Goal: Task Accomplishment & Management: Use online tool/utility

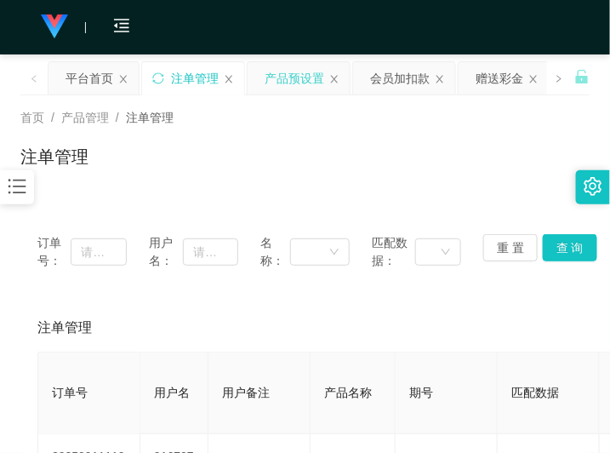
click at [287, 85] on div "产品预设置" at bounding box center [295, 78] width 60 height 32
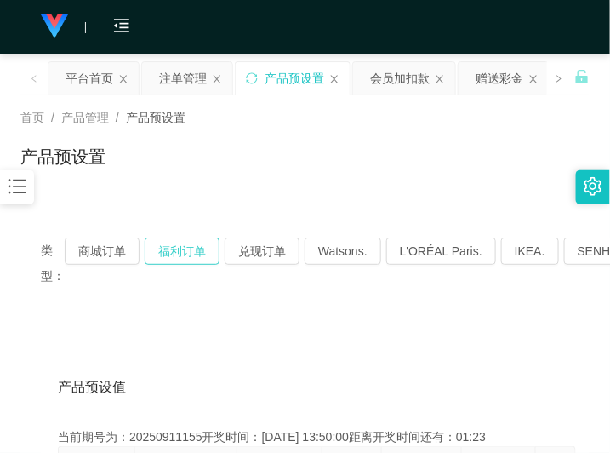
click at [187, 245] on button "福利订单" at bounding box center [182, 251] width 75 height 27
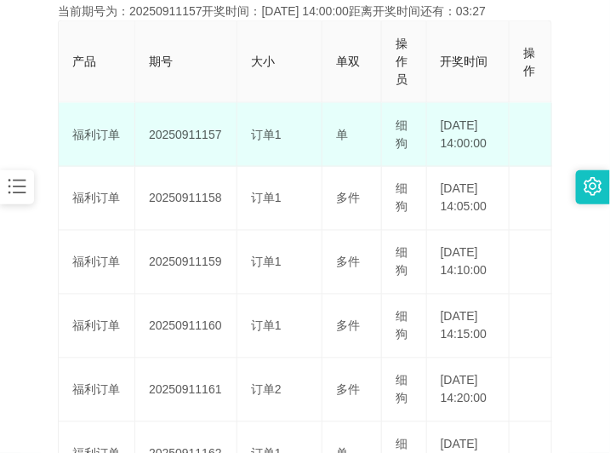
scroll to position [213, 0]
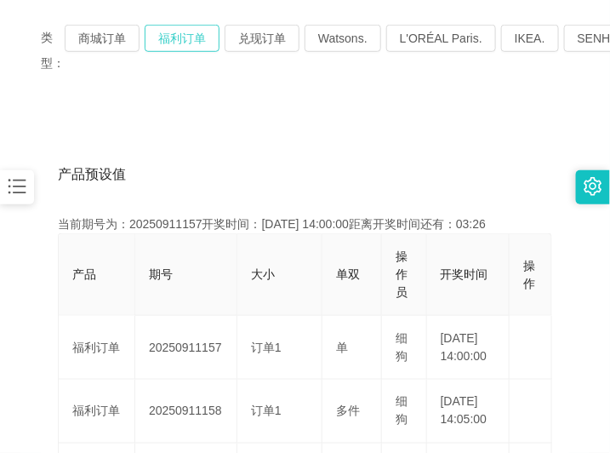
click at [189, 39] on button "福利订单" at bounding box center [182, 38] width 75 height 27
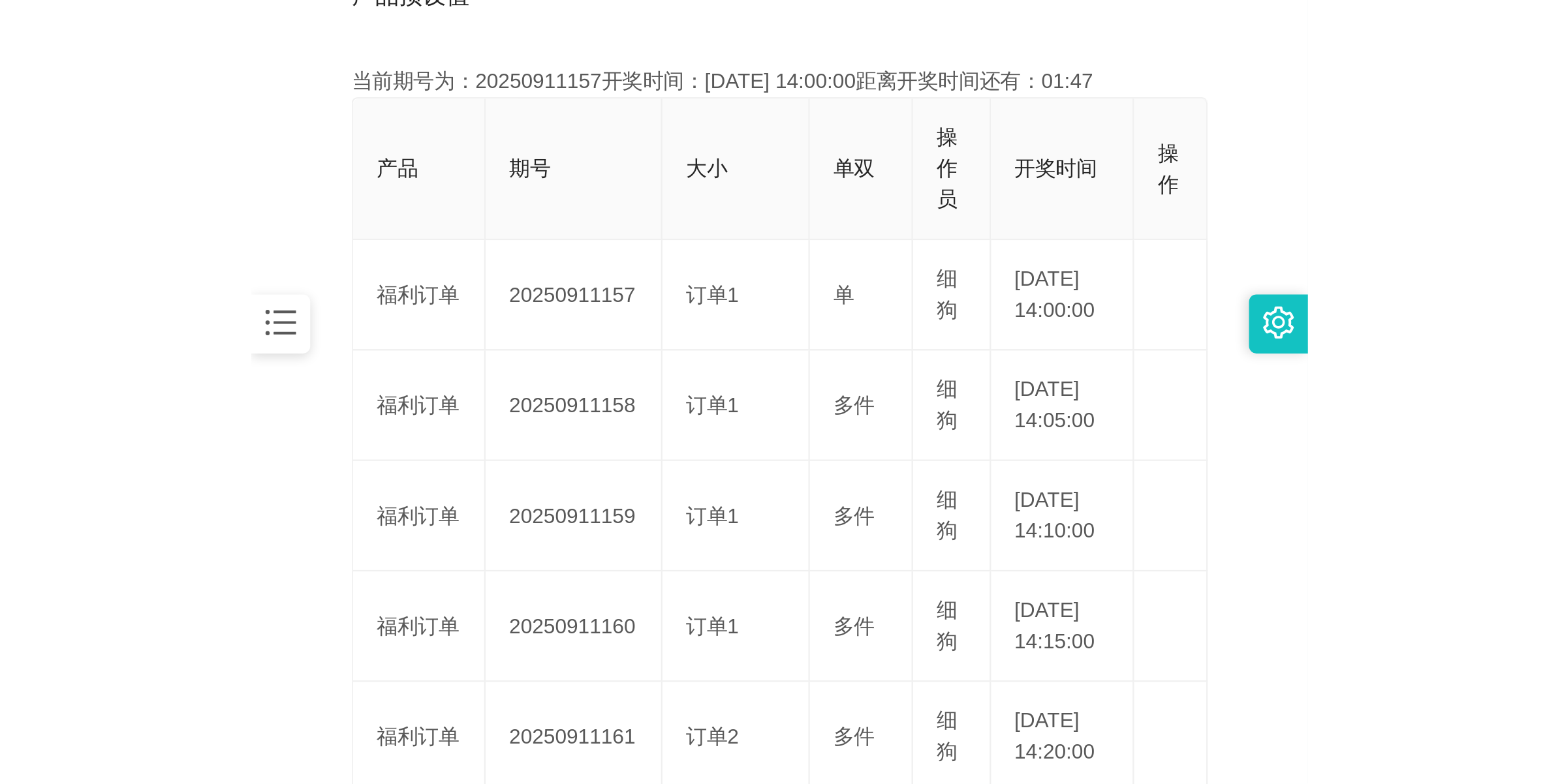
scroll to position [326, 0]
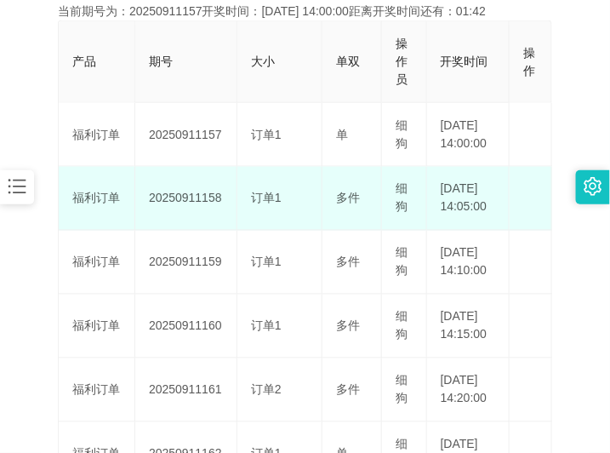
click at [184, 221] on td "20250911158" at bounding box center [186, 199] width 102 height 64
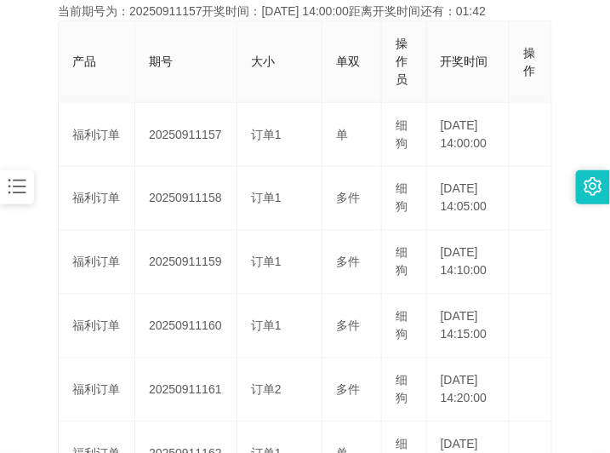
copy td "20250911158"
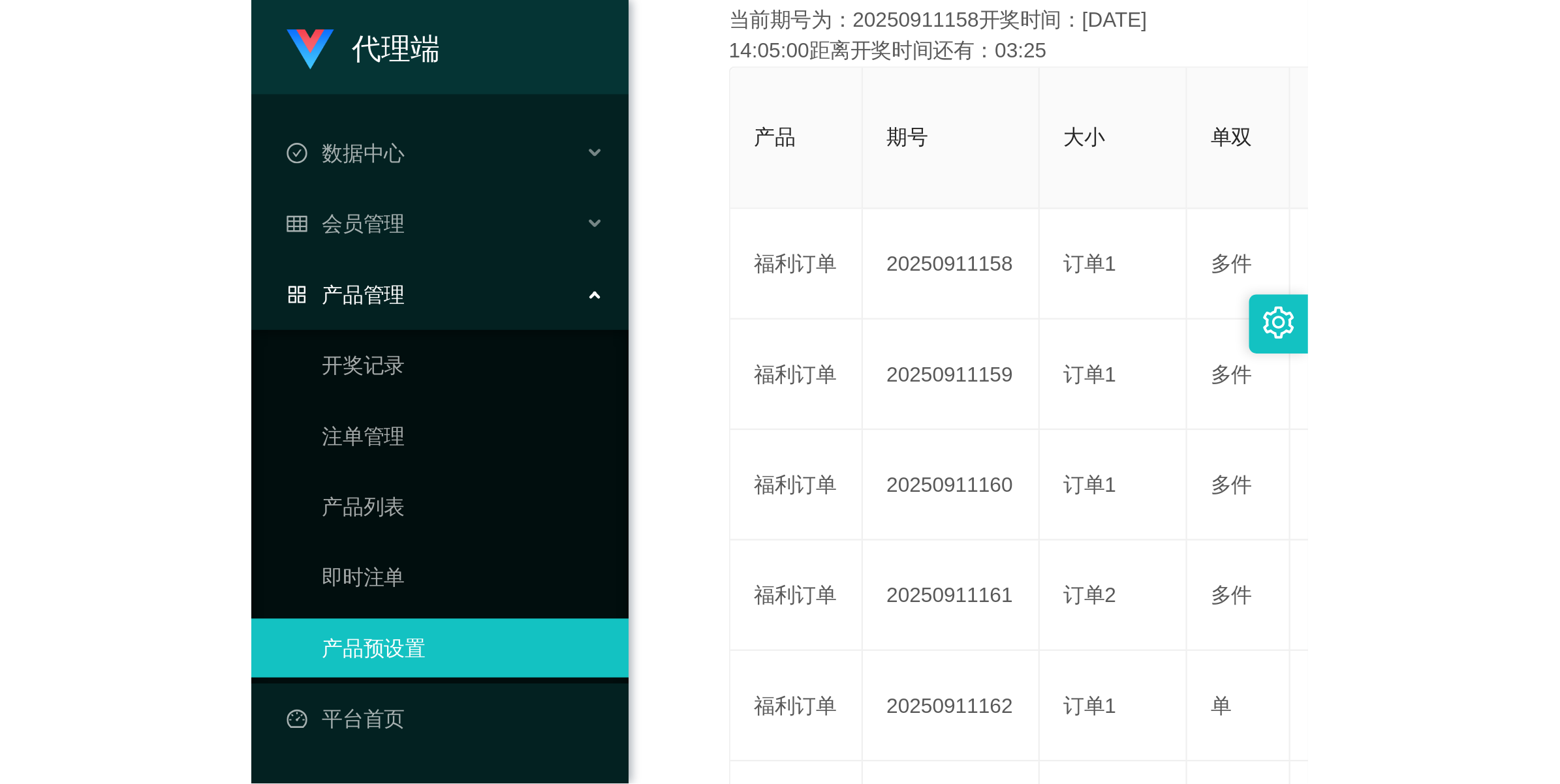
scroll to position [47, 0]
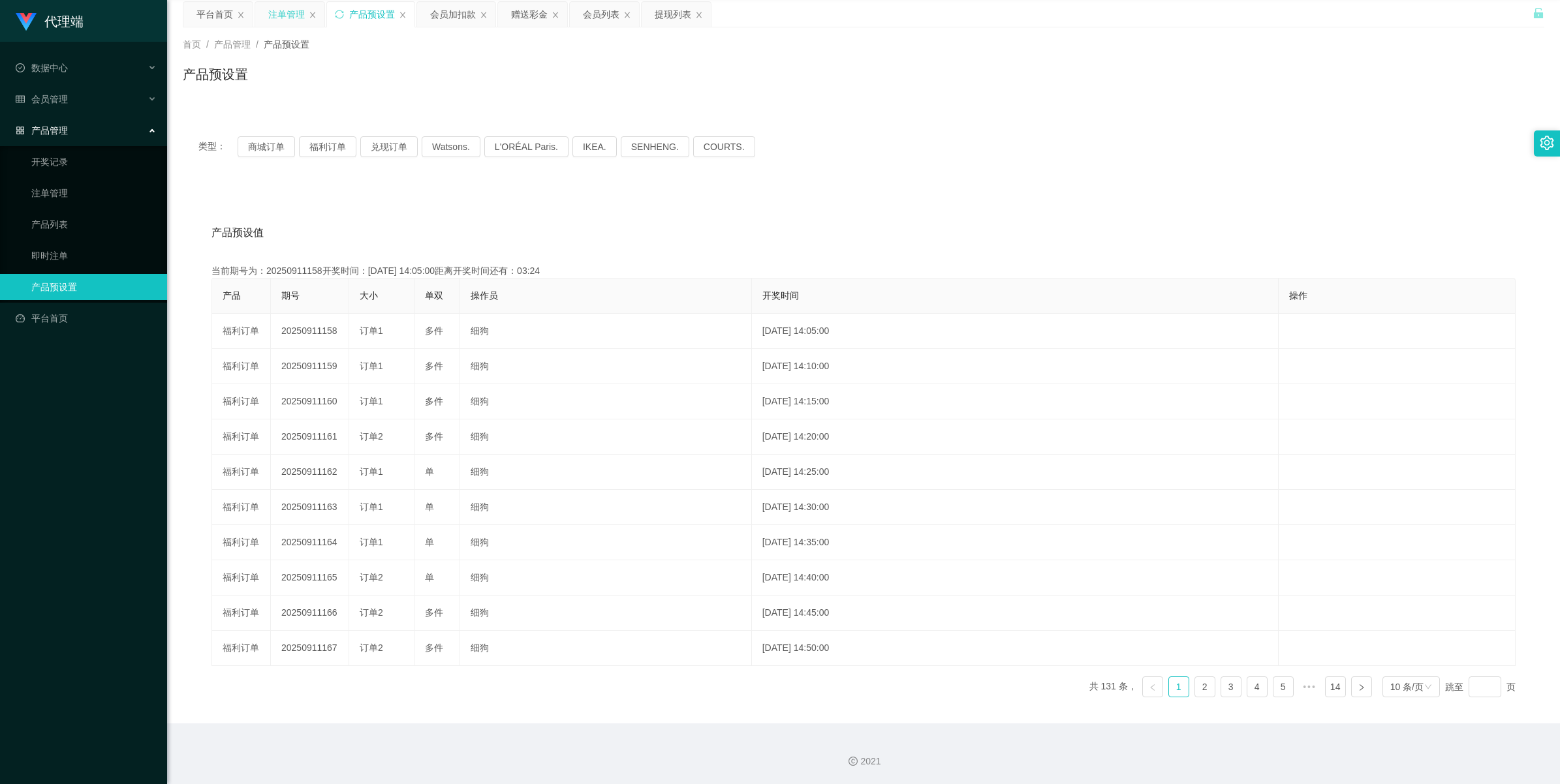
click at [287, 14] on div "注单管理" at bounding box center [287, 15] width 37 height 25
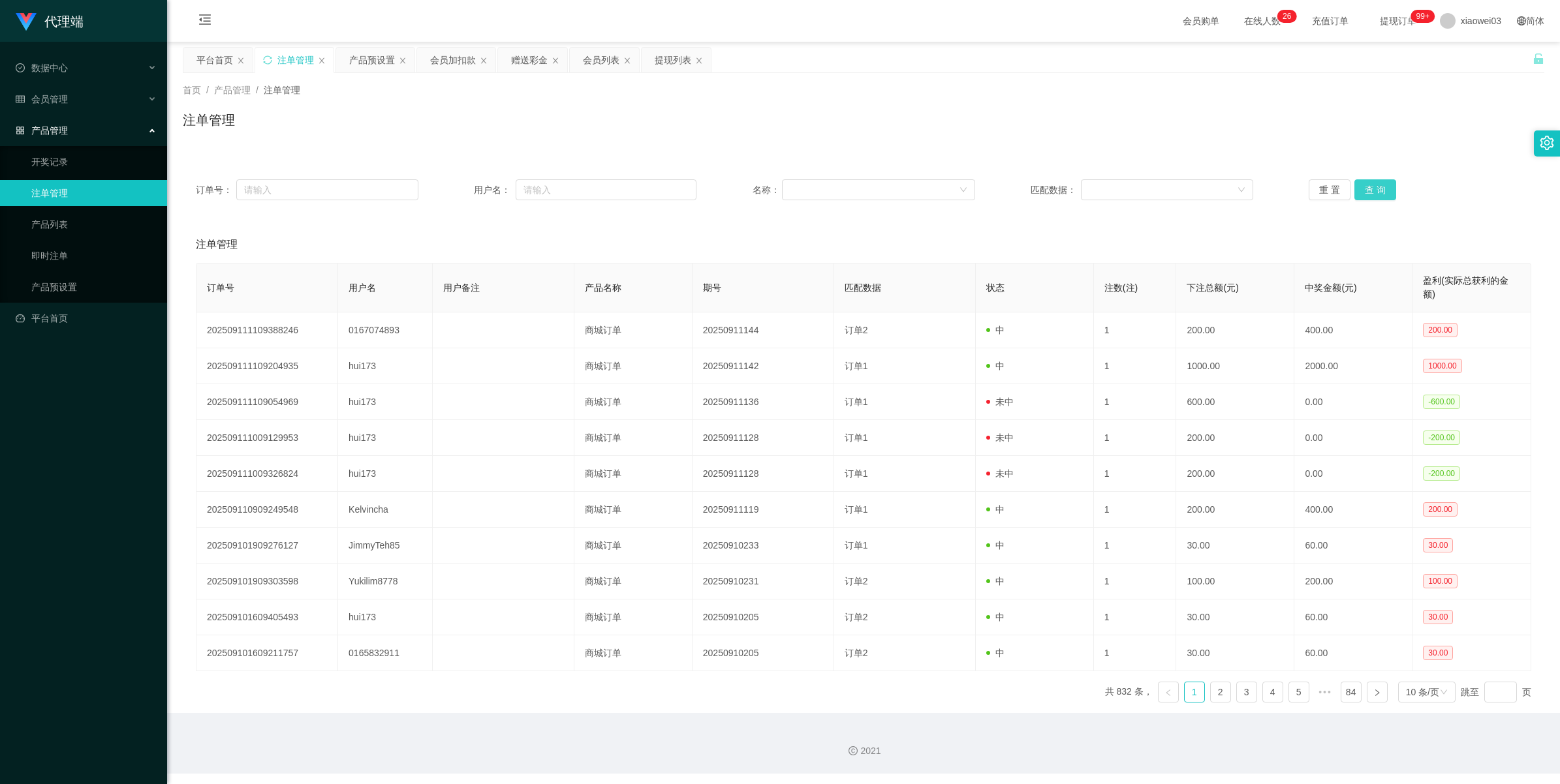
click at [468, 189] on button "查 询" at bounding box center [1374, 189] width 41 height 21
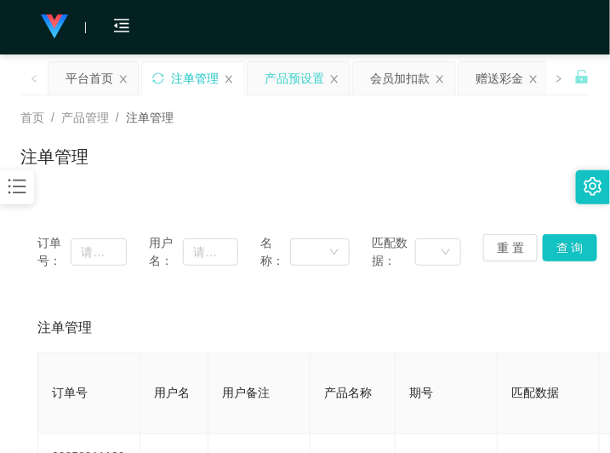
click at [289, 86] on div "产品预设置" at bounding box center [295, 78] width 60 height 32
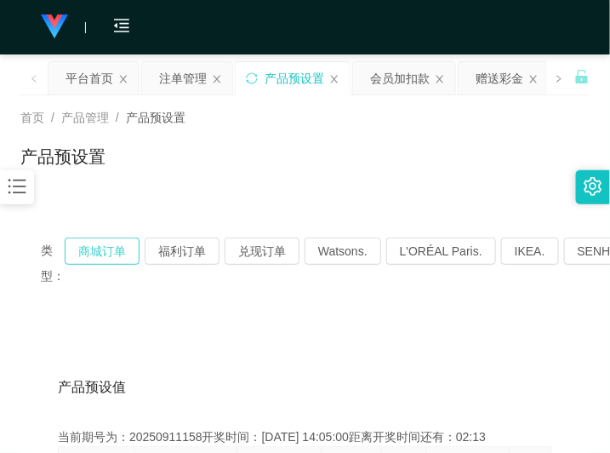
click at [113, 252] on button "商城订单" at bounding box center [102, 251] width 75 height 27
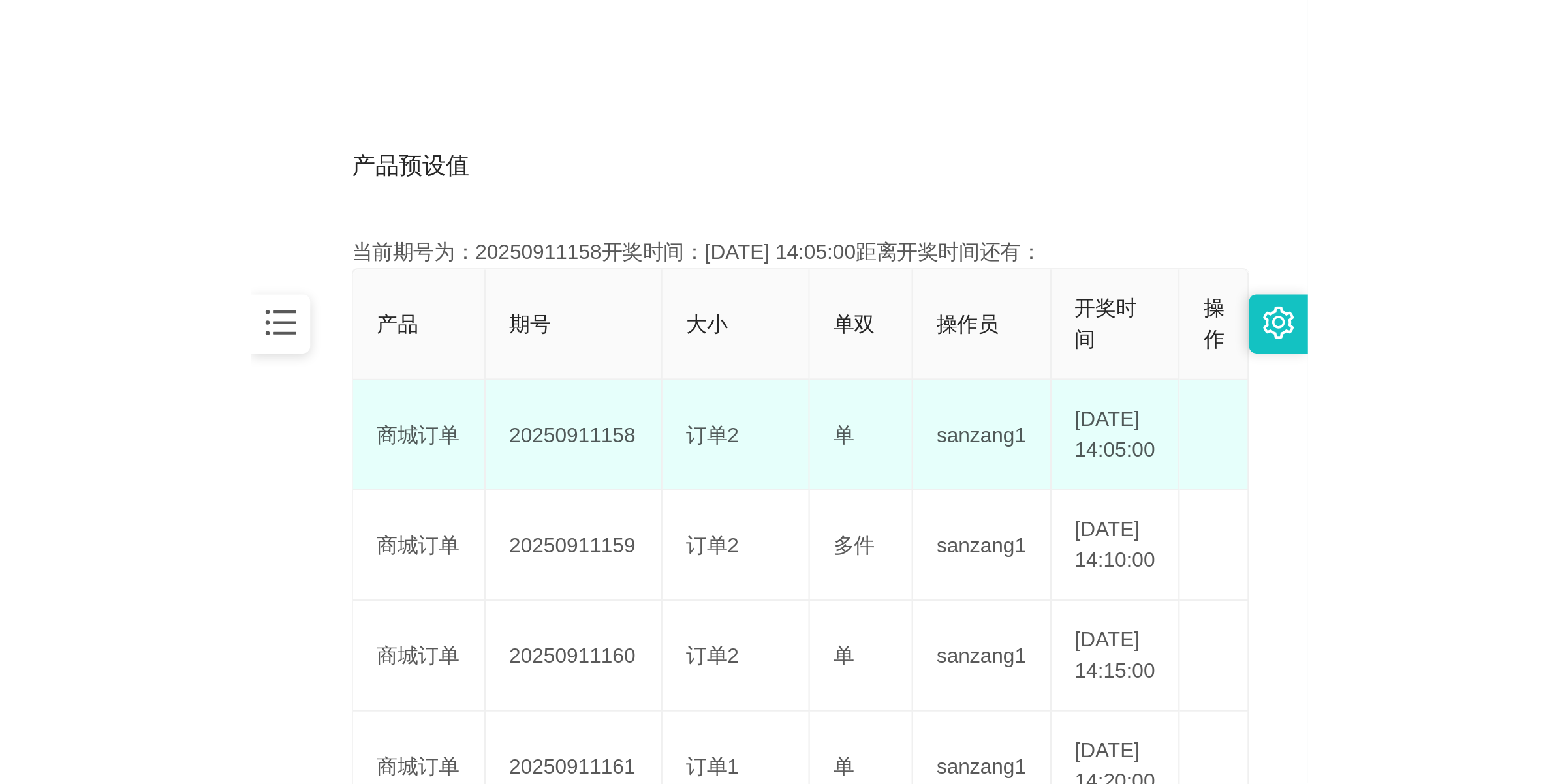
scroll to position [244, 0]
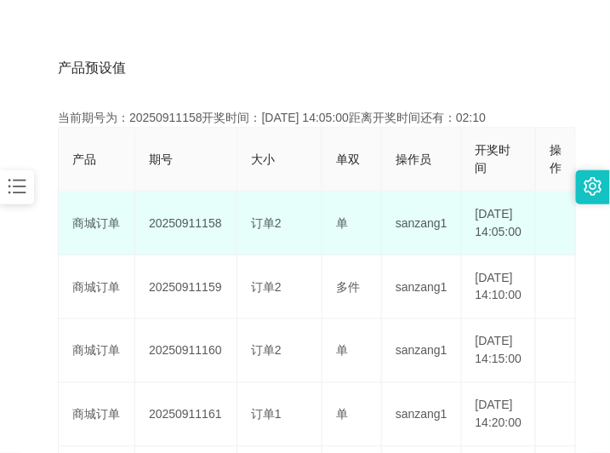
click at [206, 231] on td "20250911158" at bounding box center [186, 224] width 102 height 64
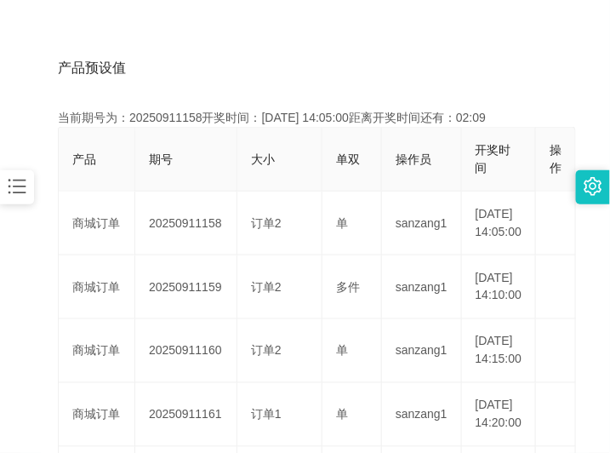
copy td "20250911158"
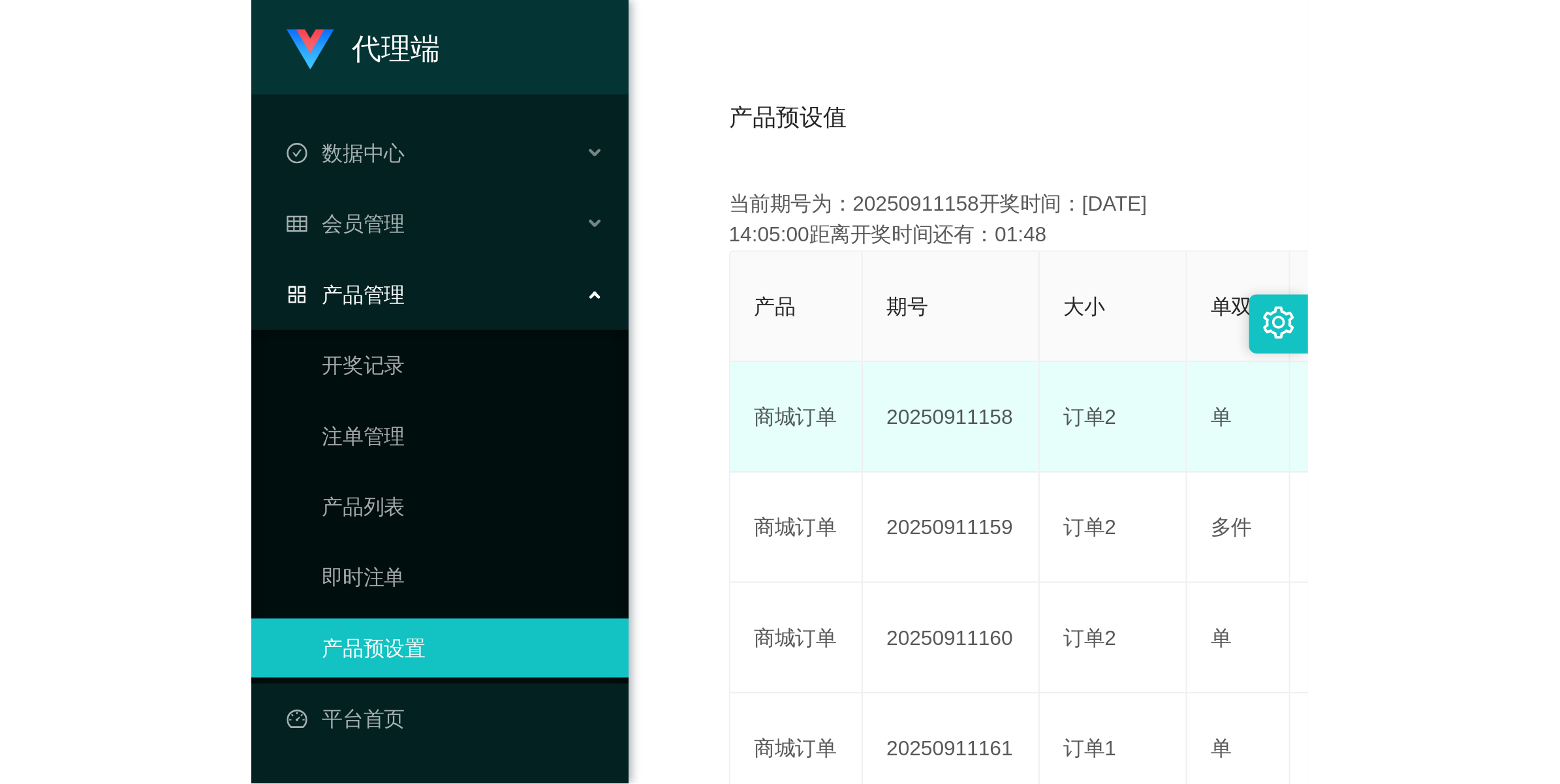
scroll to position [47, 0]
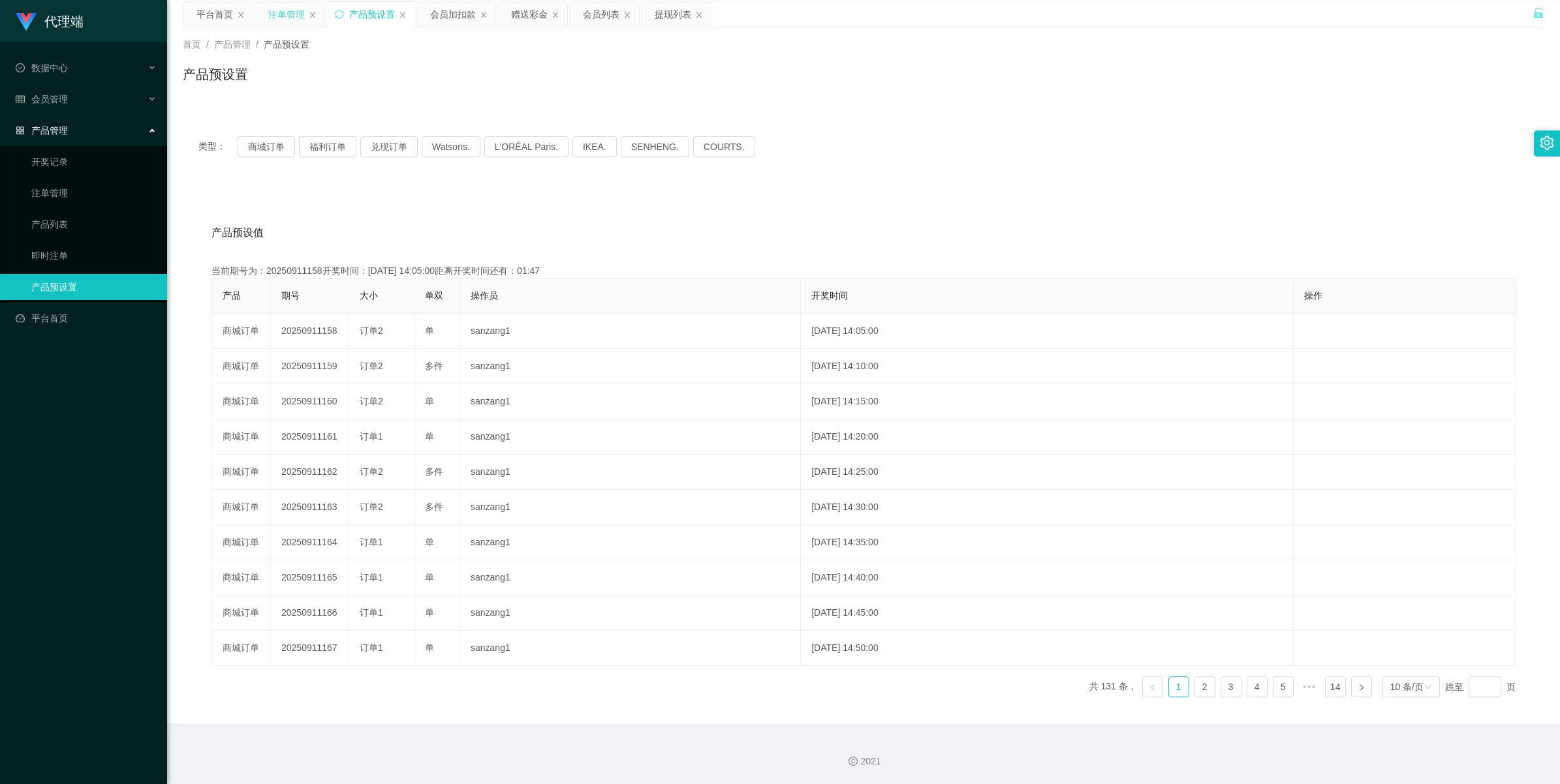
click at [292, 15] on div "注单管理" at bounding box center [287, 15] width 37 height 25
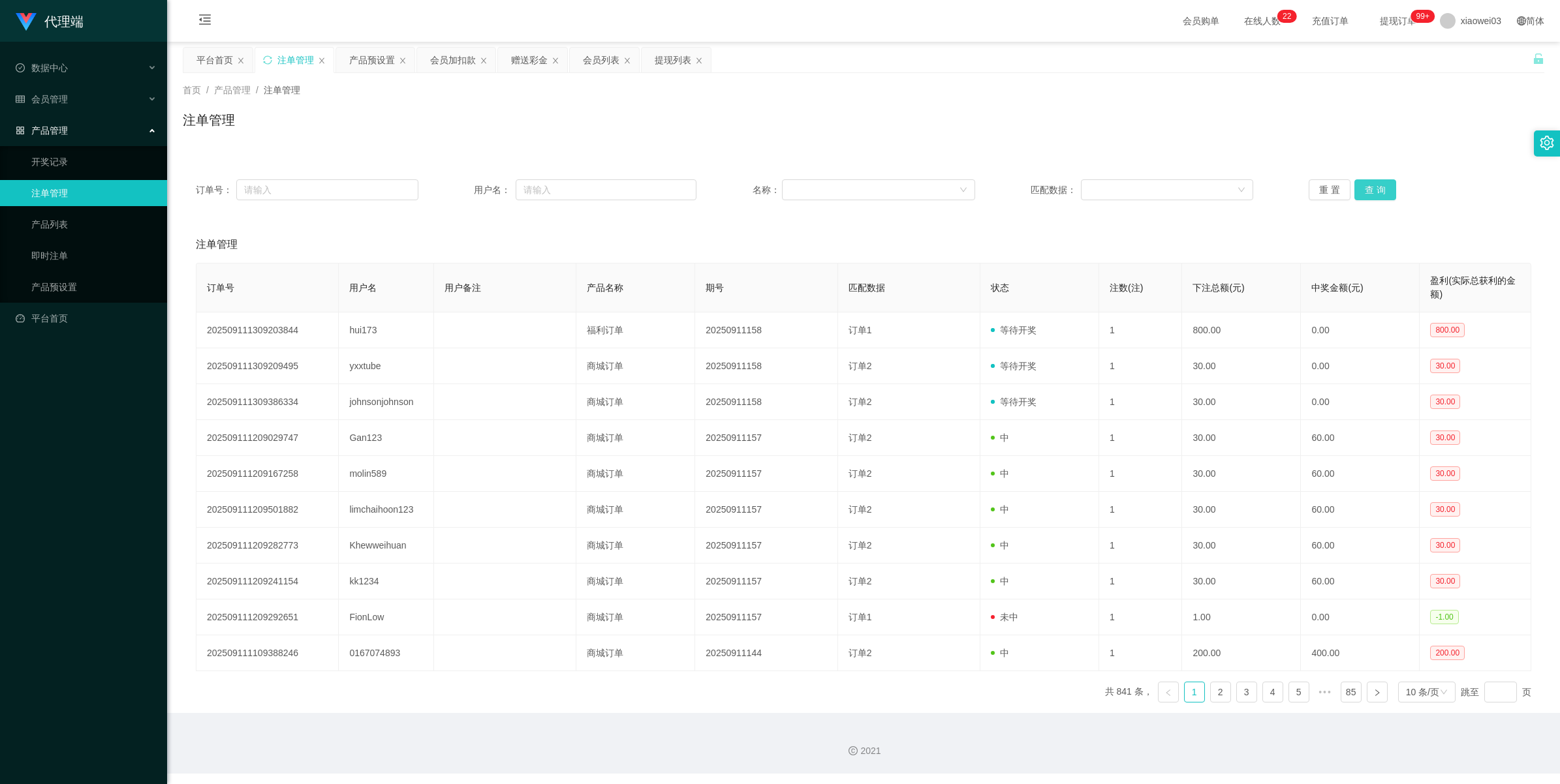
click at [468, 185] on button "查 询" at bounding box center [1374, 189] width 41 height 21
click at [468, 186] on button "查 询" at bounding box center [1374, 189] width 41 height 21
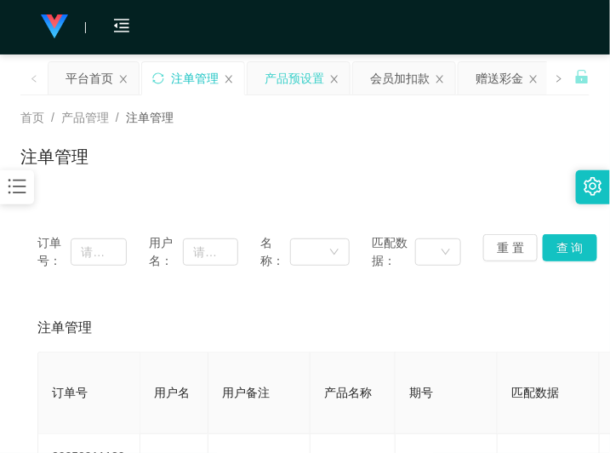
click at [278, 81] on div "产品预设置" at bounding box center [295, 78] width 60 height 32
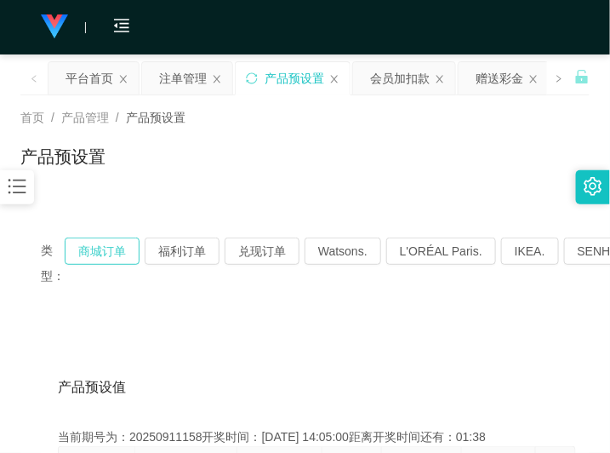
click at [91, 248] on button "商城订单" at bounding box center [102, 251] width 75 height 27
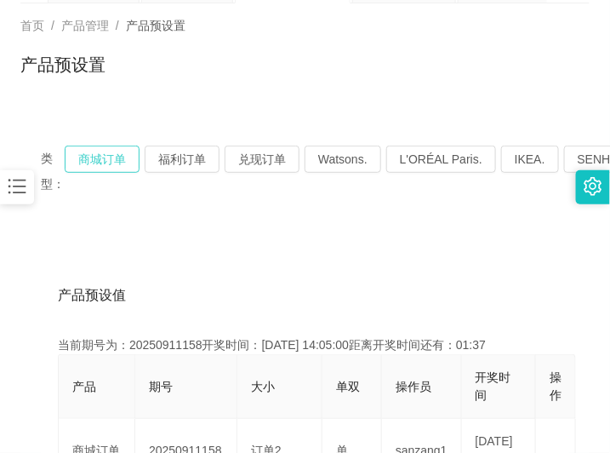
scroll to position [213, 0]
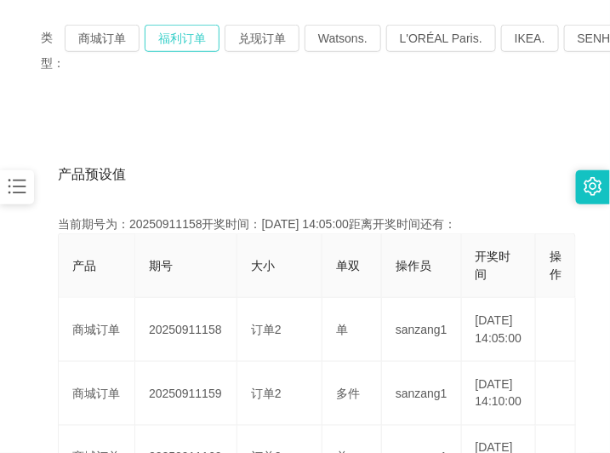
click at [197, 44] on button "福利订单" at bounding box center [182, 38] width 75 height 27
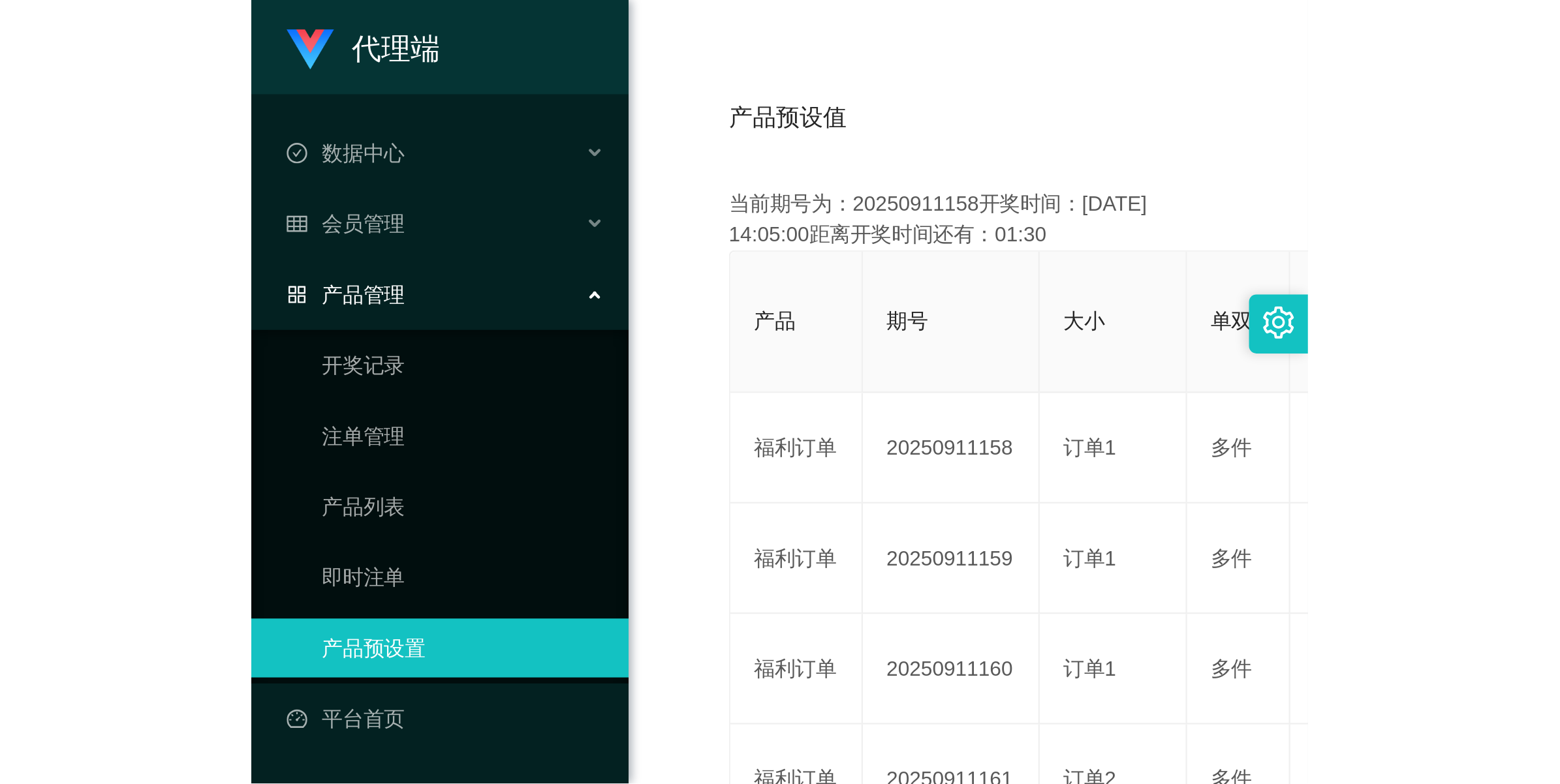
scroll to position [47, 0]
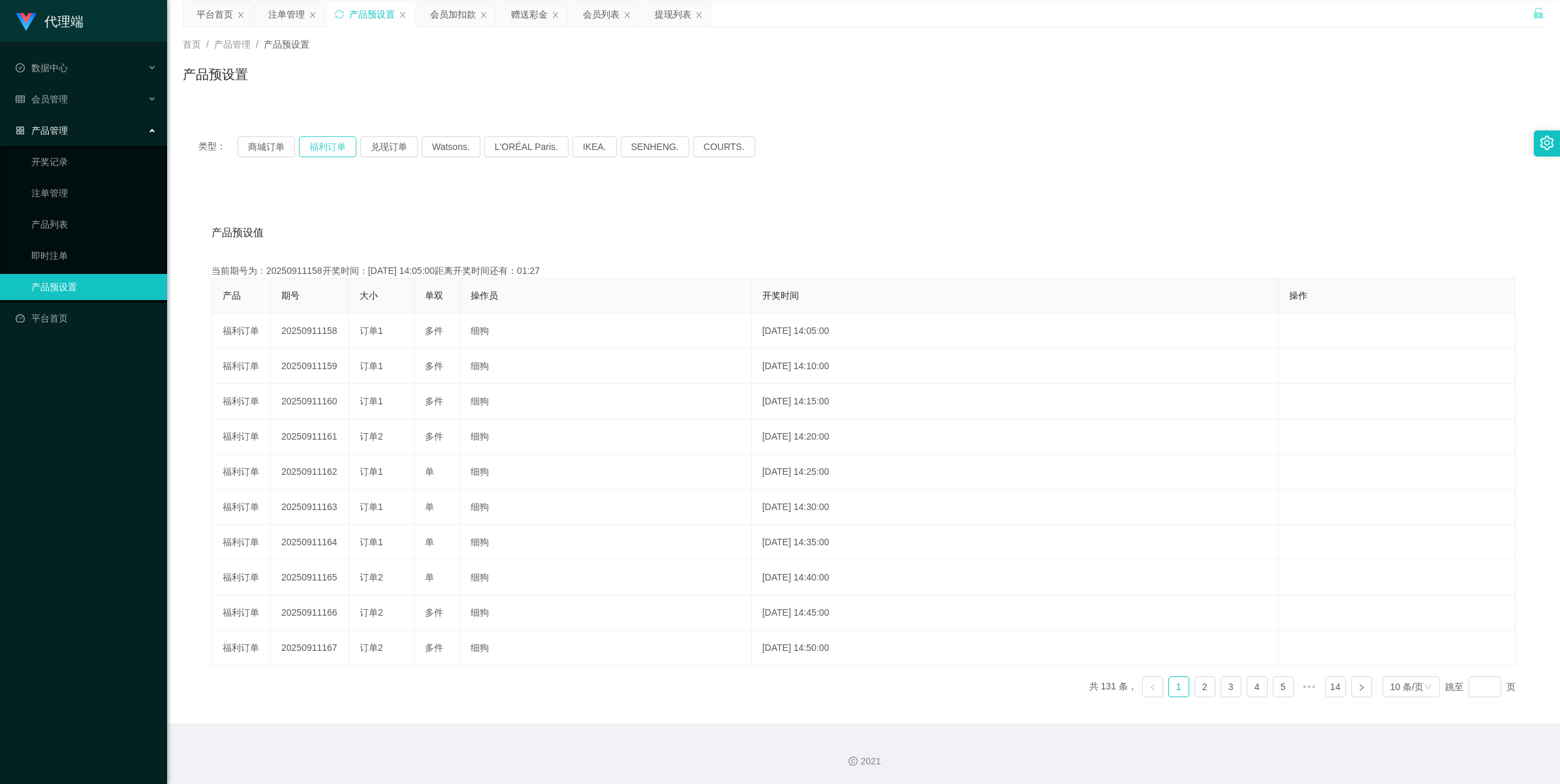
click at [318, 147] on button "福利订单" at bounding box center [327, 146] width 57 height 21
click at [279, 18] on div "注单管理" at bounding box center [287, 15] width 37 height 25
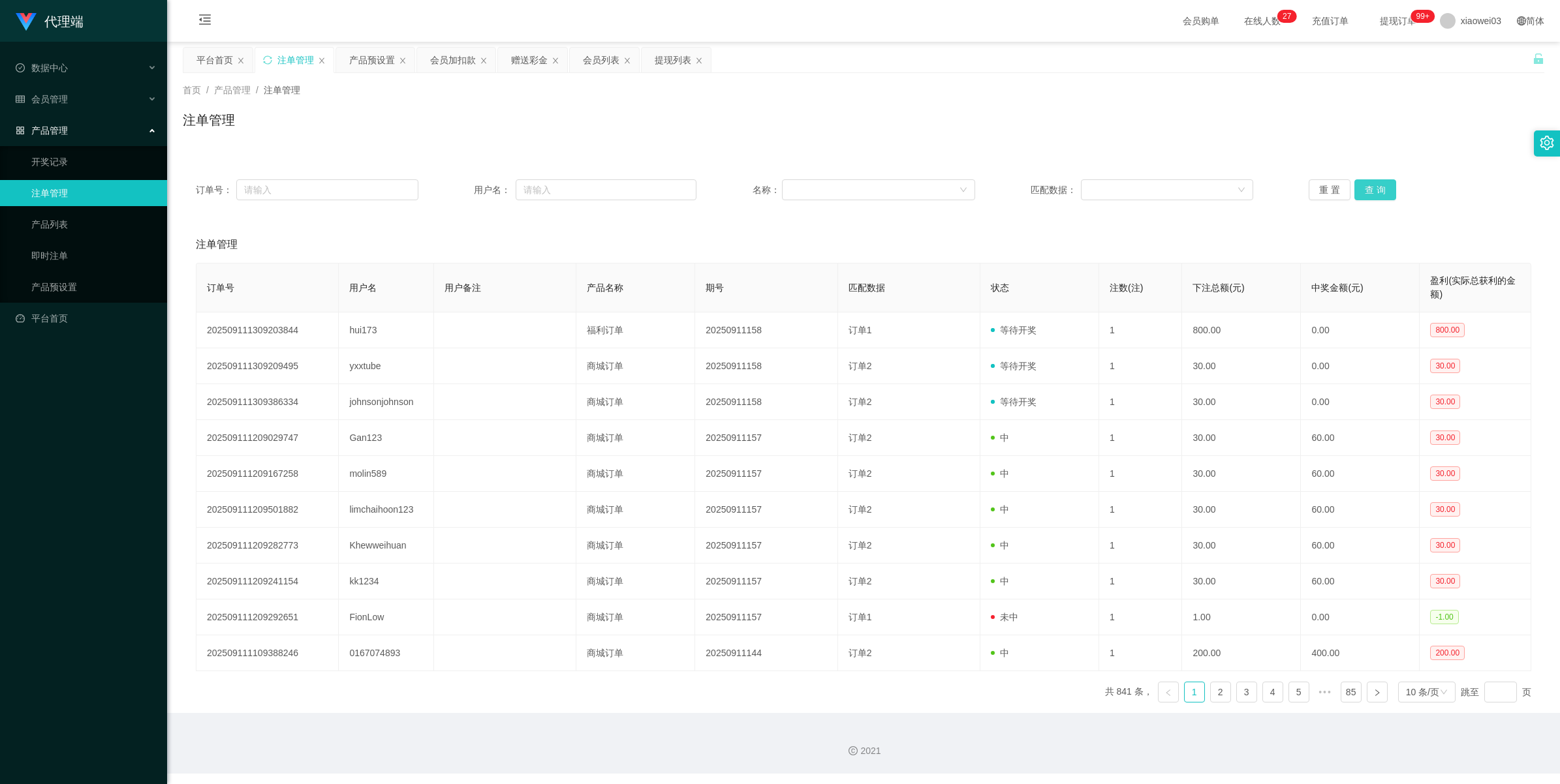
click at [468, 181] on button "查 询" at bounding box center [1374, 189] width 41 height 21
click at [468, 62] on div "赠送彩金" at bounding box center [530, 60] width 37 height 25
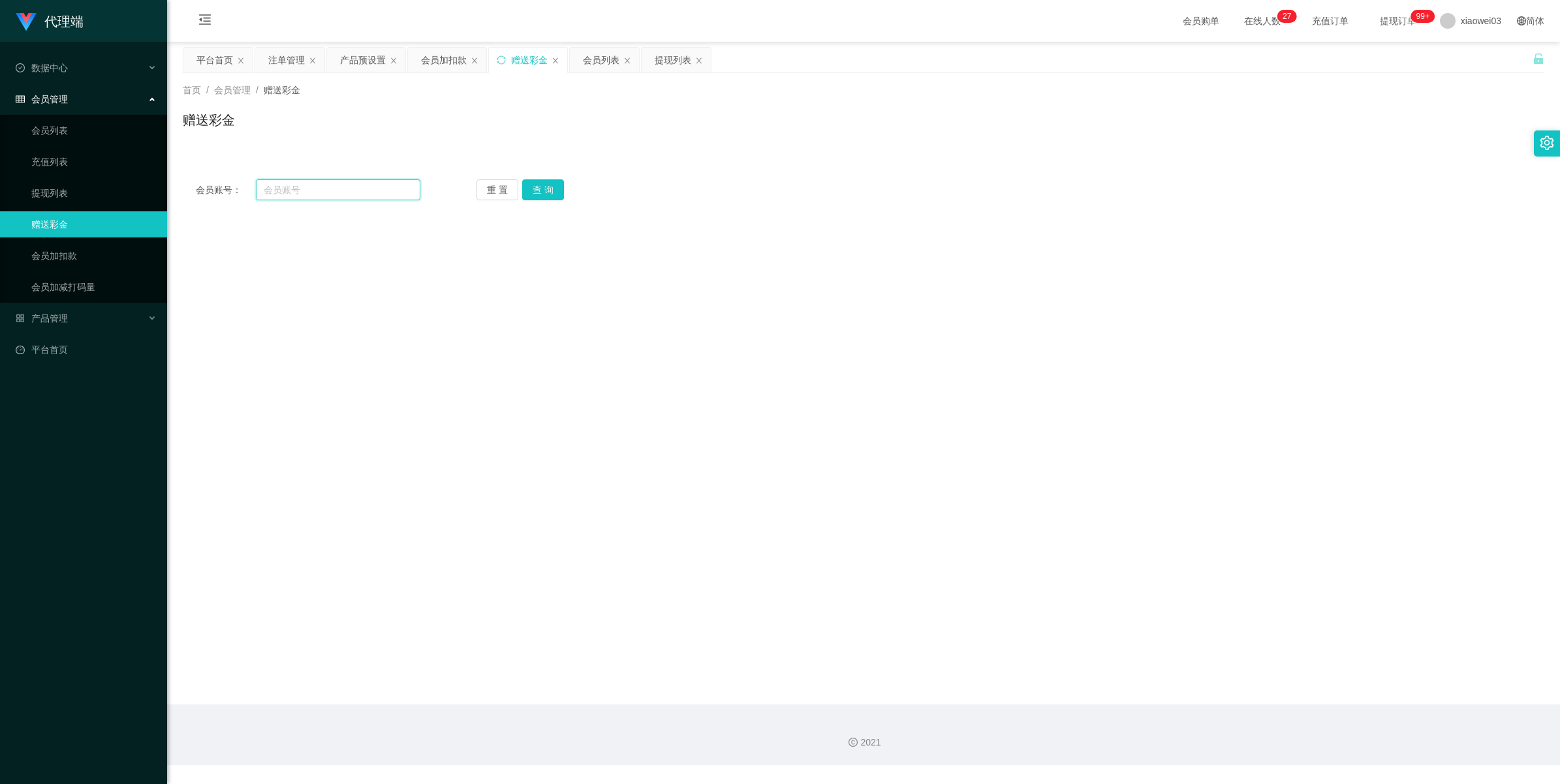
click at [302, 179] on input "text" at bounding box center [338, 189] width 165 height 21
paste input "0167074893"
type input "0167074893"
click at [468, 189] on button "查 询" at bounding box center [543, 189] width 41 height 21
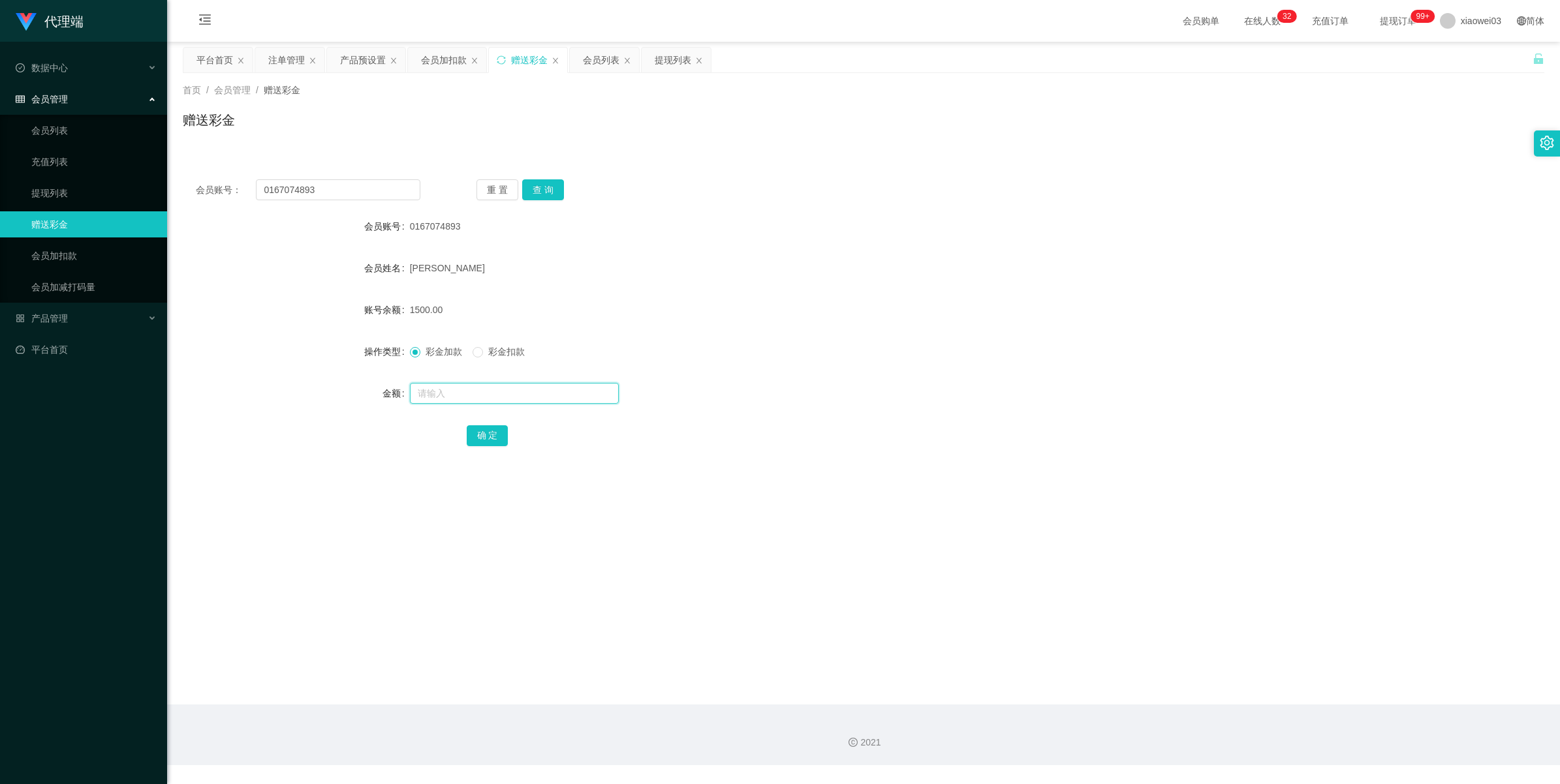
click at [468, 346] on input "text" at bounding box center [514, 393] width 209 height 21
type input "1600"
drag, startPoint x: 777, startPoint y: 510, endPoint x: 770, endPoint y: 516, distance: 9.2
click at [468, 346] on main "关闭左侧 关闭右侧 关闭其它 刷新页面 平台首页 注单管理 产品预设置 会员加扣款 赠送彩金 会员列表 提现列表 首页 / 会员管理 / 赠送彩金 / 赠送彩…" at bounding box center [863, 372] width 1393 height 663
click at [468, 346] on button "确 定" at bounding box center [488, 435] width 41 height 21
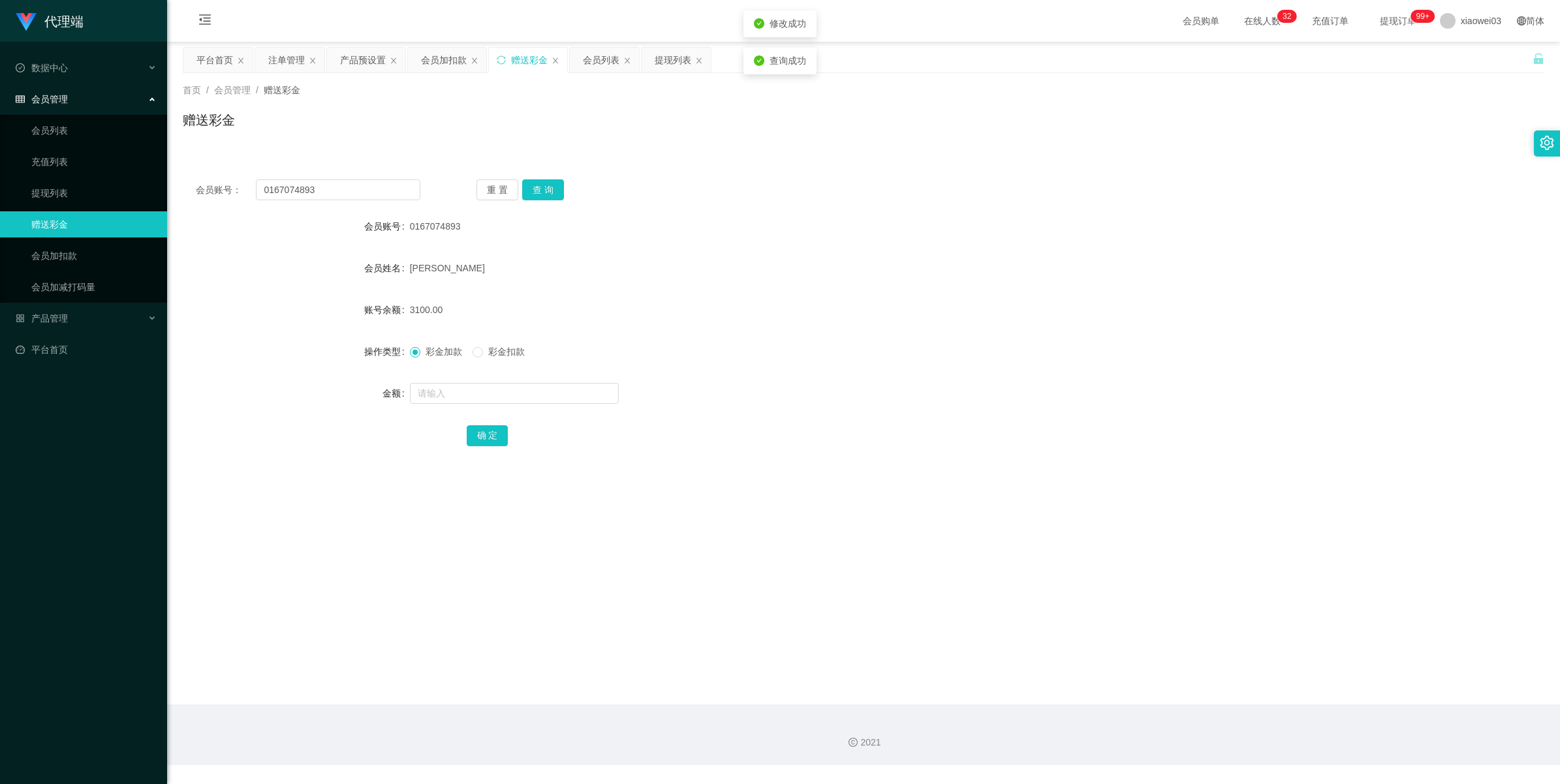
click at [468, 346] on form "会员账号 0167074893 会员姓名 [PERSON_NAME] 账号余额 3100.00 操作类型 彩金加款 彩金扣款 金额 确 定" at bounding box center [863, 330] width 1361 height 235
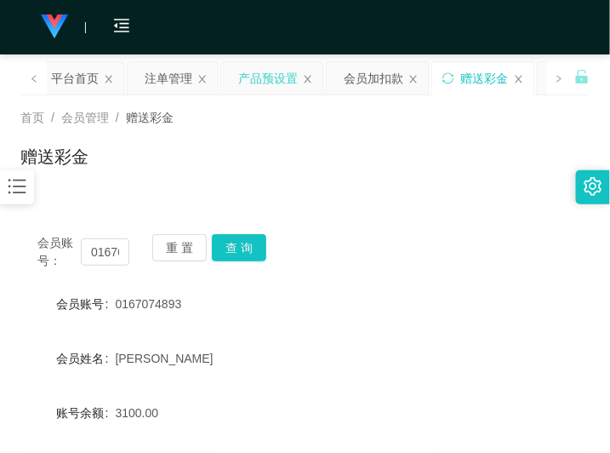
click at [272, 92] on div "产品预设置" at bounding box center [268, 78] width 60 height 32
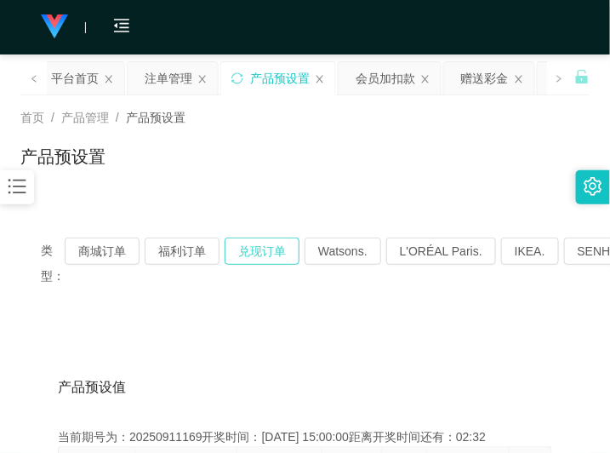
click at [273, 257] on button "兑现订单" at bounding box center [262, 251] width 75 height 27
click at [253, 244] on button "兑现订单" at bounding box center [262, 251] width 75 height 27
click at [258, 252] on button "兑现订单" at bounding box center [262, 251] width 75 height 27
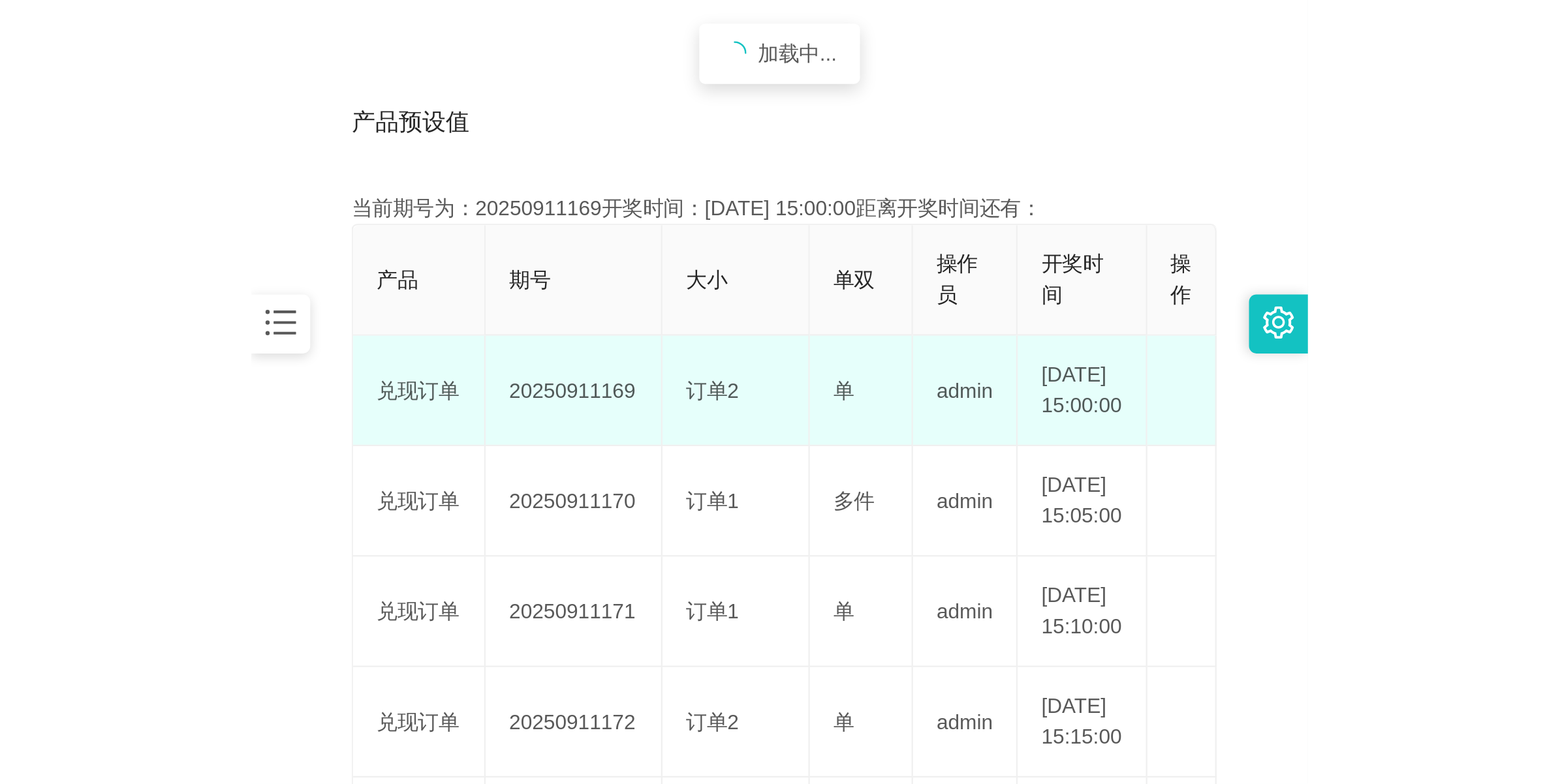
scroll to position [244, 0]
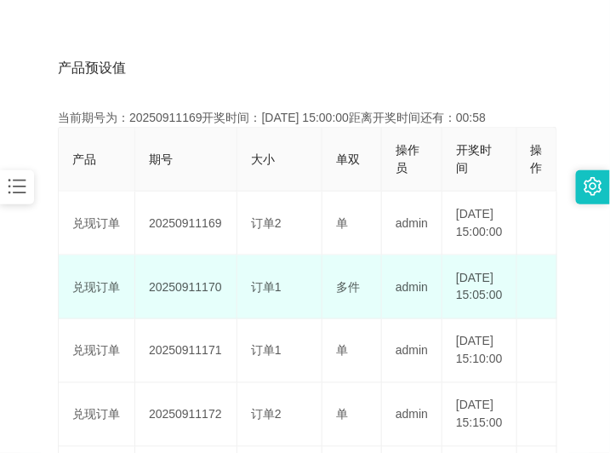
click at [183, 315] on td "20250911170" at bounding box center [186, 287] width 102 height 64
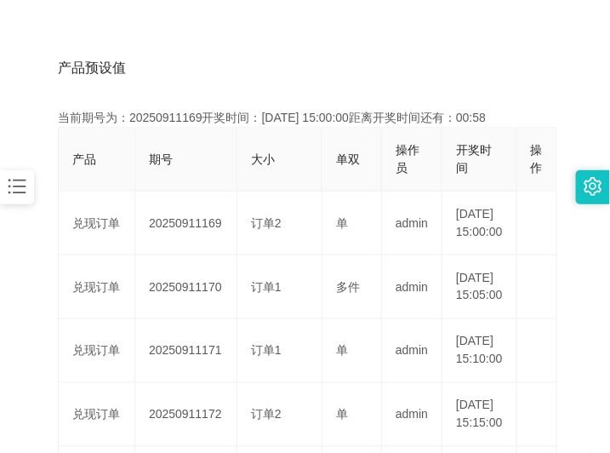
copy td "20250911170"
drag, startPoint x: 508, startPoint y: 38, endPoint x: 532, endPoint y: 2, distance: 43.7
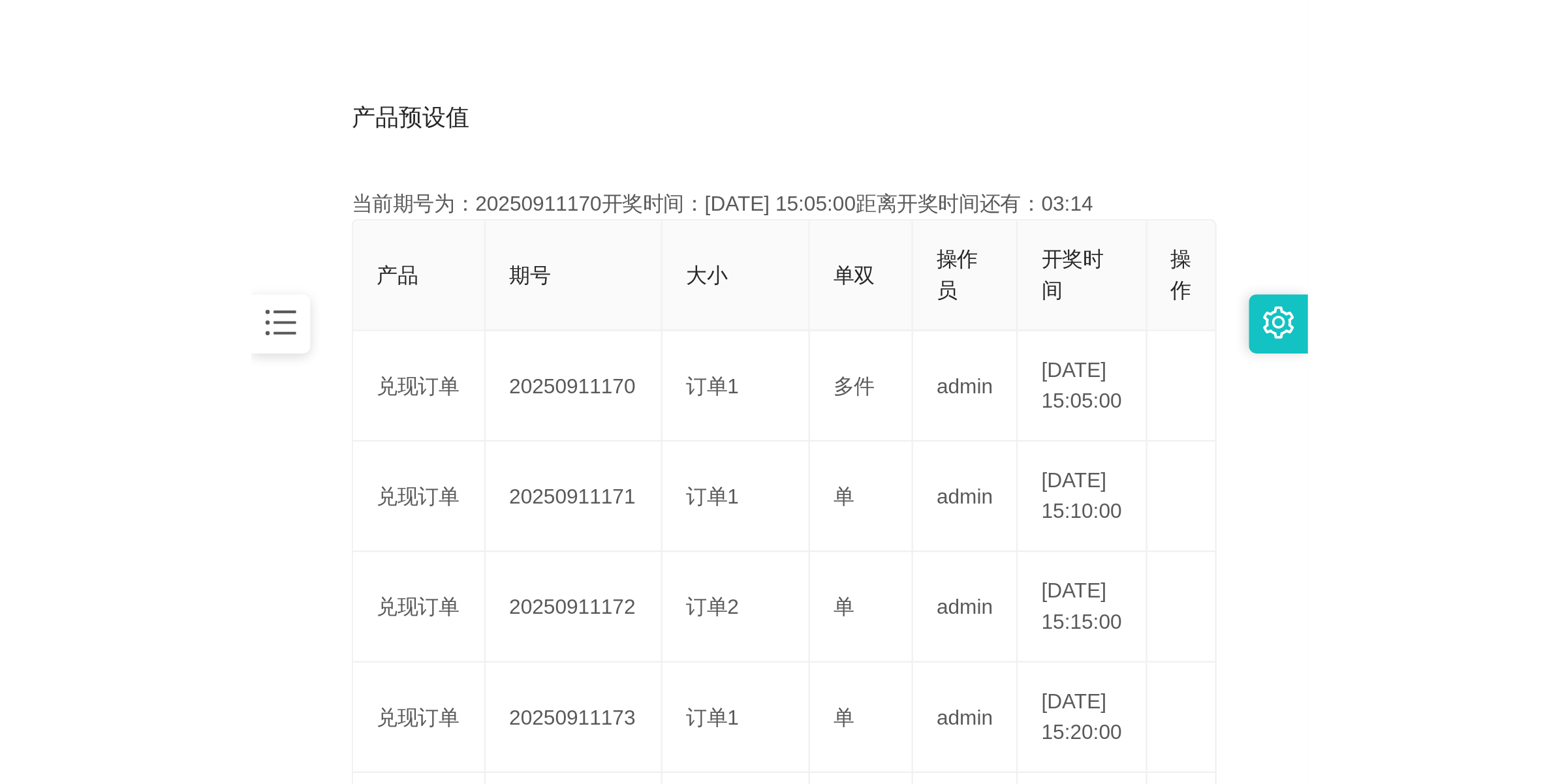
scroll to position [47, 0]
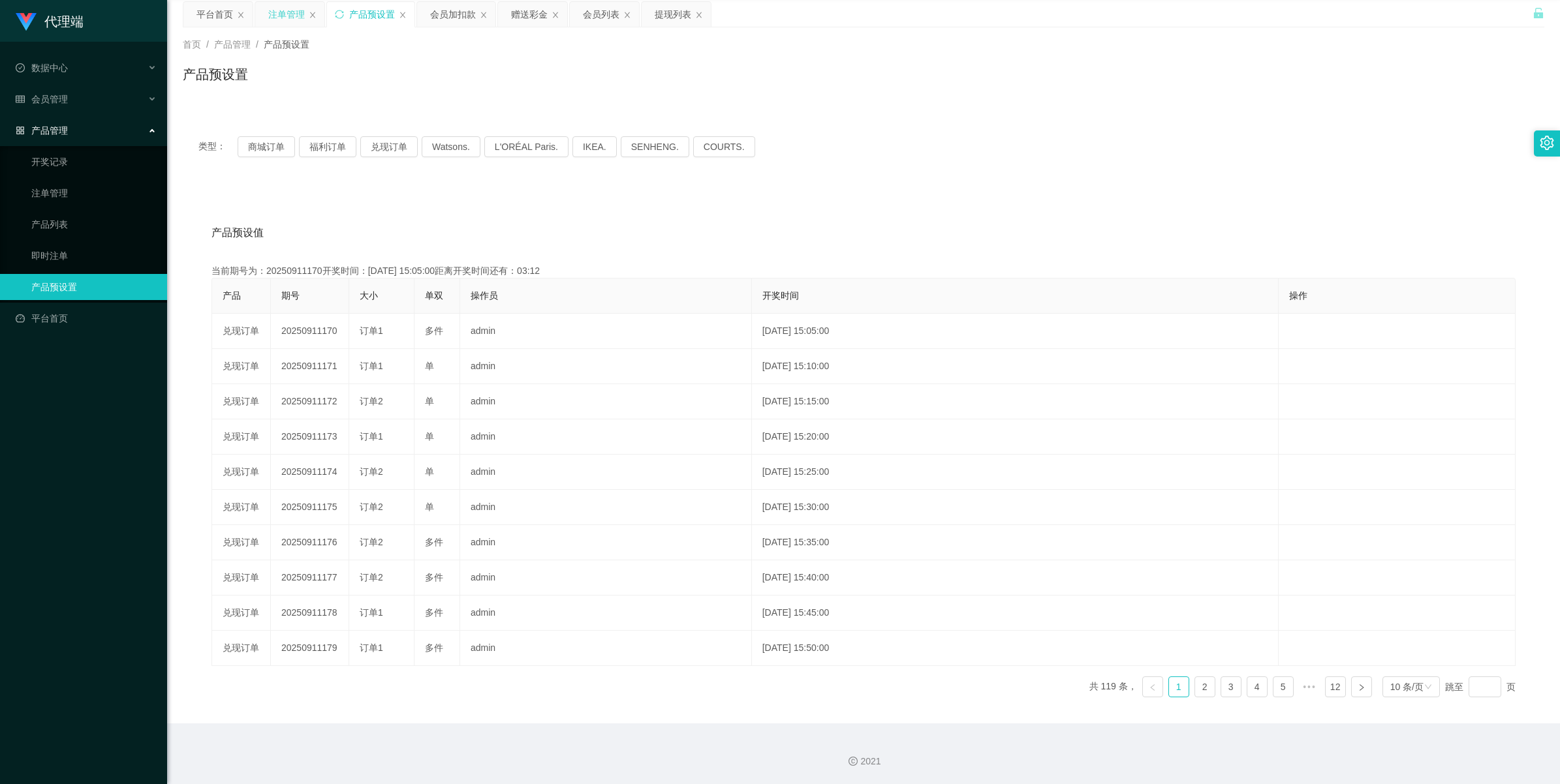
click at [284, 15] on div "注单管理" at bounding box center [287, 15] width 37 height 25
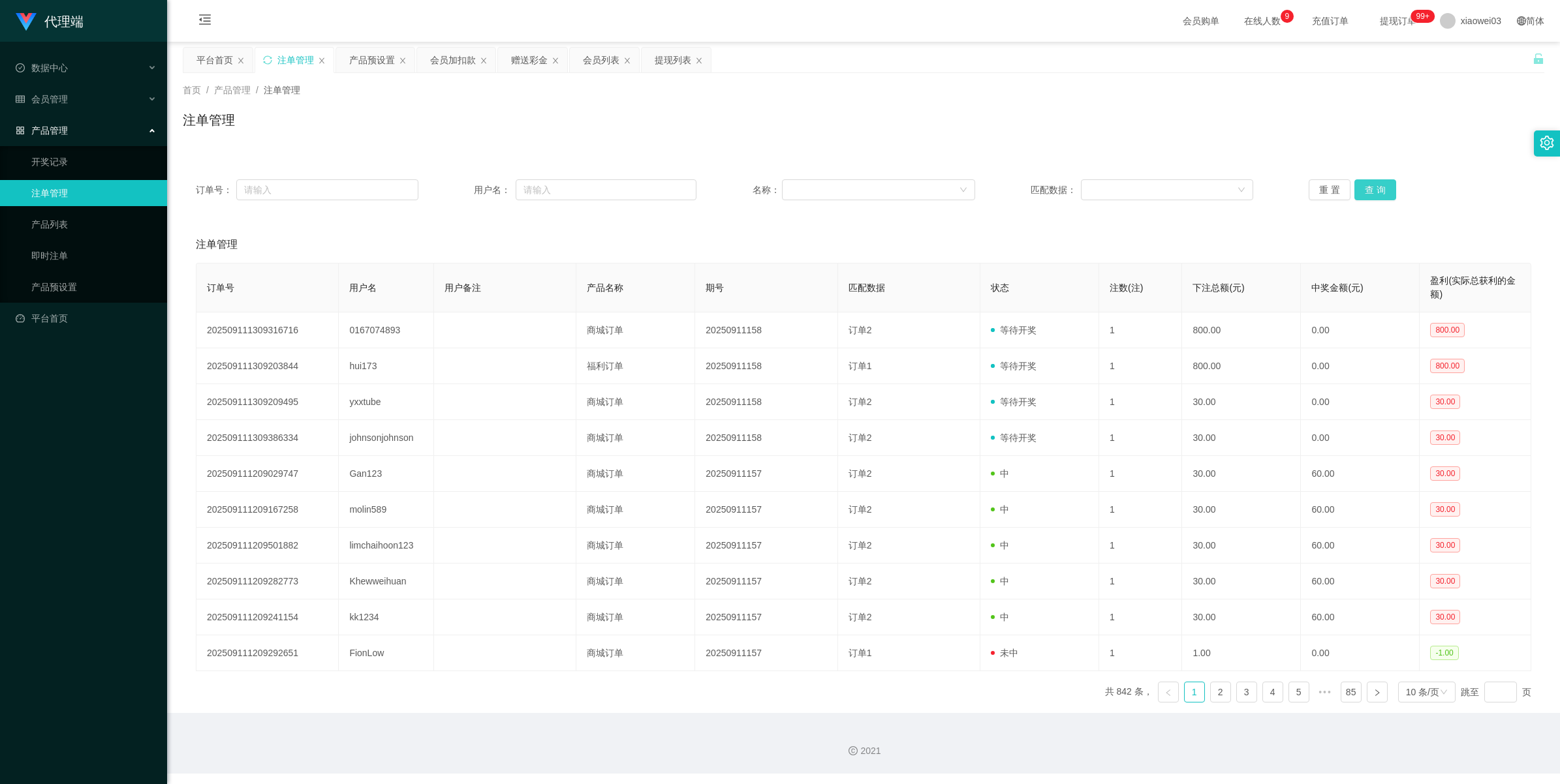
click at [468, 191] on button "查 询" at bounding box center [1374, 189] width 41 height 21
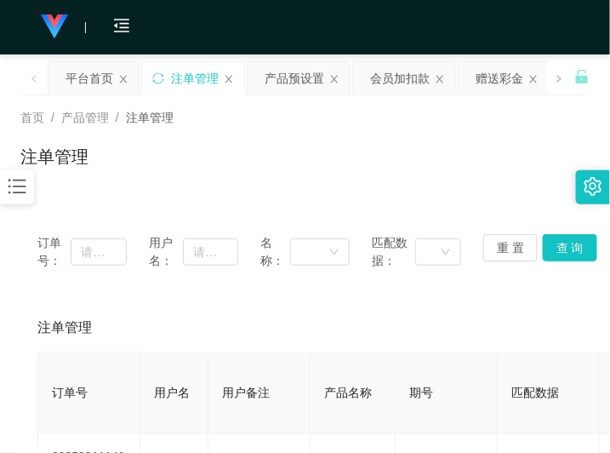
click at [141, 426] on th "用户名" at bounding box center [174, 393] width 68 height 82
click at [281, 71] on div "产品预设置" at bounding box center [295, 78] width 60 height 32
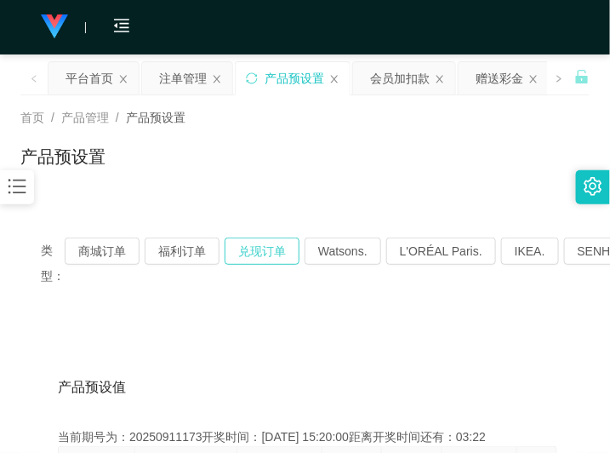
click at [244, 252] on button "兑现订单" at bounding box center [262, 251] width 75 height 27
click at [254, 249] on button "兑现订单" at bounding box center [262, 251] width 75 height 27
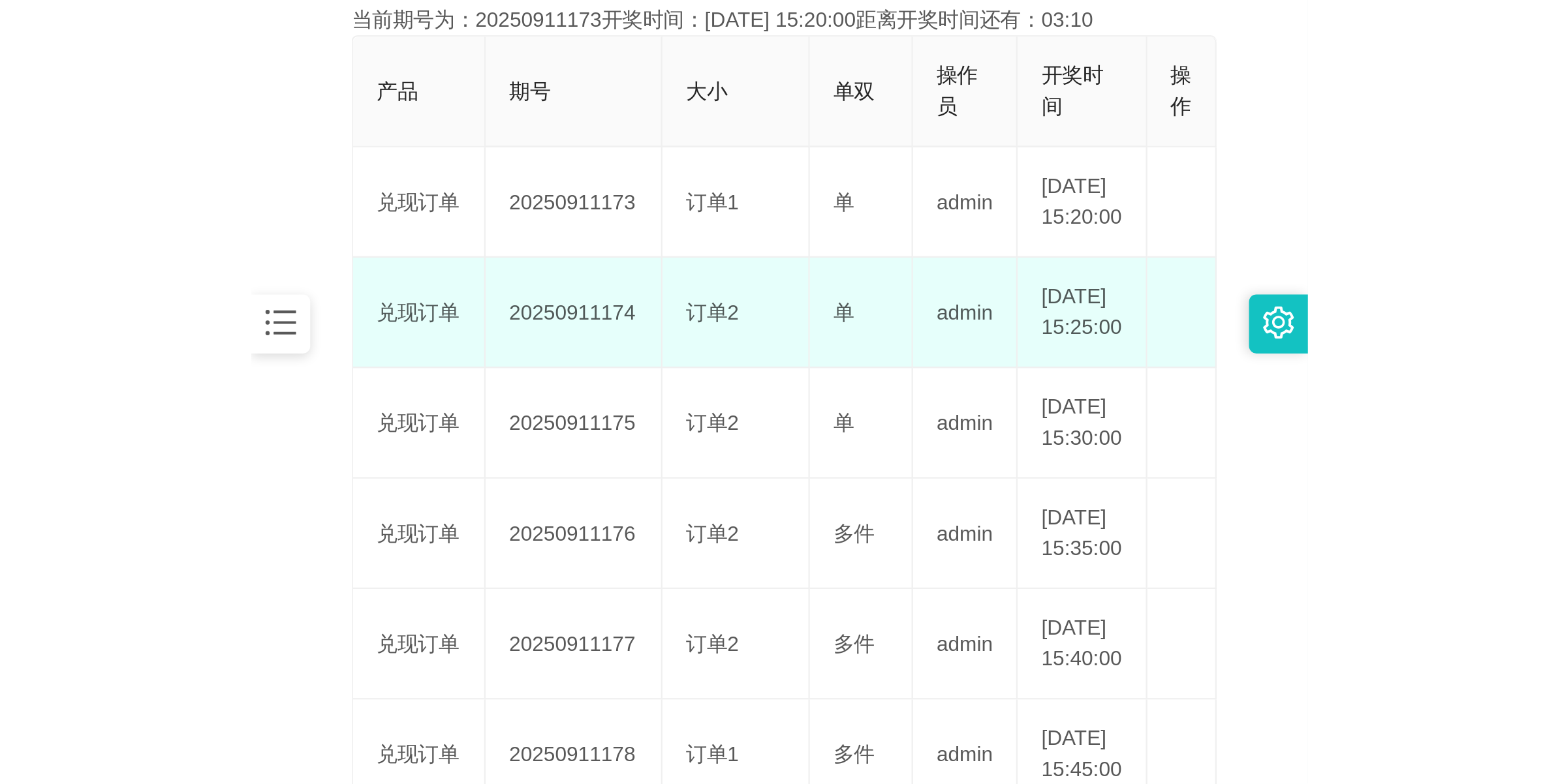
scroll to position [244, 0]
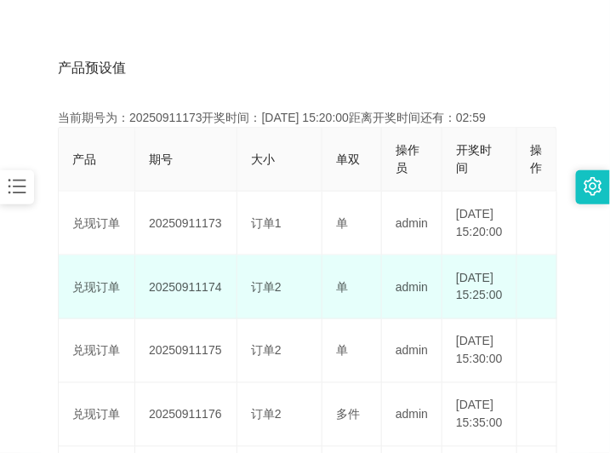
click at [194, 313] on td "20250911174" at bounding box center [186, 287] width 102 height 64
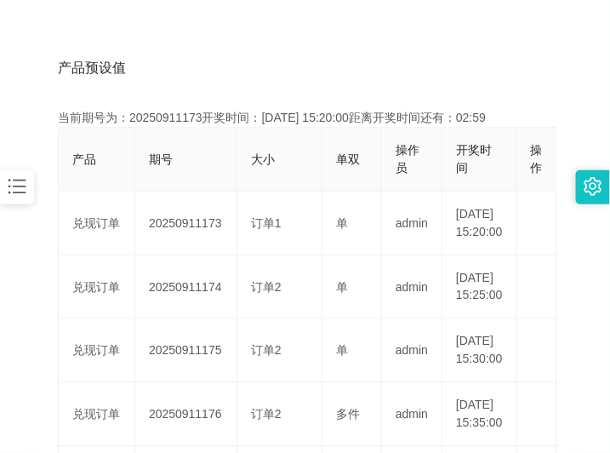
copy td "20250911174"
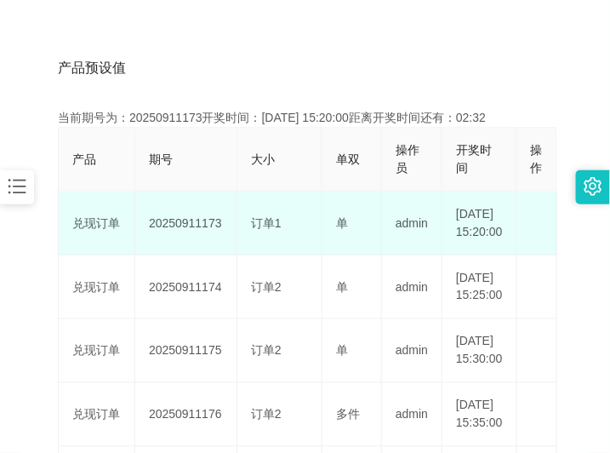
click at [169, 236] on td "20250911173" at bounding box center [186, 224] width 102 height 64
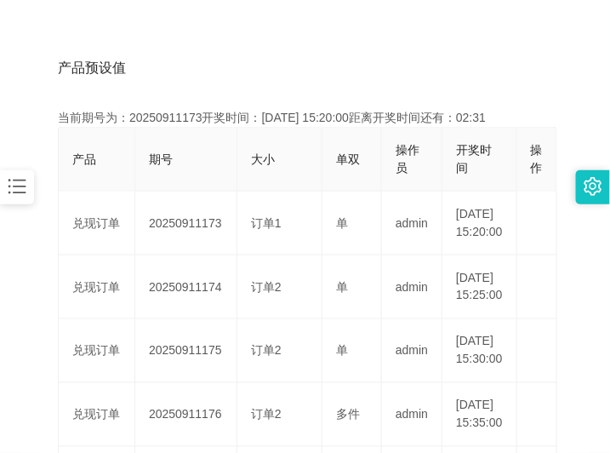
copy td "20250911173"
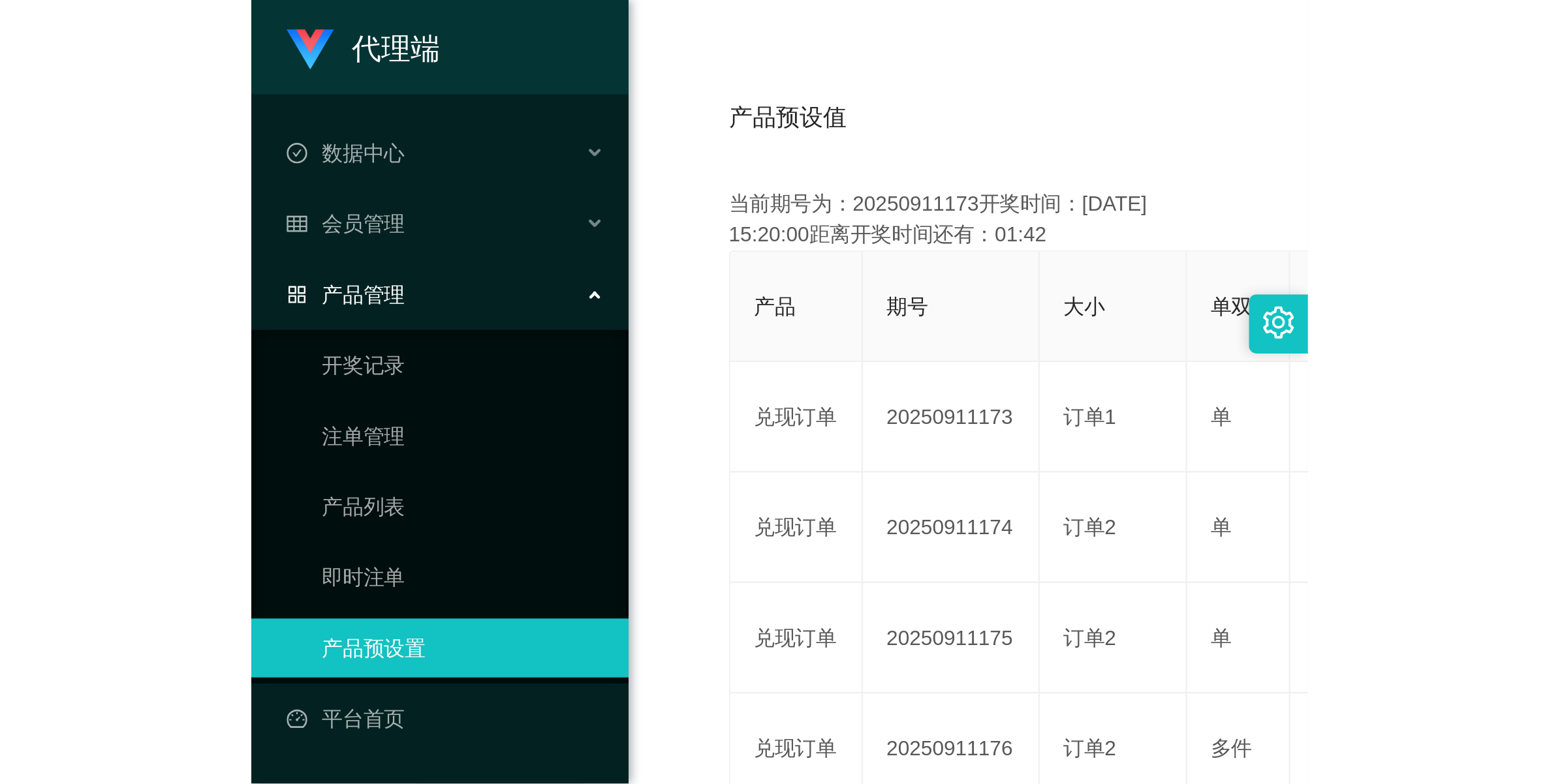
scroll to position [47, 0]
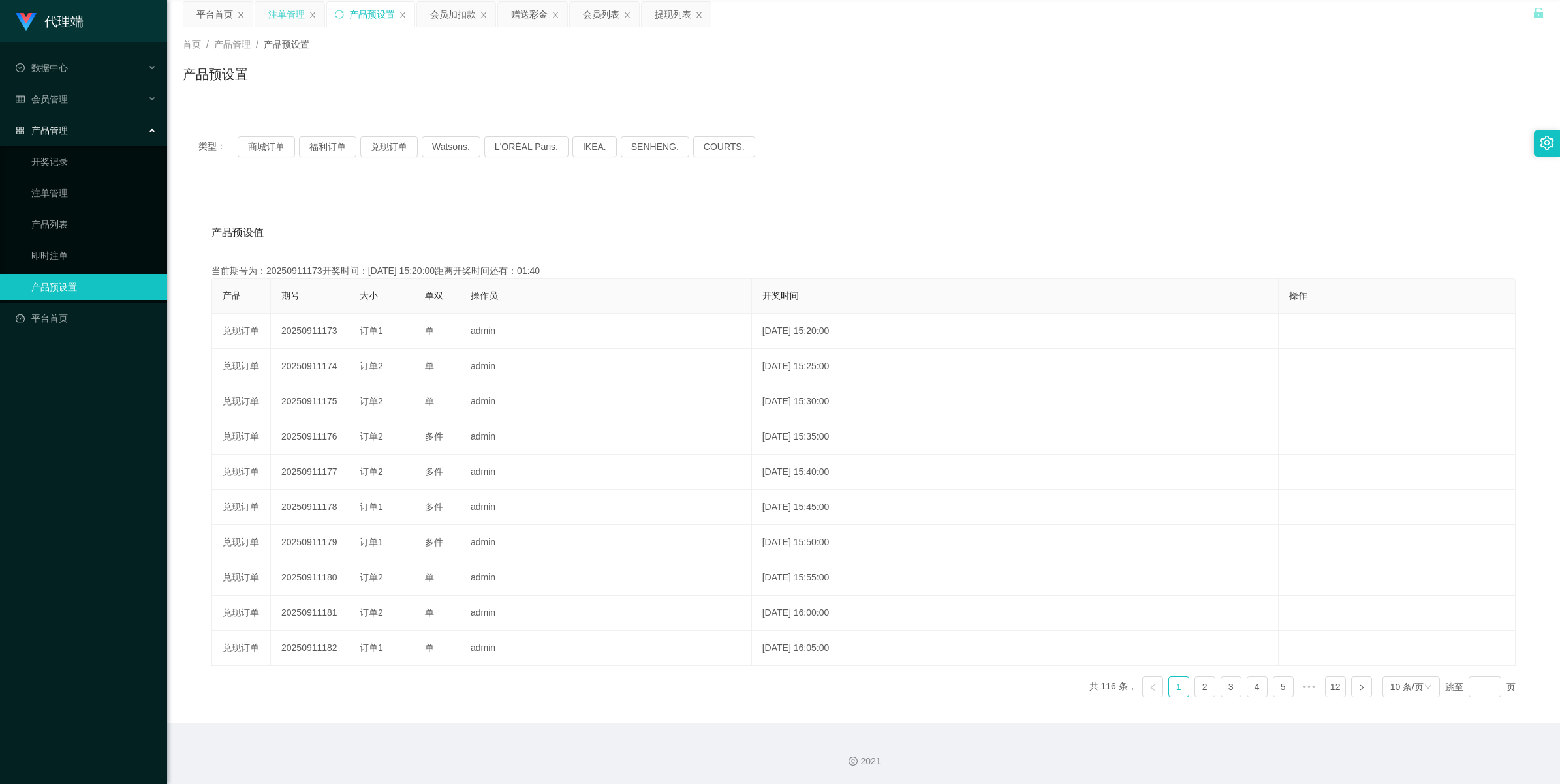
click at [276, 13] on div "注单管理" at bounding box center [287, 15] width 37 height 25
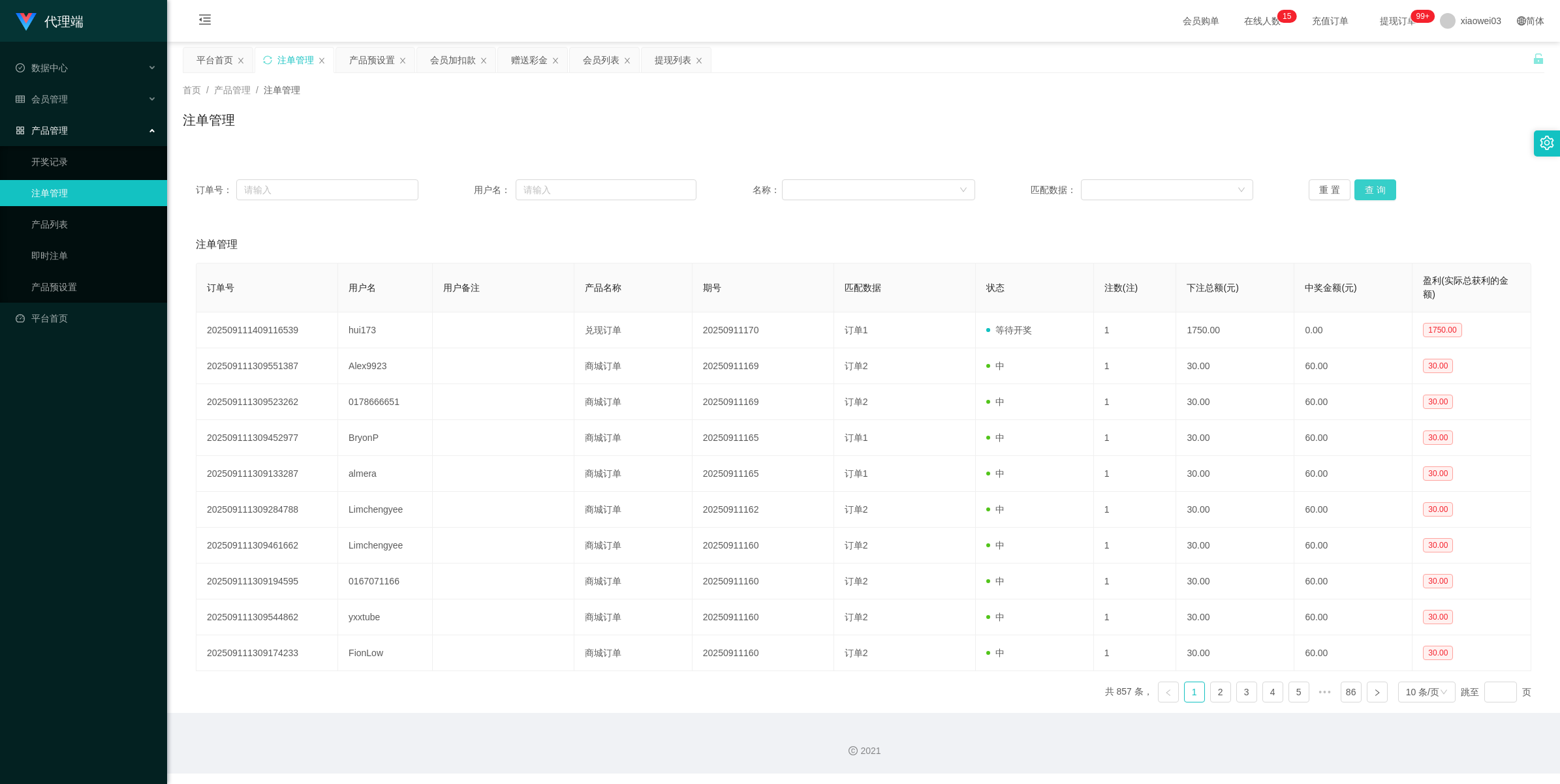
click at [468, 193] on button "查 询" at bounding box center [1374, 189] width 41 height 21
click at [468, 189] on button "查 询" at bounding box center [1374, 189] width 41 height 21
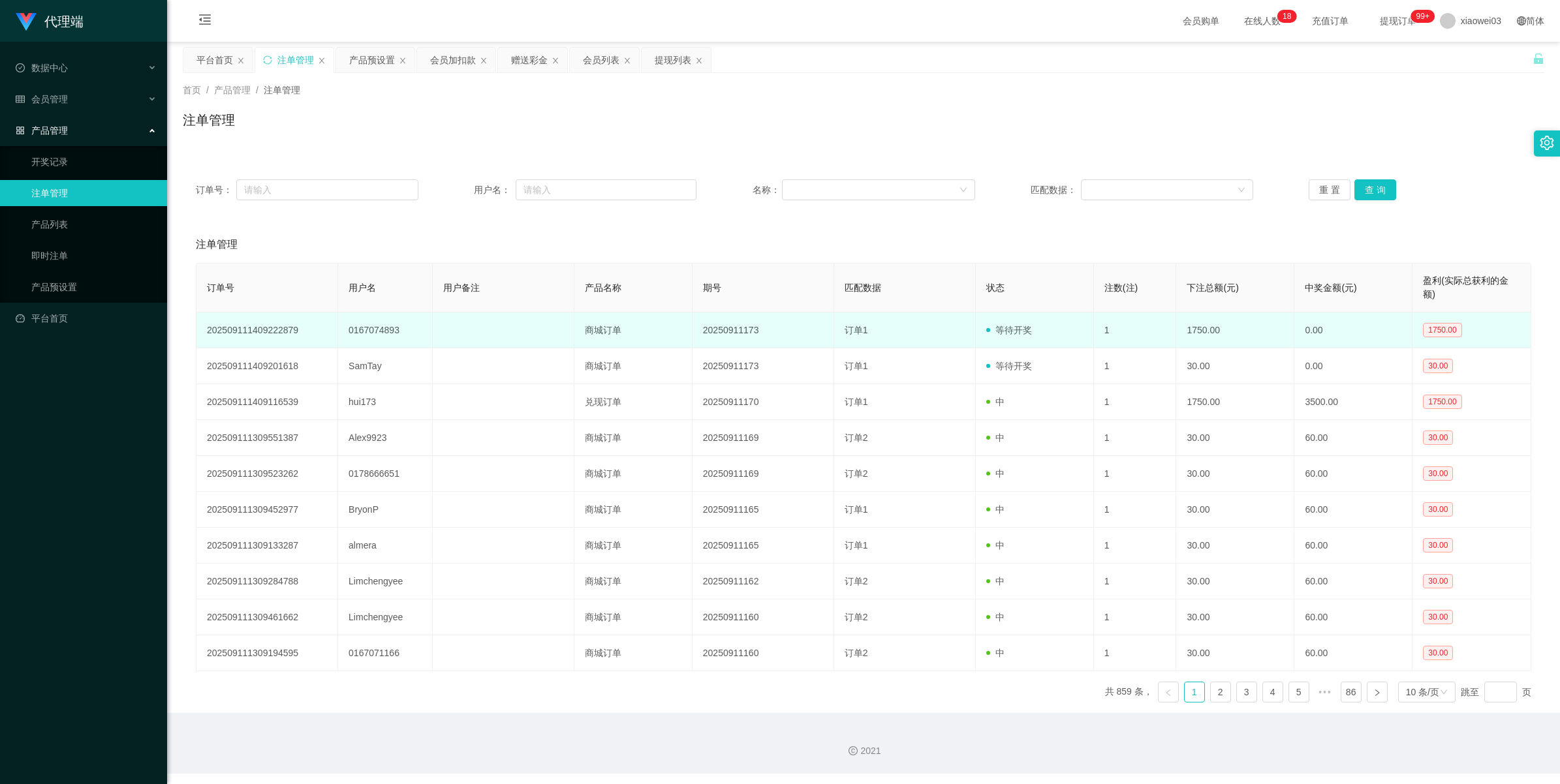
click at [366, 323] on td "0167074893" at bounding box center [385, 330] width 94 height 36
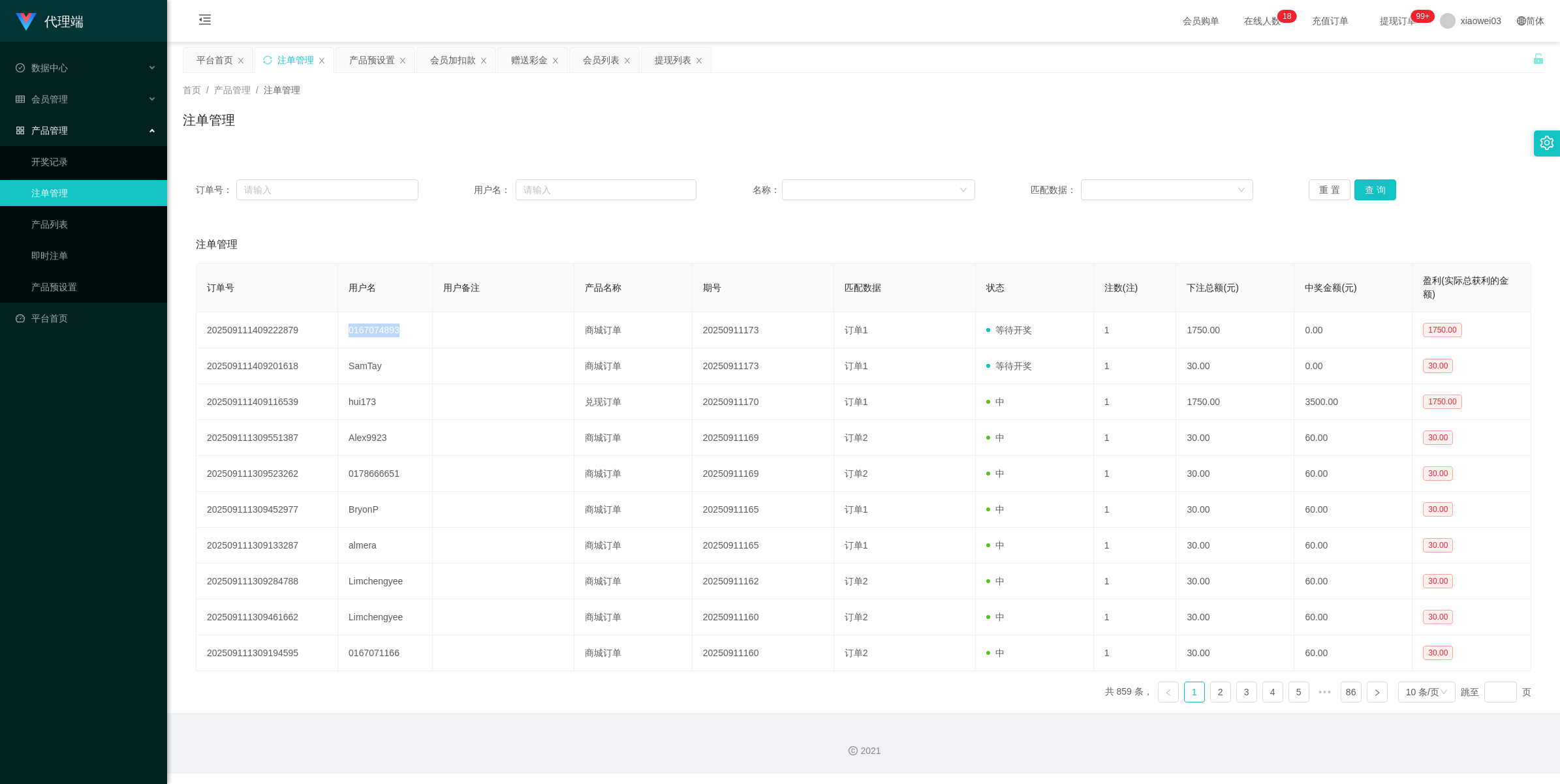
copy td "0167074893"
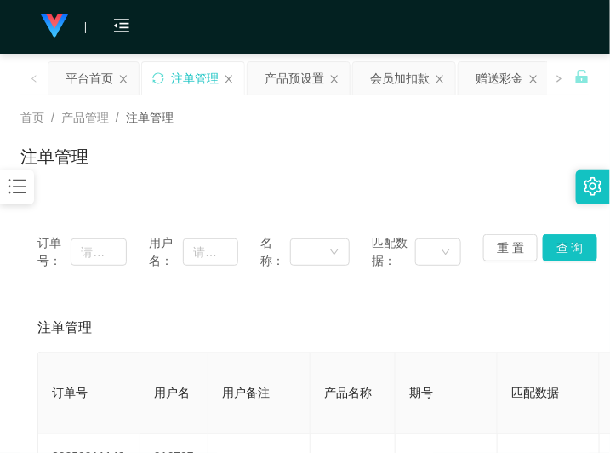
click at [541, 145] on div "注单管理" at bounding box center [305, 163] width 570 height 39
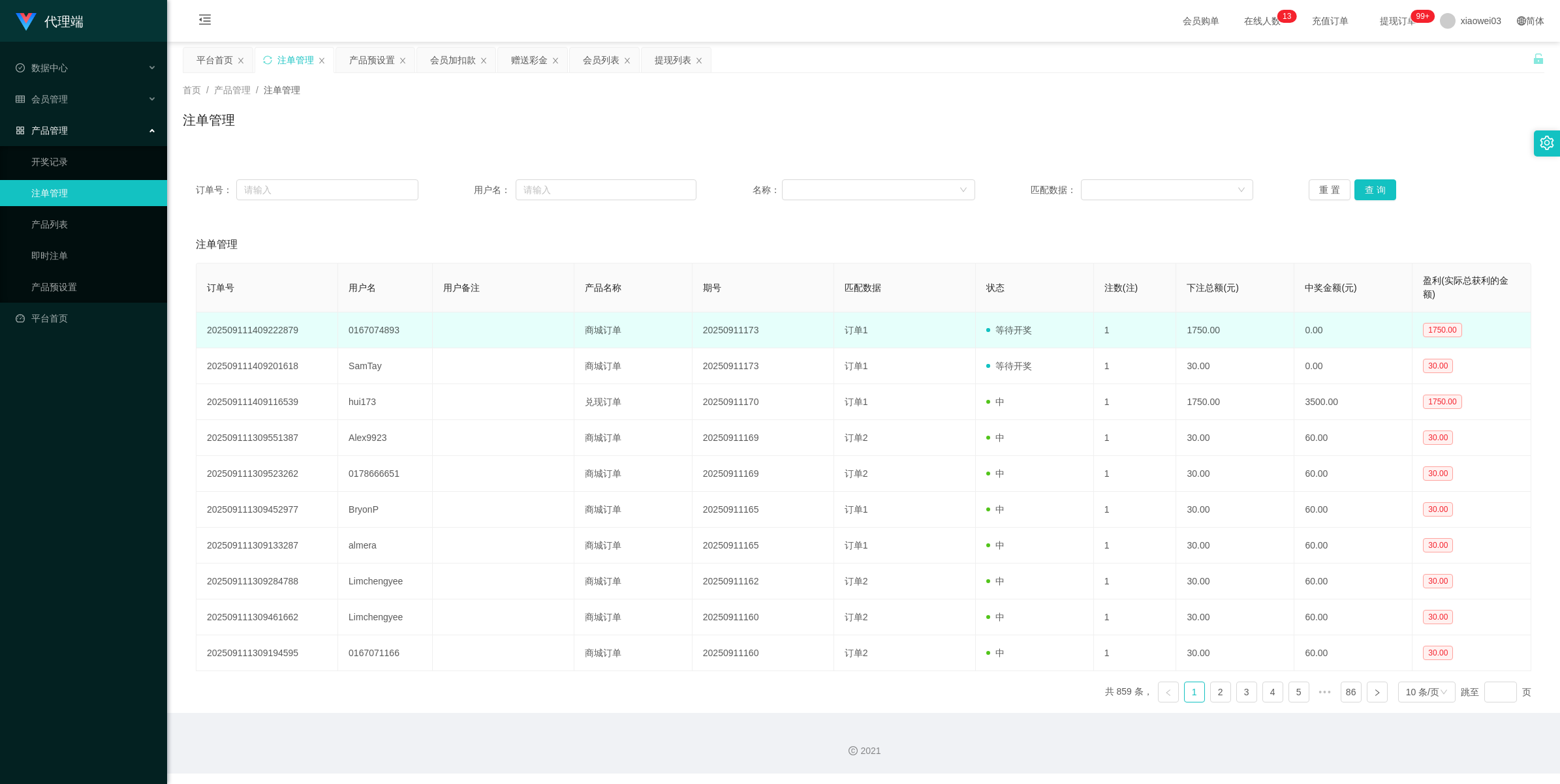
click at [468, 330] on td "20250911173" at bounding box center [763, 330] width 142 height 36
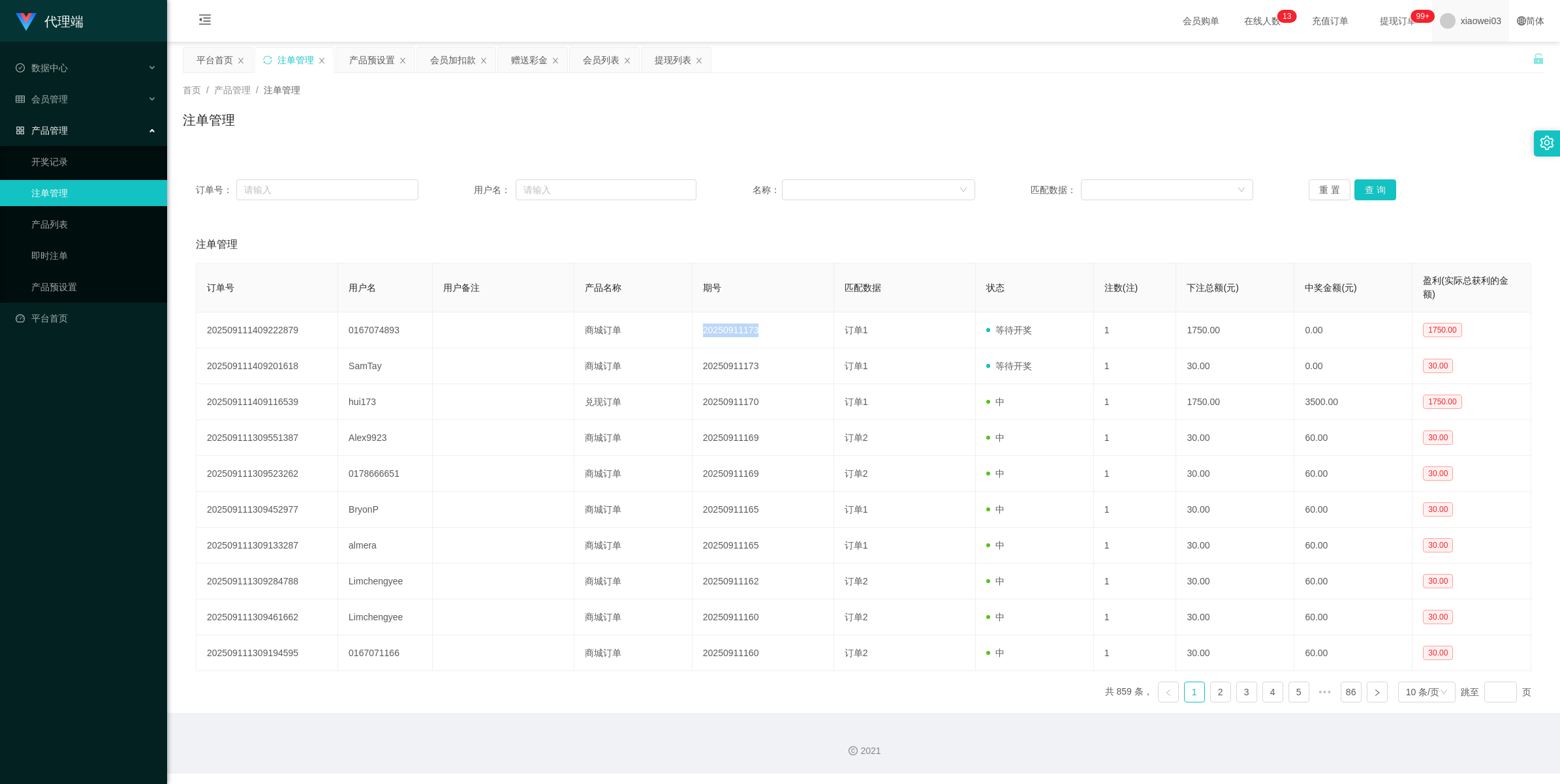
copy td "20250911173"
click at [468, 59] on div "提现列表" at bounding box center [673, 60] width 37 height 25
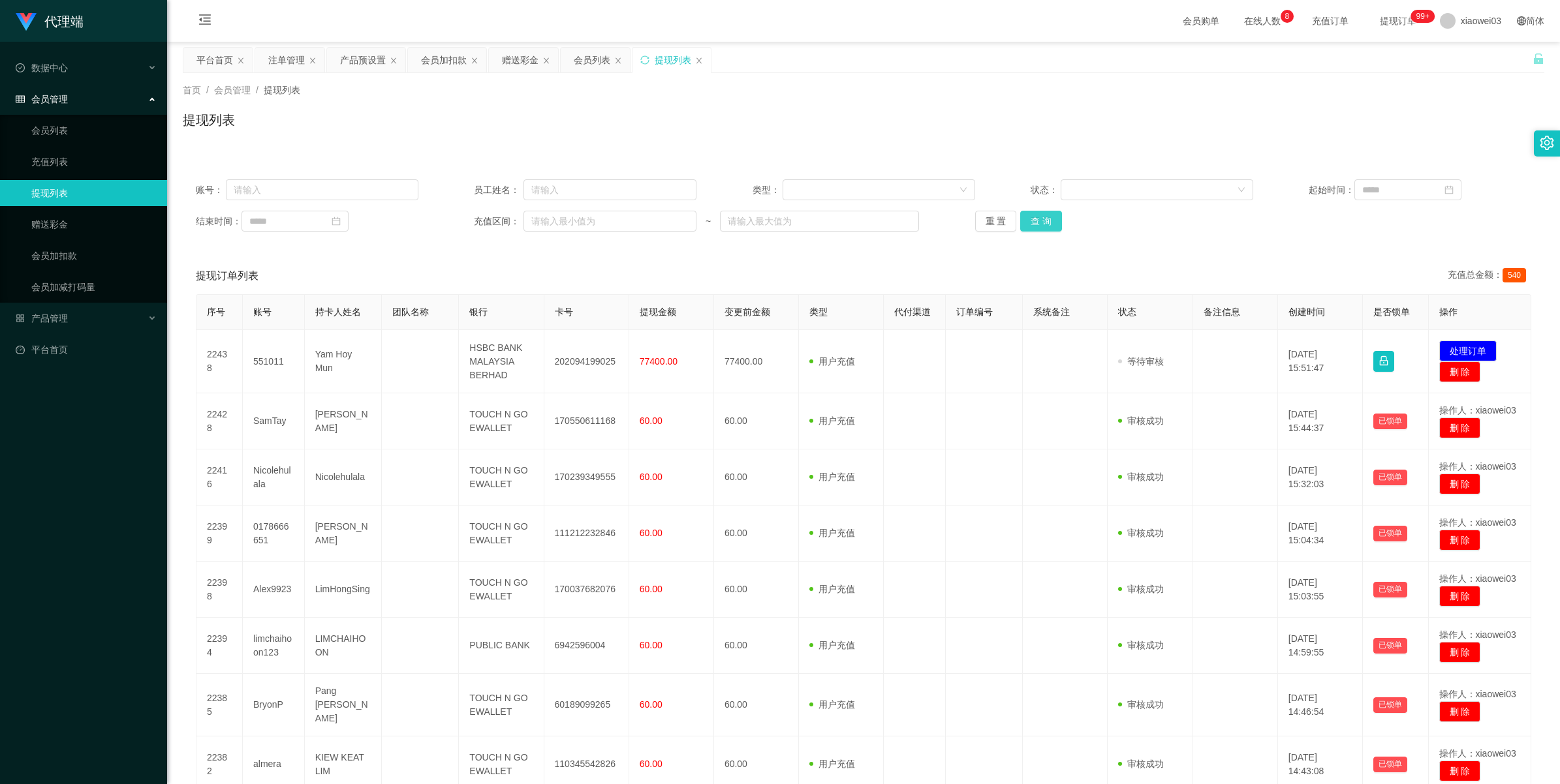
click at [468, 216] on button "查 询" at bounding box center [1041, 221] width 41 height 21
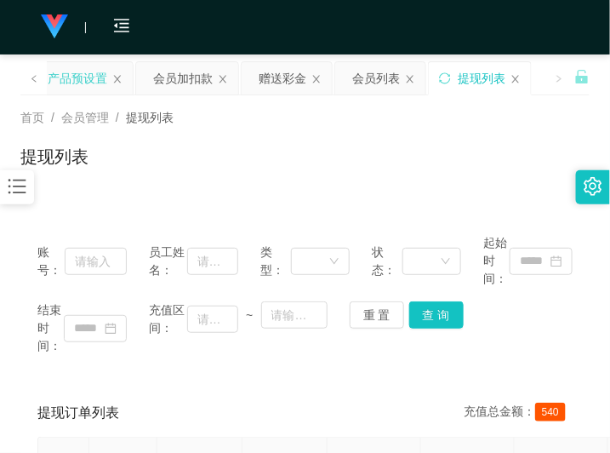
click at [66, 82] on div "产品预设置" at bounding box center [78, 78] width 60 height 32
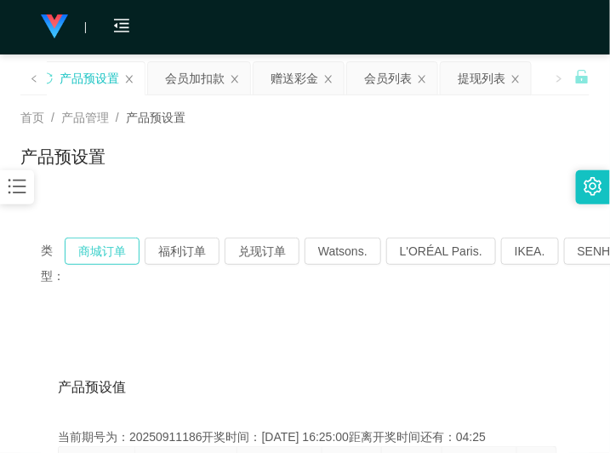
click at [100, 252] on button "商城订单" at bounding box center [102, 251] width 75 height 27
drag, startPoint x: 112, startPoint y: 240, endPoint x: 129, endPoint y: 239, distance: 17.0
click at [112, 240] on button "商城订单" at bounding box center [102, 251] width 75 height 27
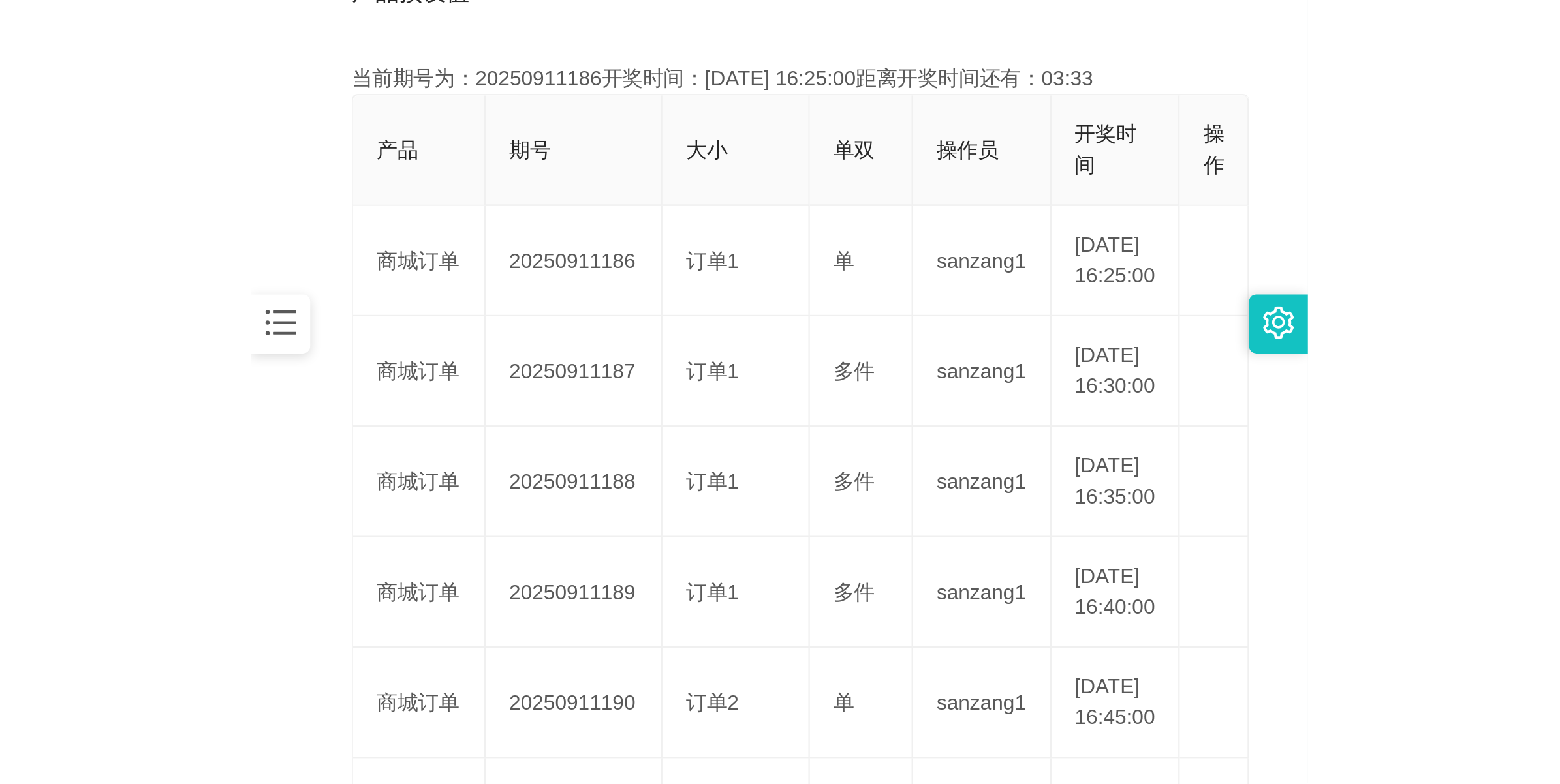
scroll to position [326, 0]
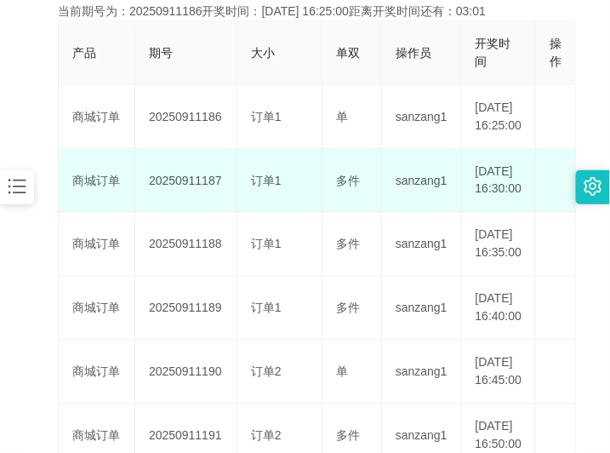
click at [187, 205] on td "20250911187" at bounding box center [186, 181] width 102 height 64
copy td "20250911187"
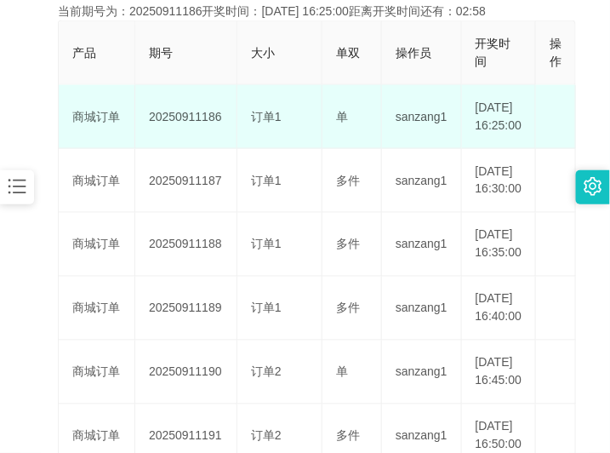
click at [168, 126] on td "20250911186" at bounding box center [186, 117] width 102 height 64
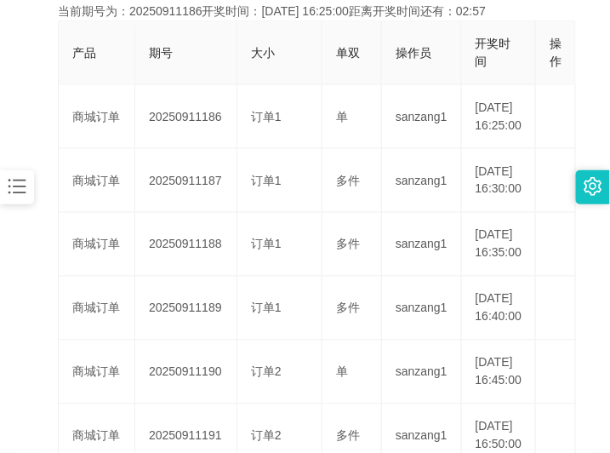
copy td "20250911186"
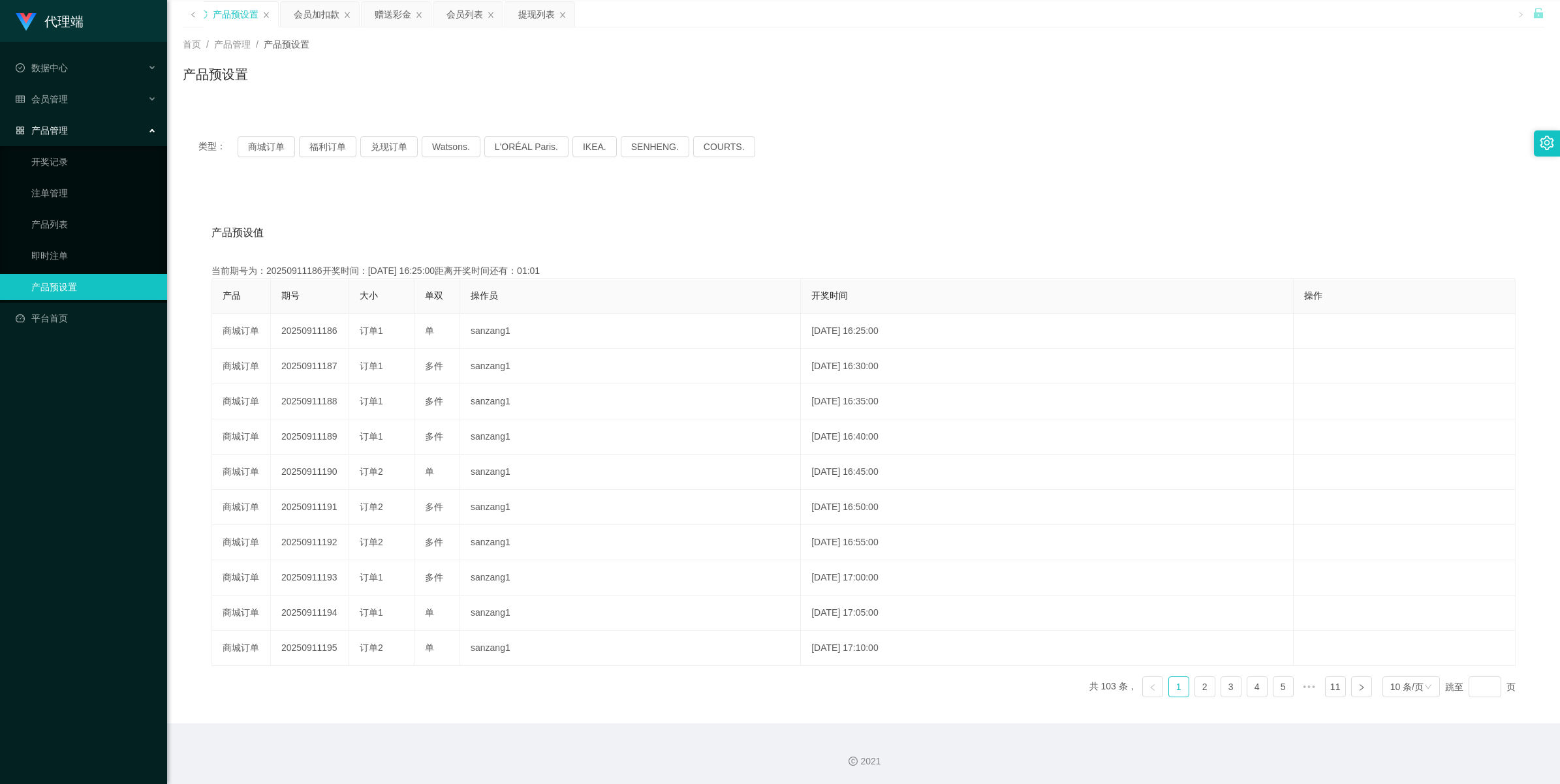
scroll to position [47, 0]
click at [292, 11] on div "注单管理" at bounding box center [287, 15] width 37 height 25
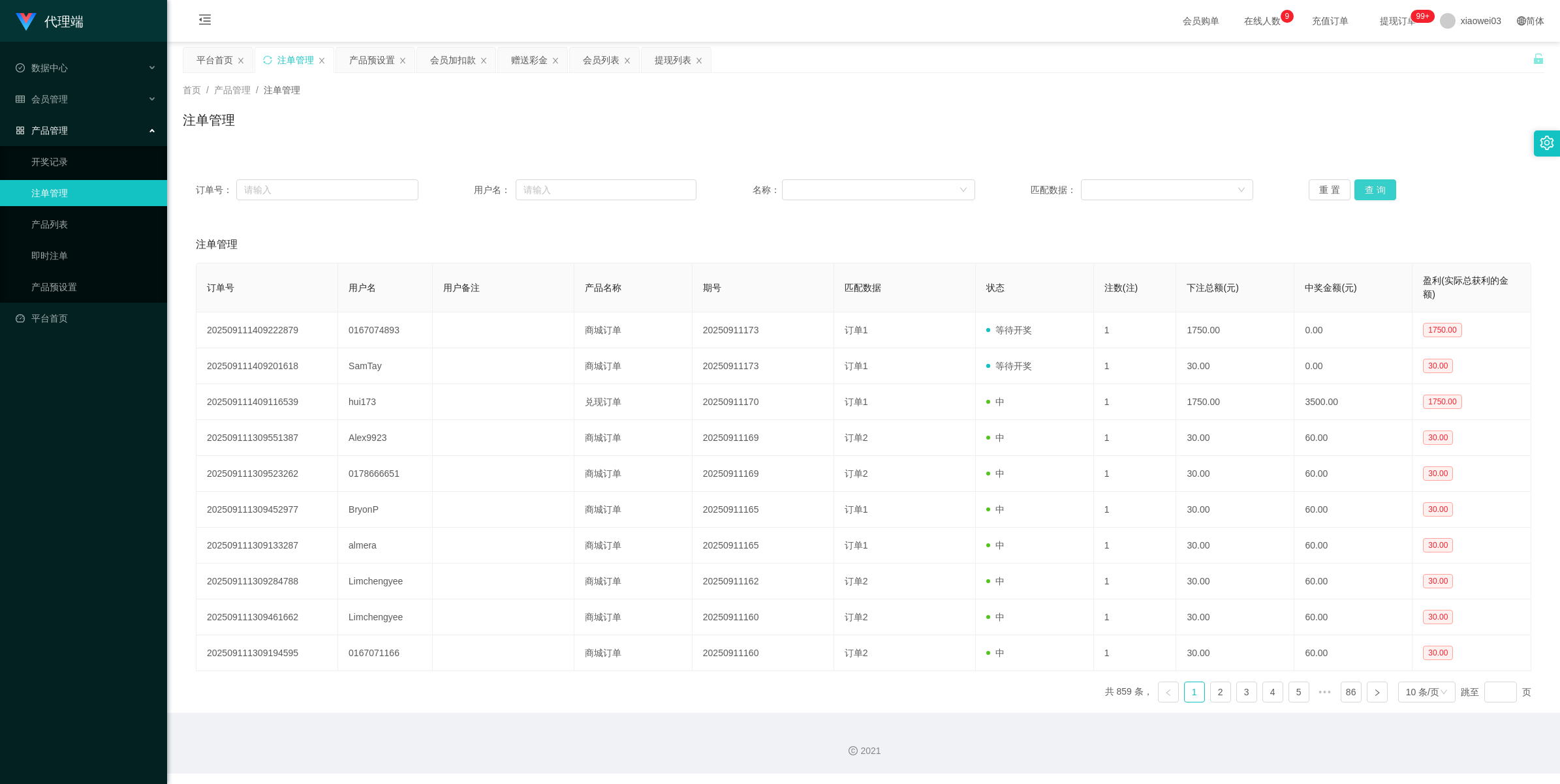
click at [468, 181] on button "查 询" at bounding box center [1374, 189] width 41 height 21
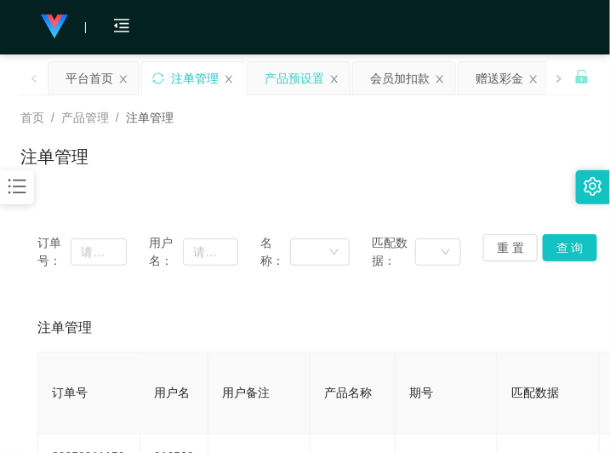
click at [278, 71] on div "产品预设置" at bounding box center [295, 78] width 60 height 32
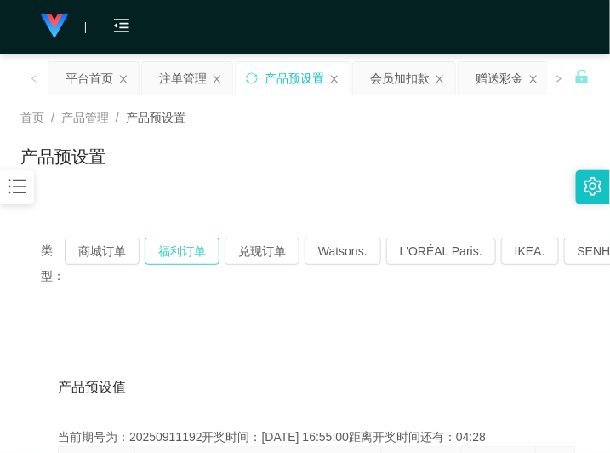
click at [183, 251] on button "福利订单" at bounding box center [182, 251] width 75 height 27
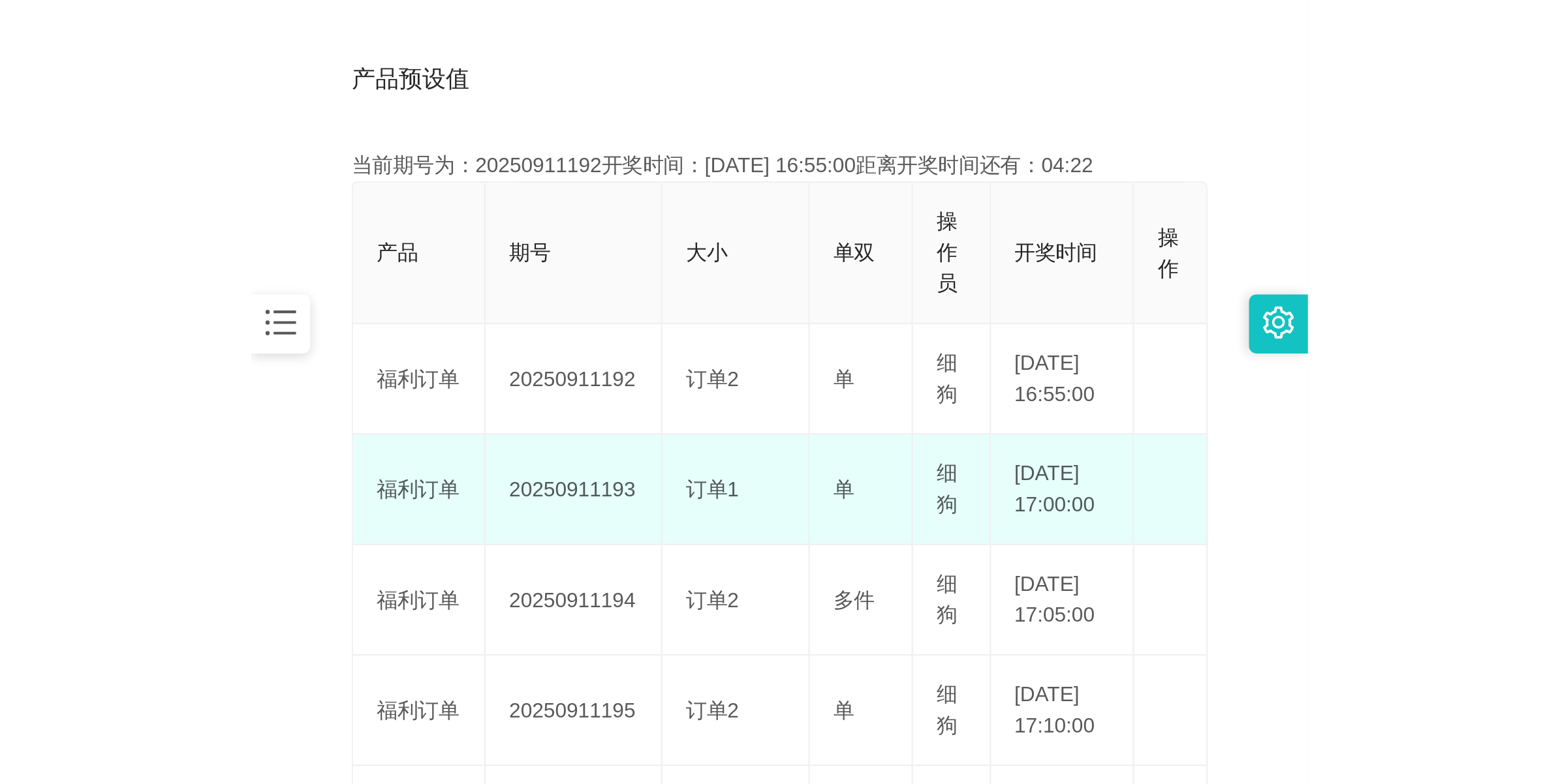
scroll to position [244, 0]
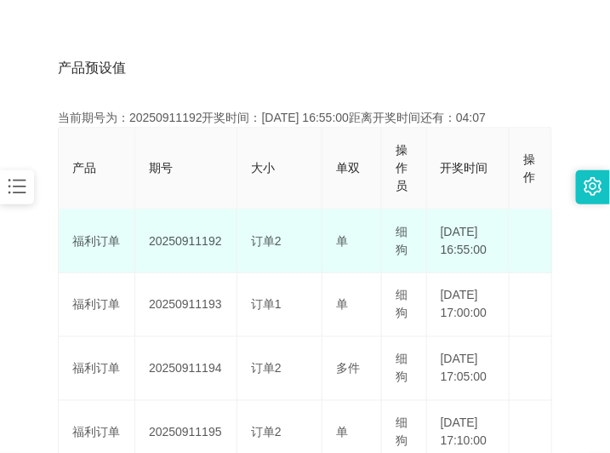
click at [205, 251] on td "20250911192" at bounding box center [186, 241] width 102 height 64
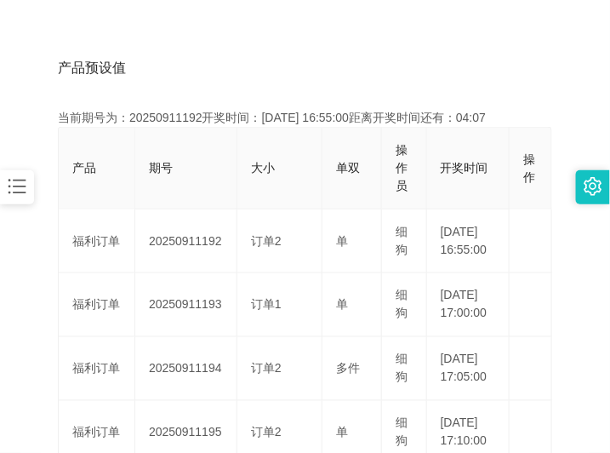
copy td "20250911192"
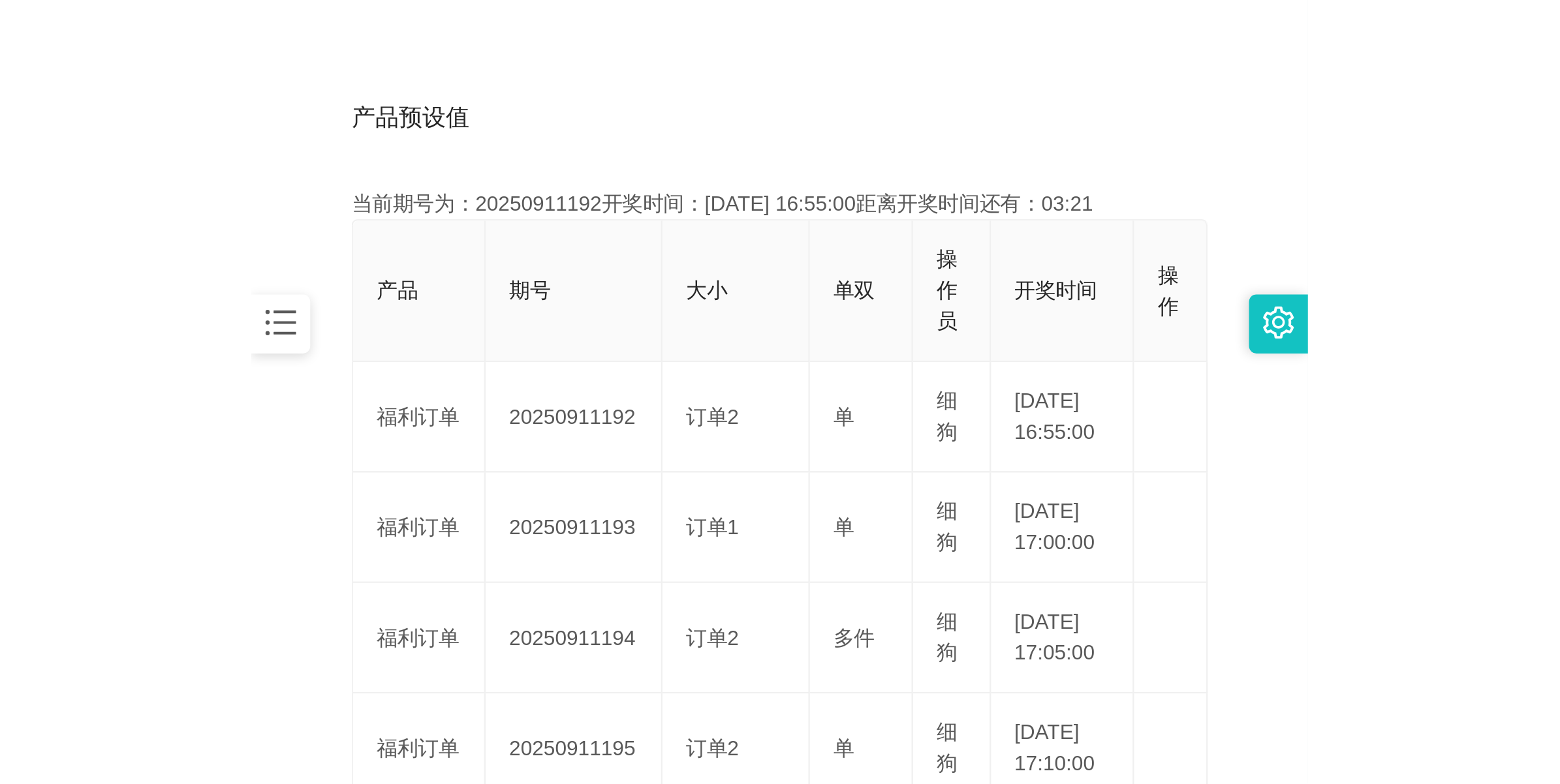
scroll to position [47, 0]
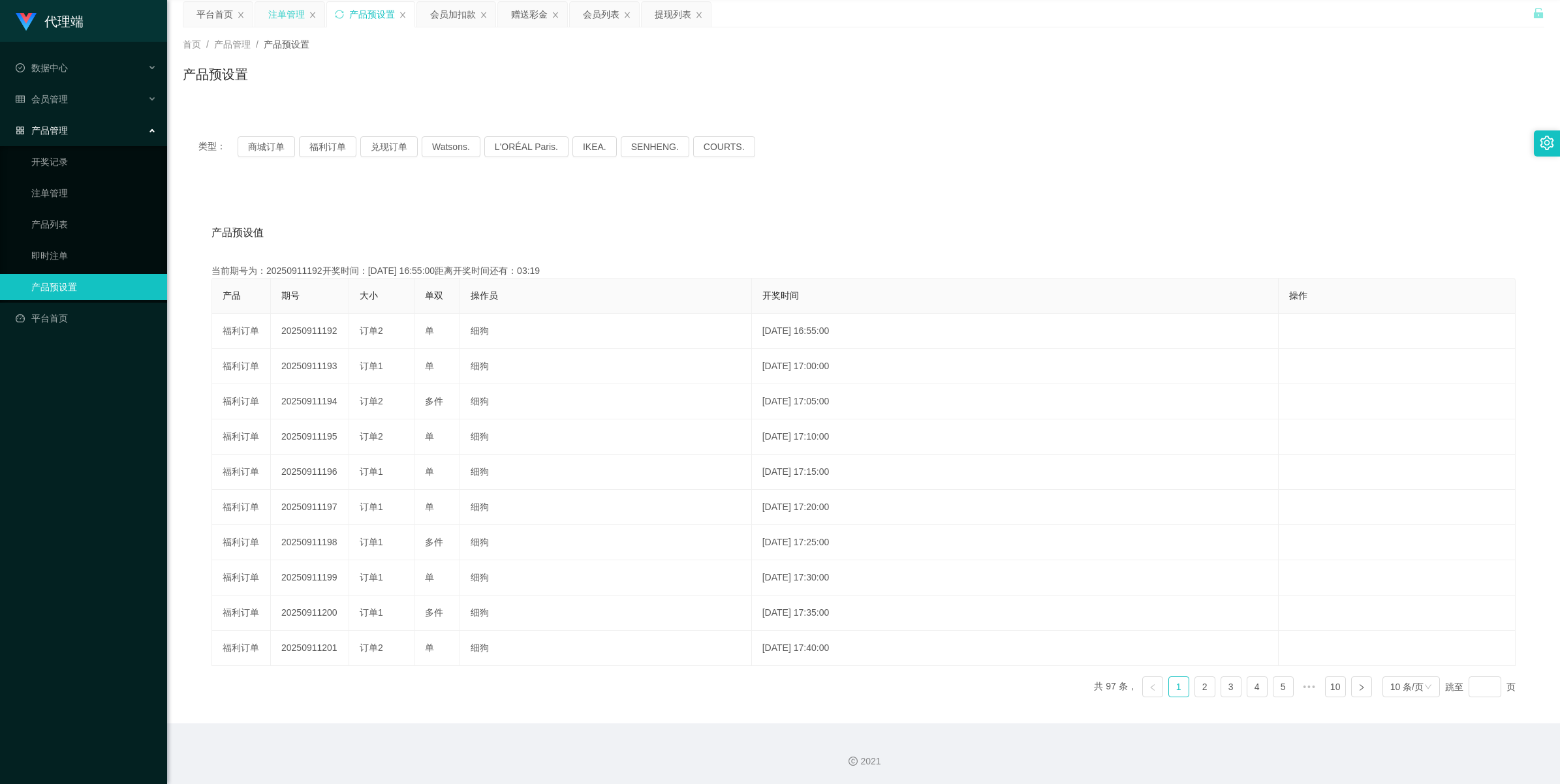
click at [283, 11] on div "注单管理" at bounding box center [287, 15] width 37 height 25
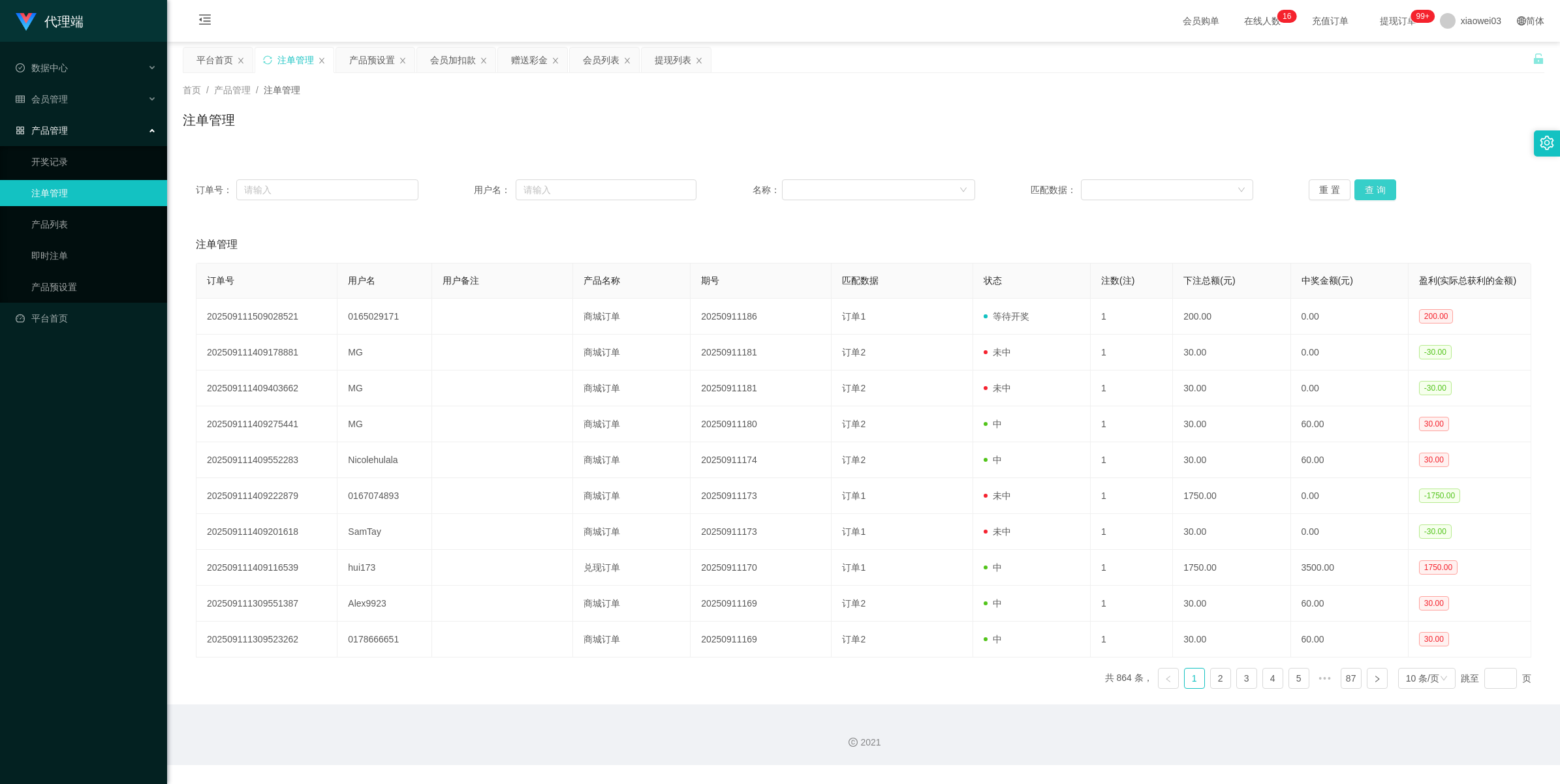
click at [468, 188] on button "查 询" at bounding box center [1374, 189] width 41 height 21
click at [468, 192] on button "查 询" at bounding box center [1374, 189] width 41 height 21
click at [468, 182] on button "查 询" at bounding box center [1374, 189] width 41 height 21
click at [468, 190] on button "查 询" at bounding box center [1374, 189] width 41 height 21
click at [468, 195] on button "查 询" at bounding box center [1374, 189] width 41 height 21
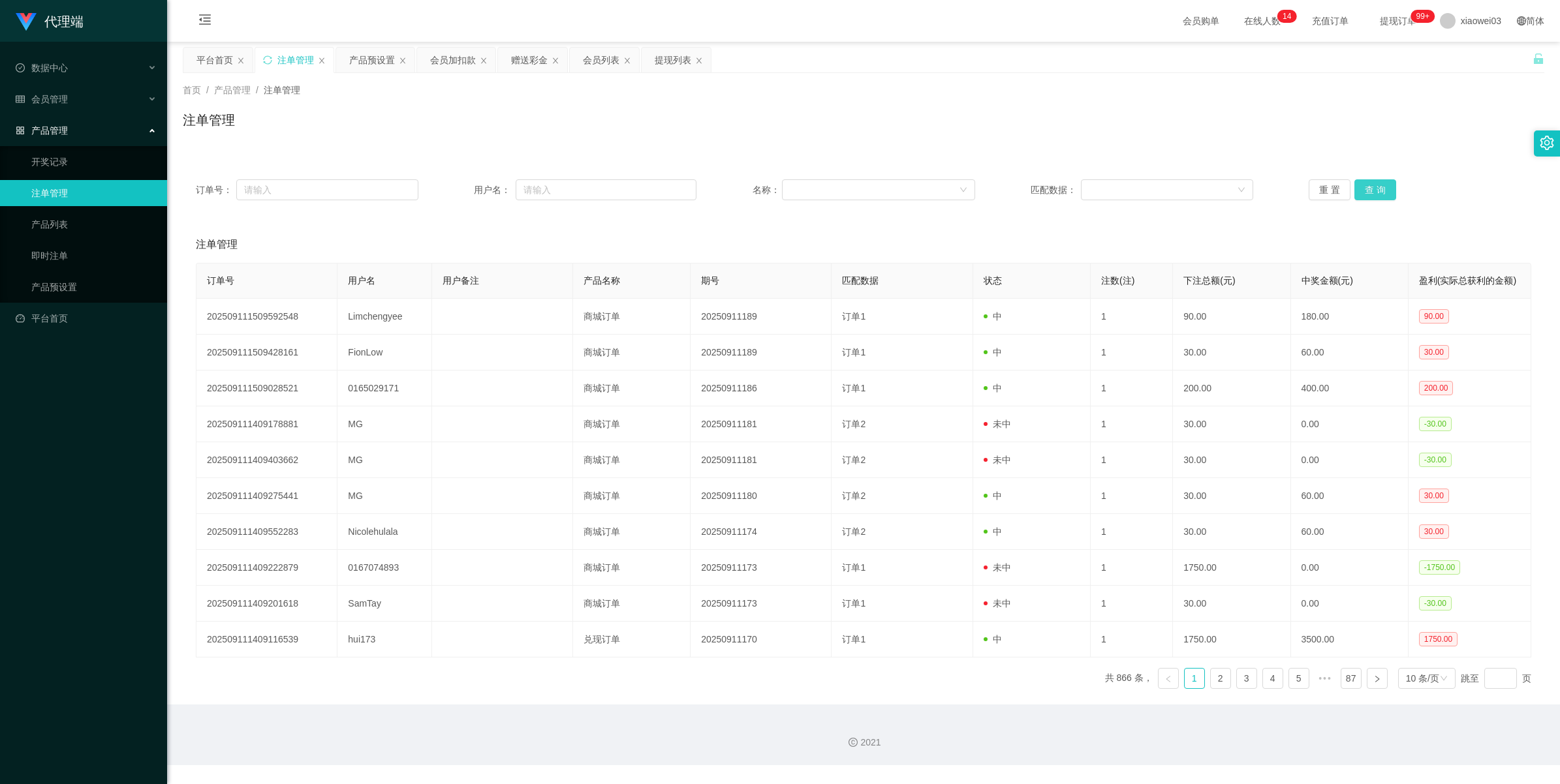
click at [468, 191] on button "查 询" at bounding box center [1374, 189] width 41 height 21
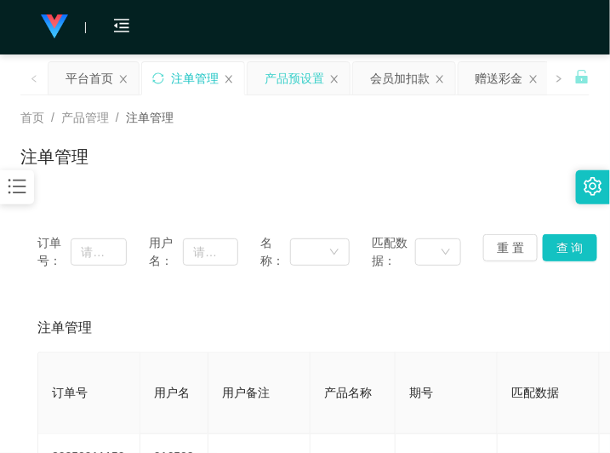
click at [283, 81] on div "产品预设置" at bounding box center [295, 78] width 60 height 32
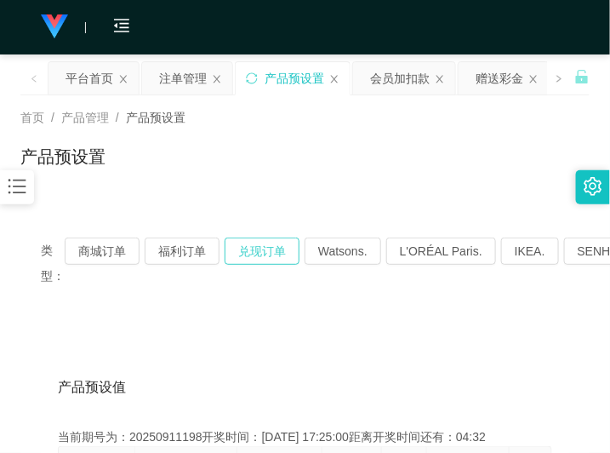
click at [248, 253] on button "兑现订单" at bounding box center [262, 251] width 75 height 27
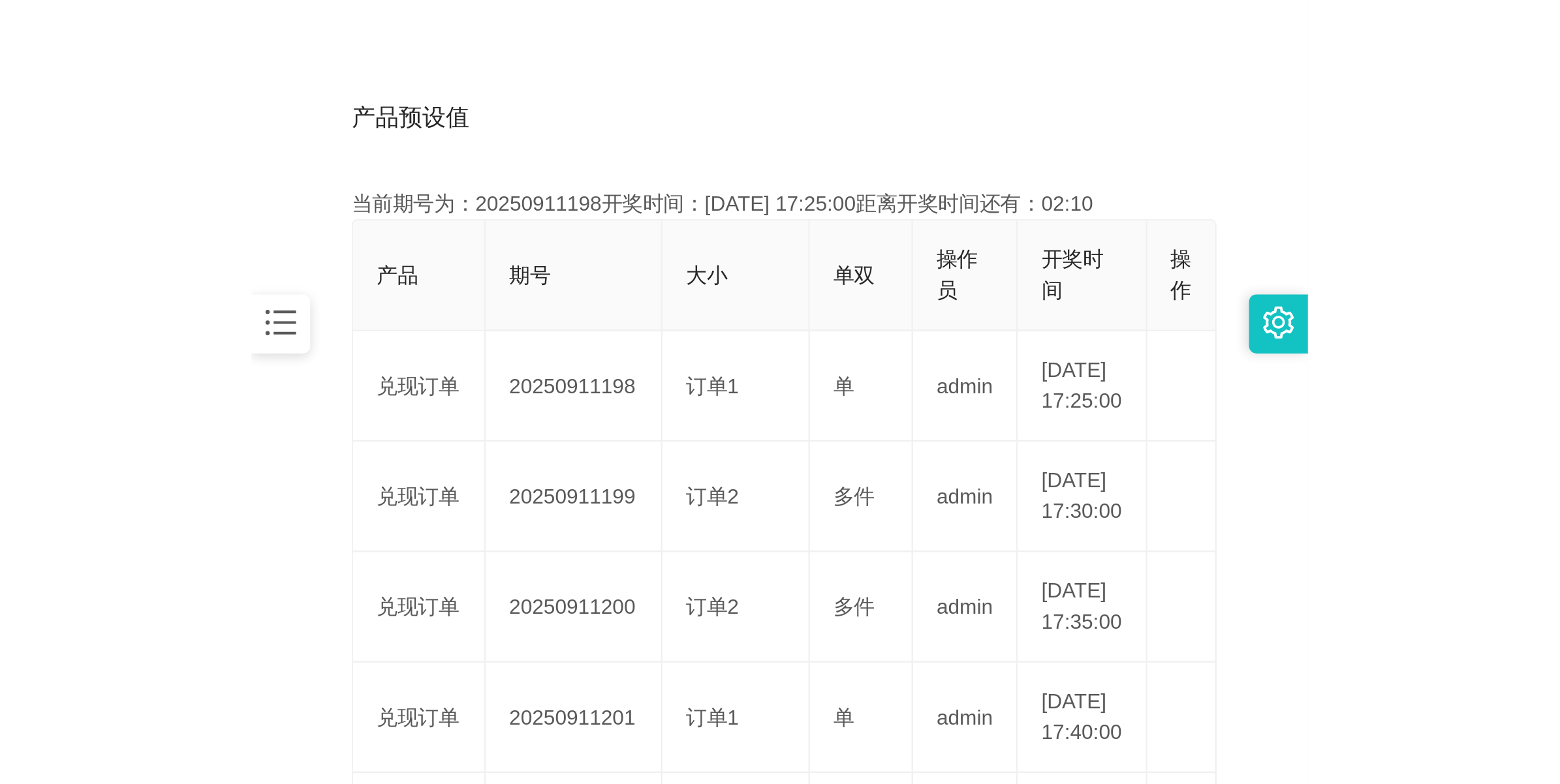
scroll to position [47, 0]
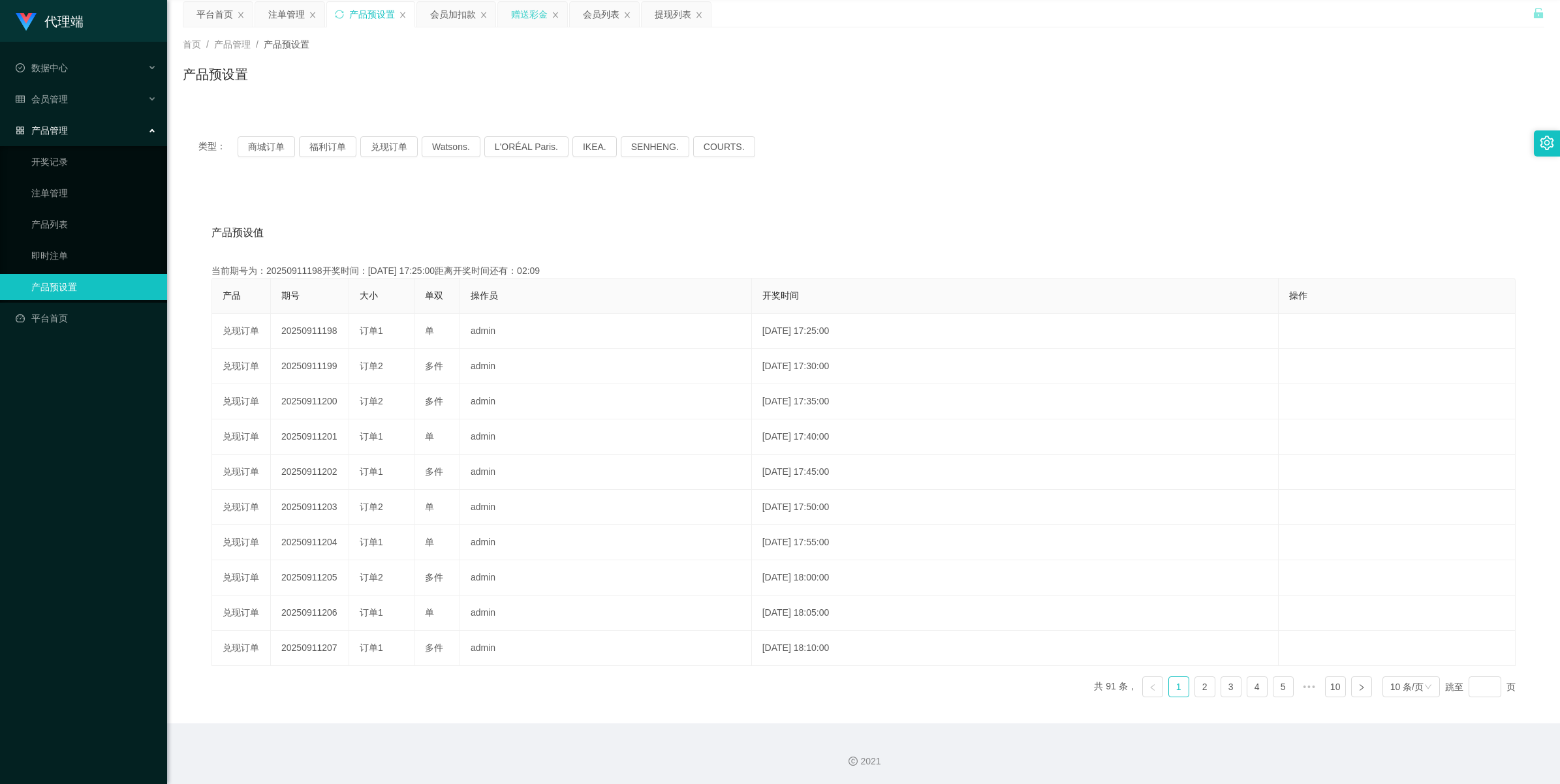
click at [468, 20] on div "赠送彩金" at bounding box center [530, 15] width 37 height 25
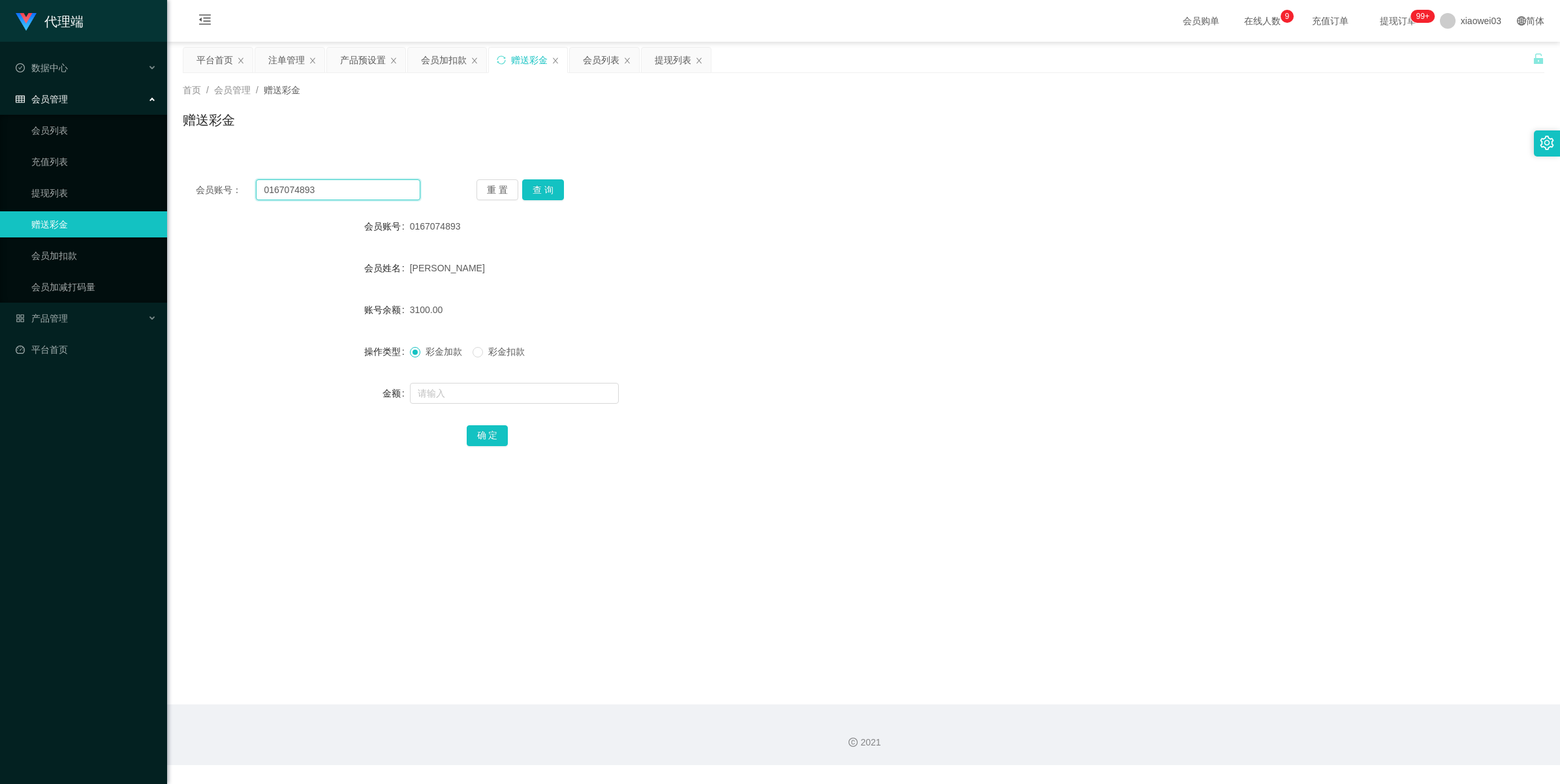
click at [327, 188] on input "0167074893" at bounding box center [338, 189] width 165 height 21
paste input "5029171"
type input "0165029171"
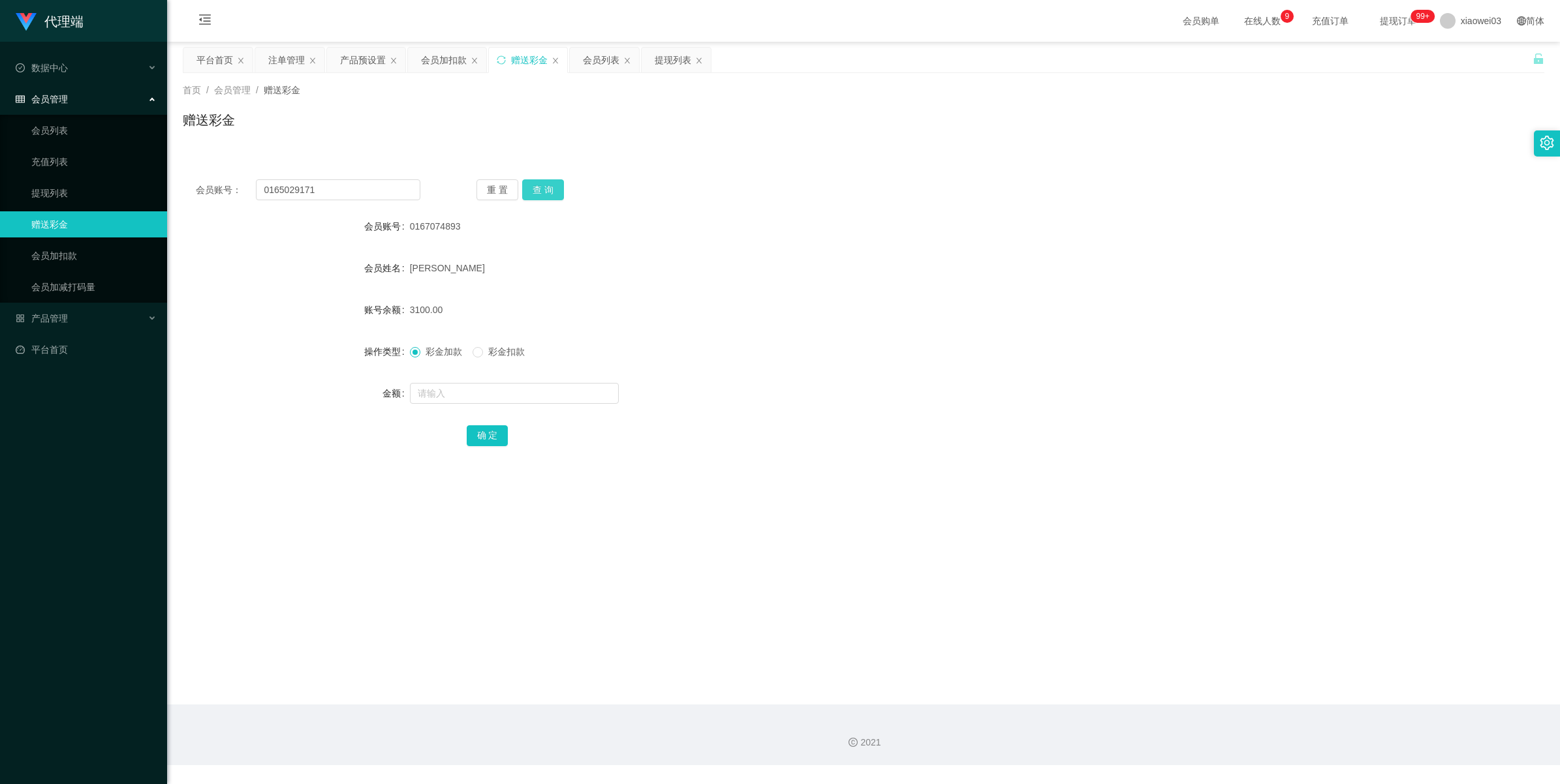
click at [468, 191] on button "查 询" at bounding box center [543, 189] width 41 height 21
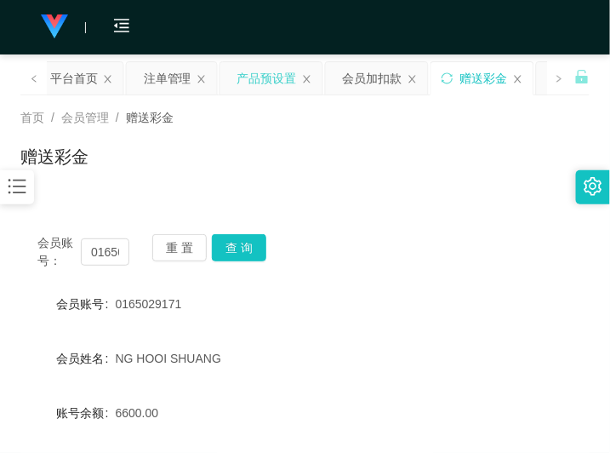
click at [268, 81] on div "产品预设置" at bounding box center [268, 78] width 60 height 32
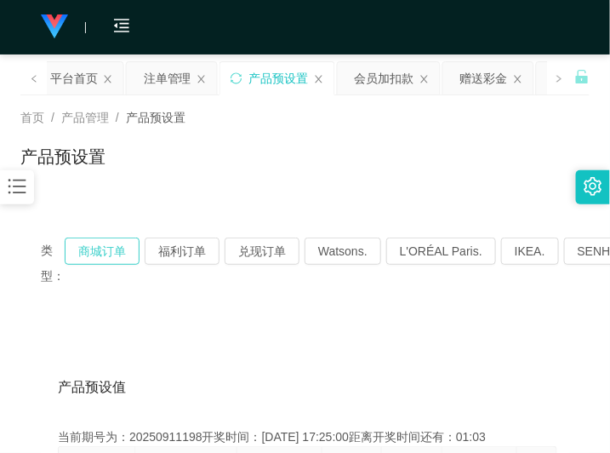
click at [116, 252] on button "商城订单" at bounding box center [102, 251] width 75 height 27
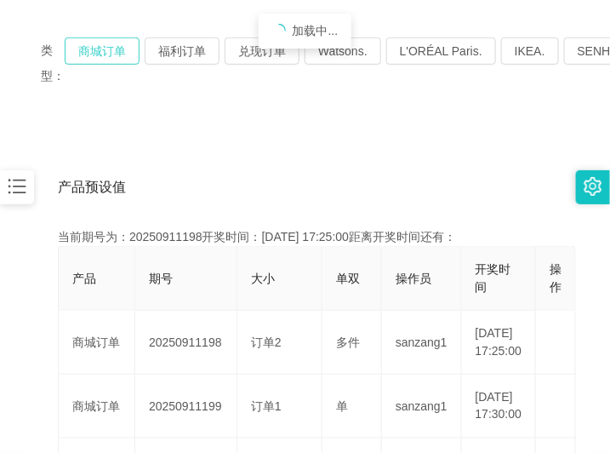
scroll to position [213, 0]
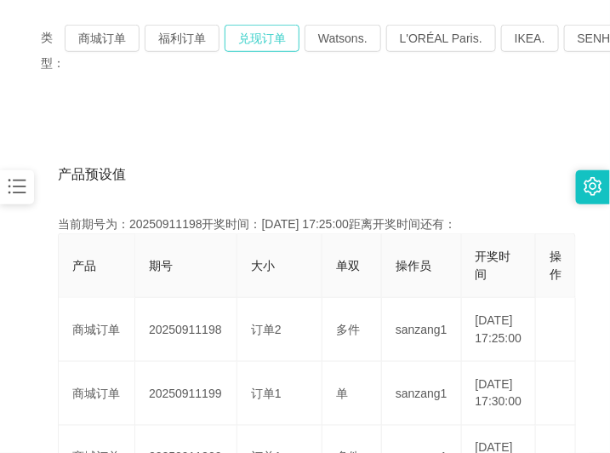
click at [252, 43] on button "兑现订单" at bounding box center [262, 38] width 75 height 27
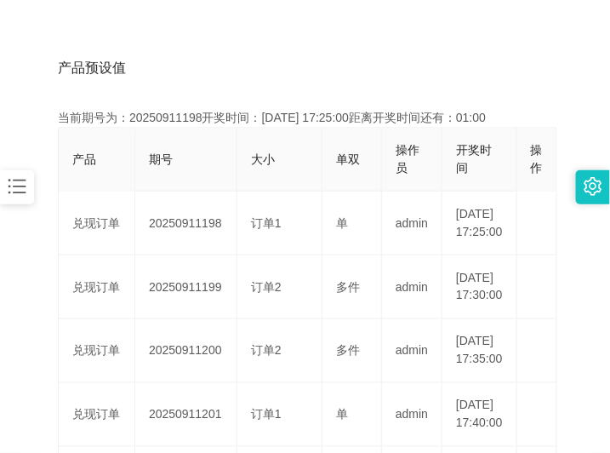
scroll to position [426, 0]
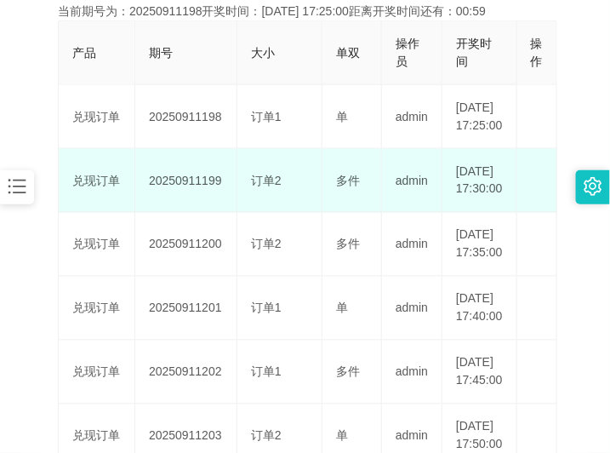
click at [170, 209] on td "20250911199" at bounding box center [186, 181] width 102 height 64
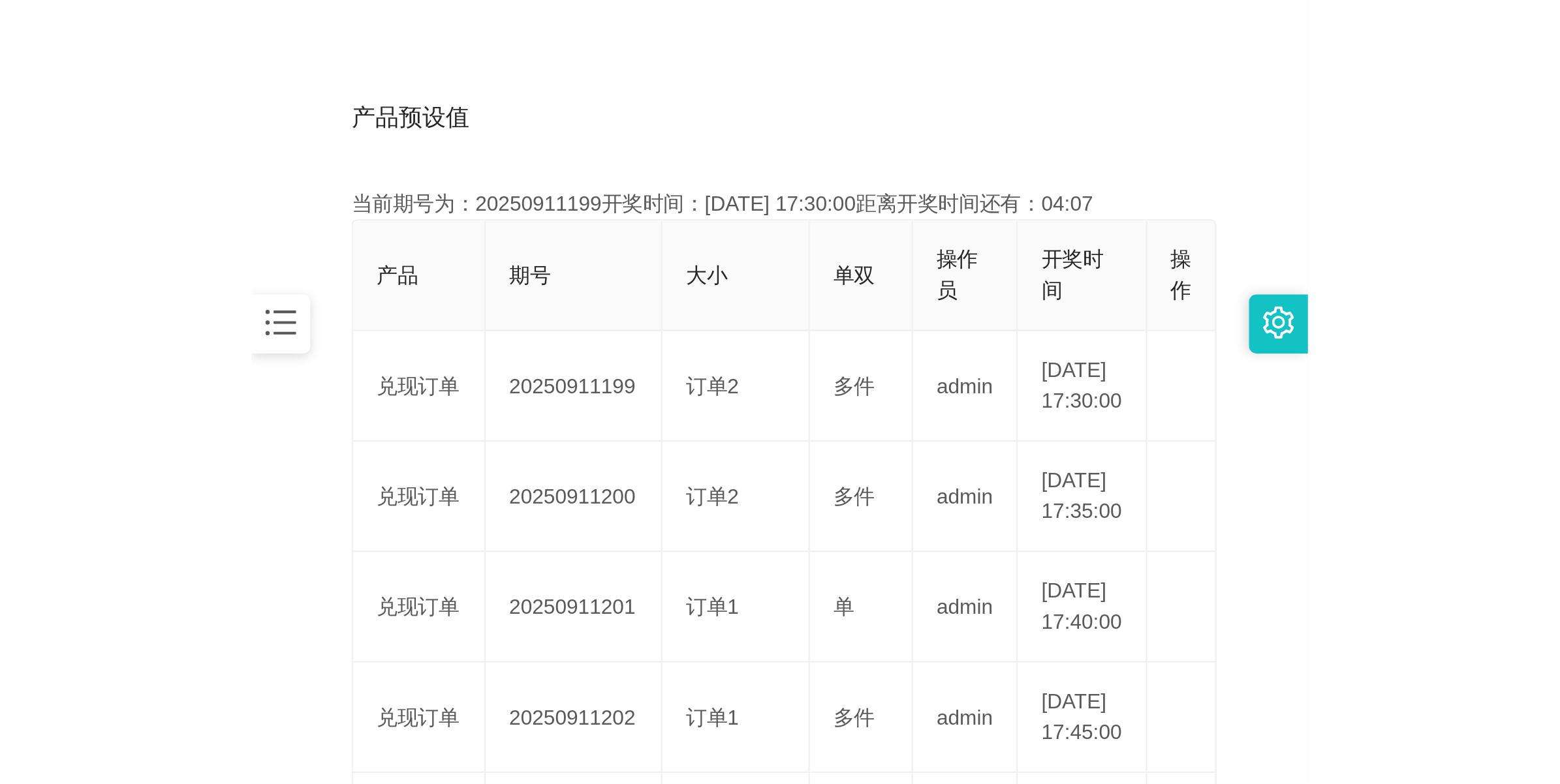
scroll to position [47, 0]
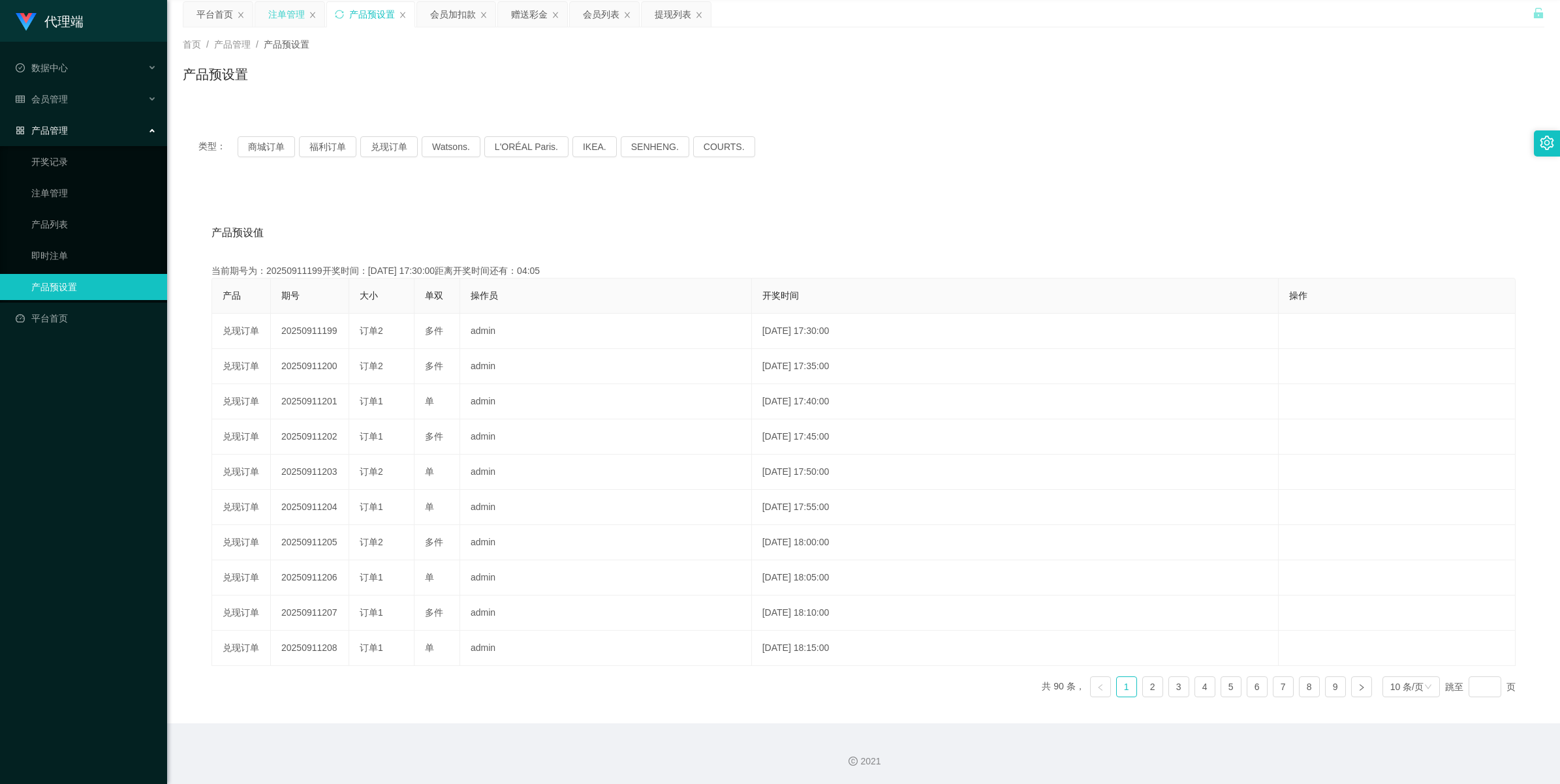
click at [287, 17] on div "注单管理" at bounding box center [287, 15] width 37 height 25
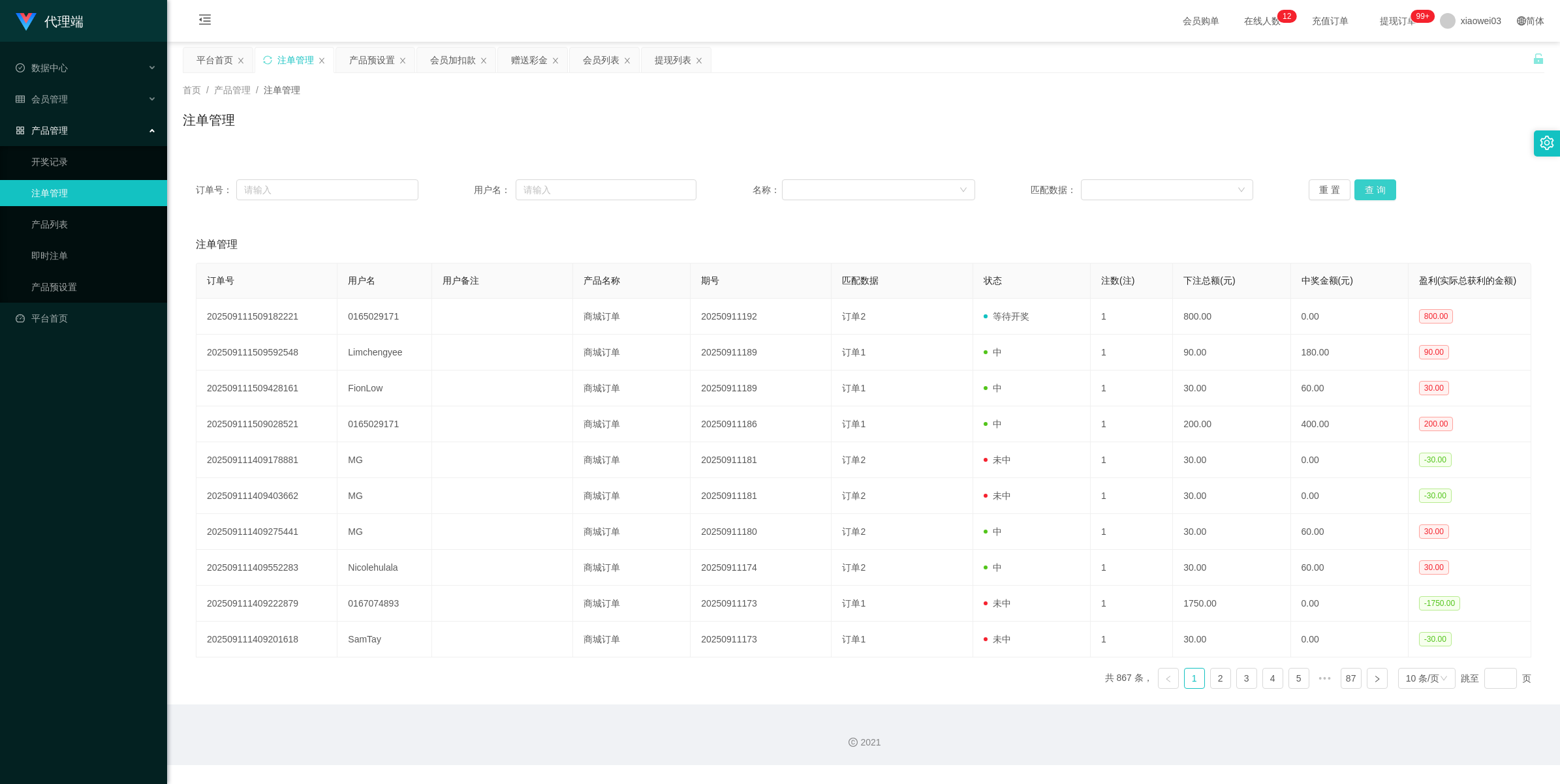
click at [468, 195] on button "查 询" at bounding box center [1374, 189] width 41 height 21
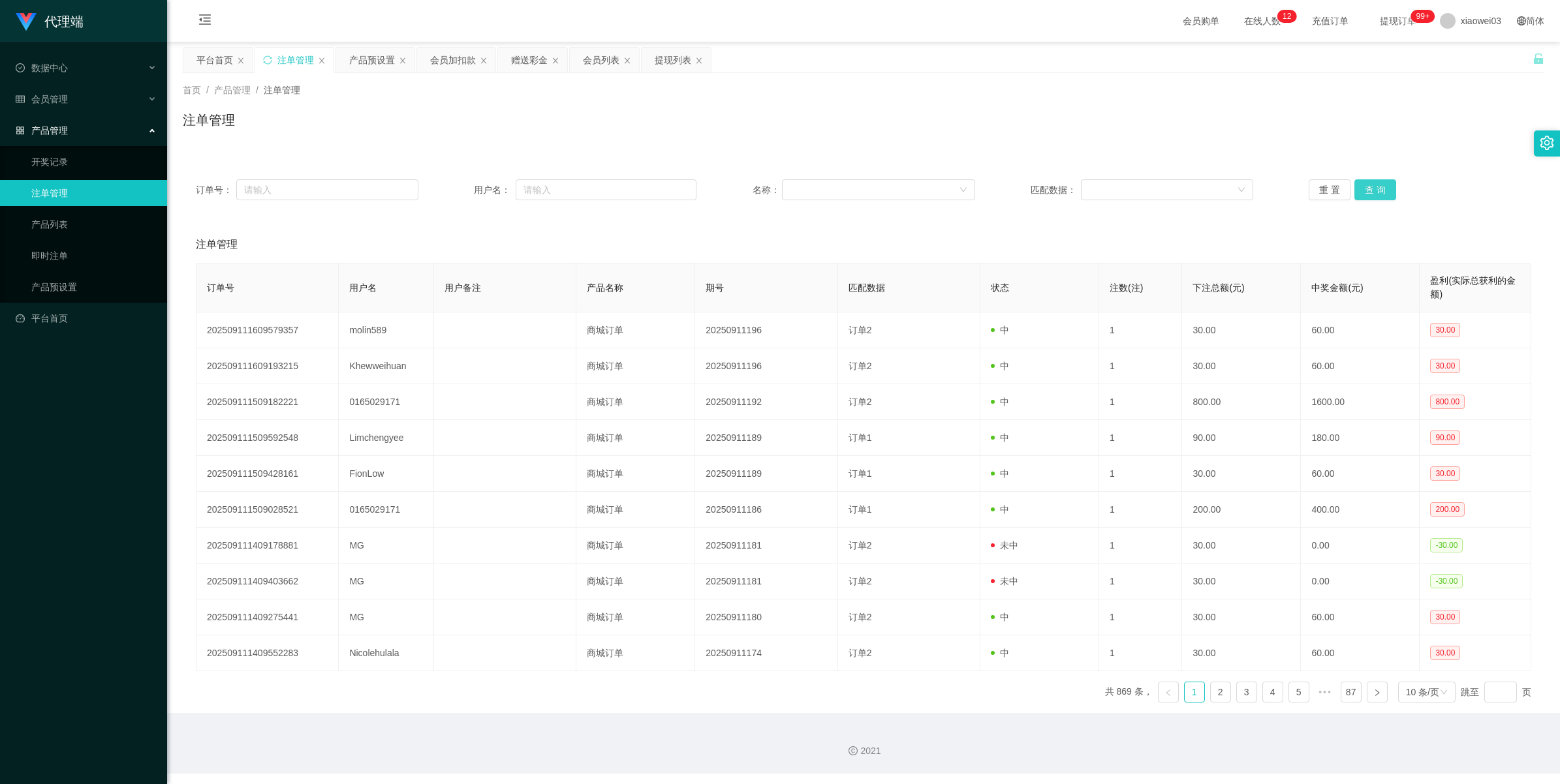
click at [468, 193] on button "查 询" at bounding box center [1374, 189] width 41 height 21
click at [468, 191] on button "查 询" at bounding box center [1381, 189] width 56 height 21
click at [468, 191] on button "查 询" at bounding box center [1374, 189] width 41 height 21
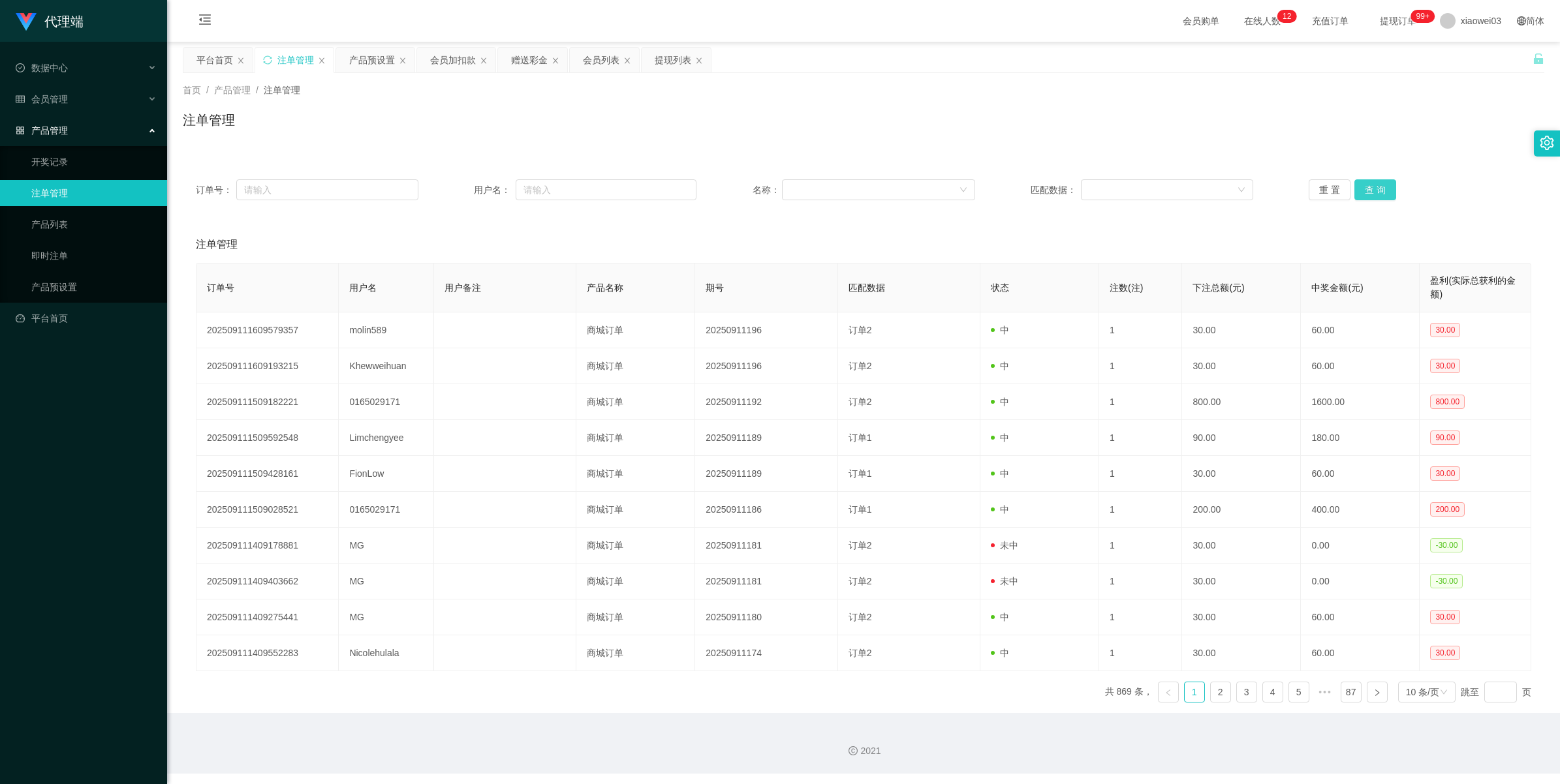
click at [468, 191] on button "查 询" at bounding box center [1374, 189] width 41 height 21
click at [468, 195] on button "查 询" at bounding box center [1374, 189] width 41 height 21
click at [468, 190] on button "重 置" at bounding box center [1329, 189] width 41 height 21
click at [468, 193] on button "查 询" at bounding box center [1374, 189] width 41 height 21
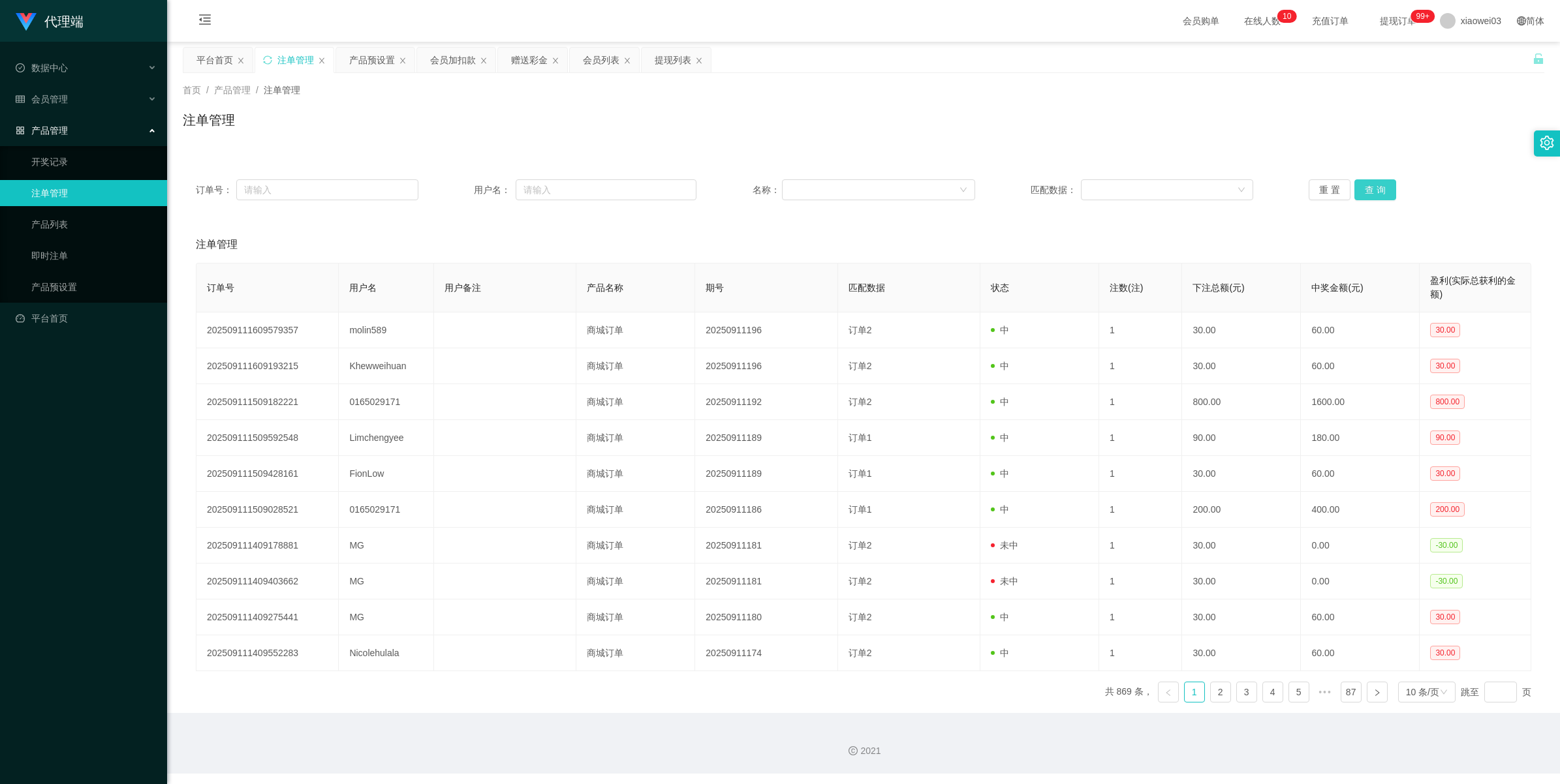
click at [468, 195] on button "查 询" at bounding box center [1374, 189] width 41 height 21
click at [468, 191] on button "查 询" at bounding box center [1374, 189] width 41 height 21
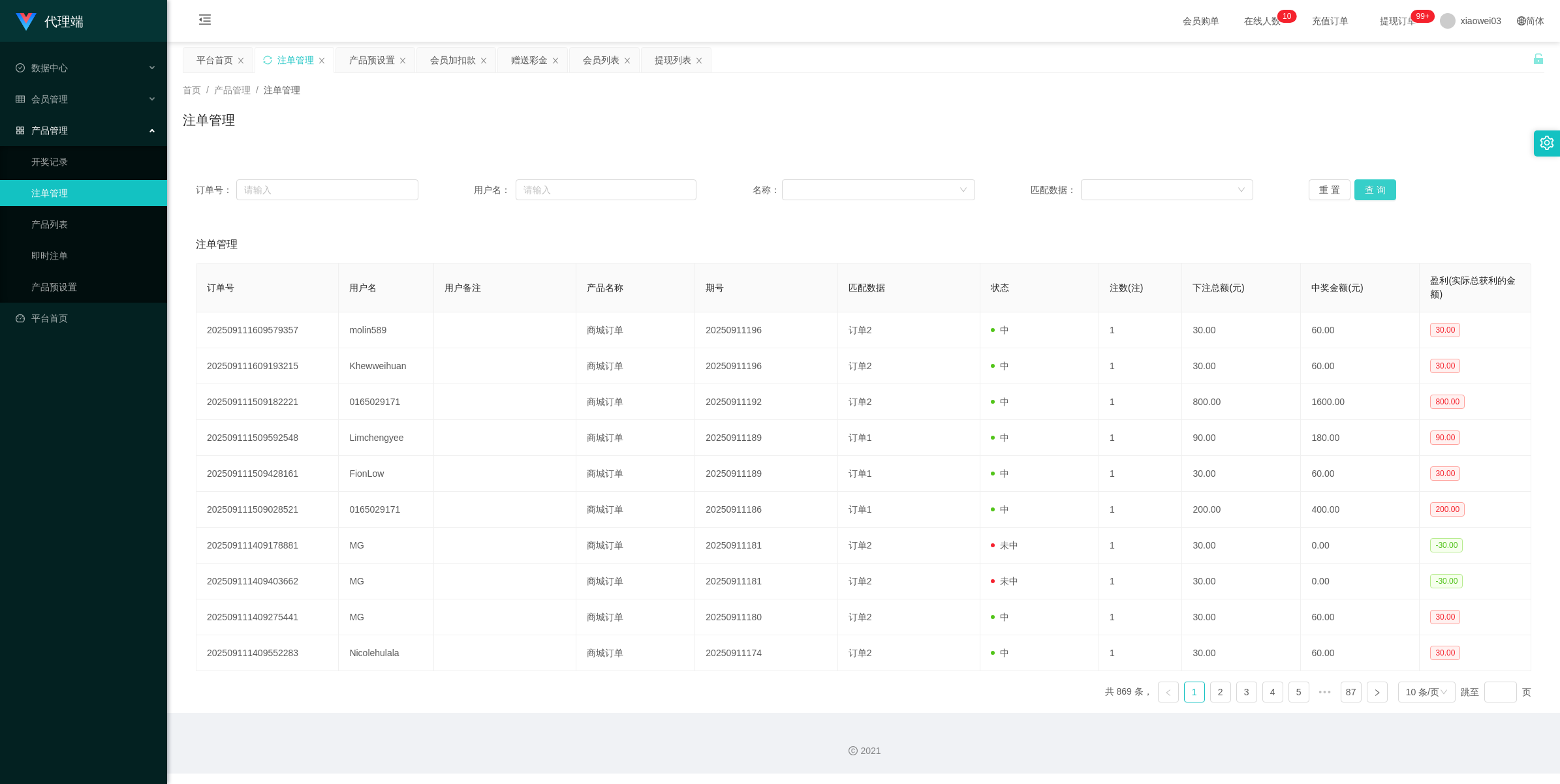
click at [468, 191] on button "查 询" at bounding box center [1374, 189] width 41 height 21
click at [468, 195] on button "查 询" at bounding box center [1374, 189] width 41 height 21
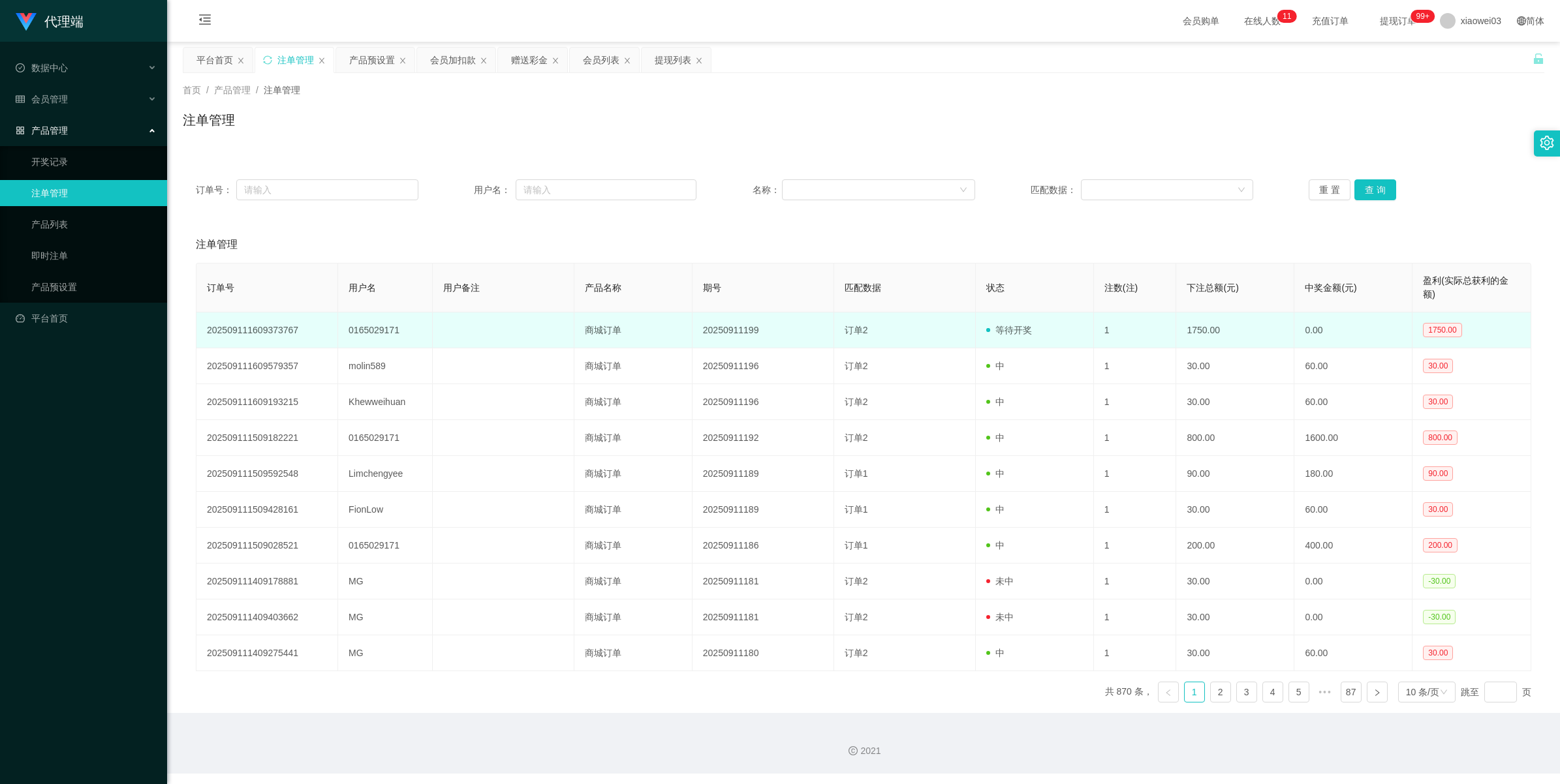
click at [468, 330] on td "20250911199" at bounding box center [763, 330] width 142 height 36
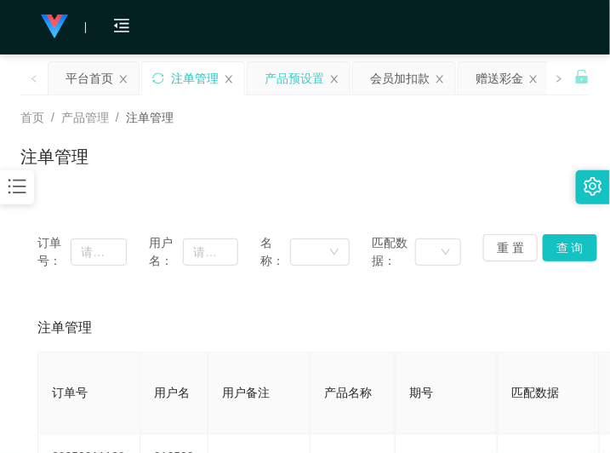
click at [290, 81] on div "产品预设置" at bounding box center [295, 78] width 60 height 32
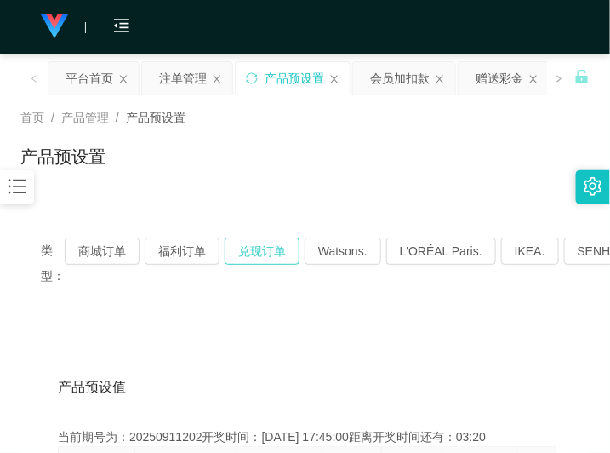
click at [279, 256] on button "兑现订单" at bounding box center [262, 251] width 75 height 27
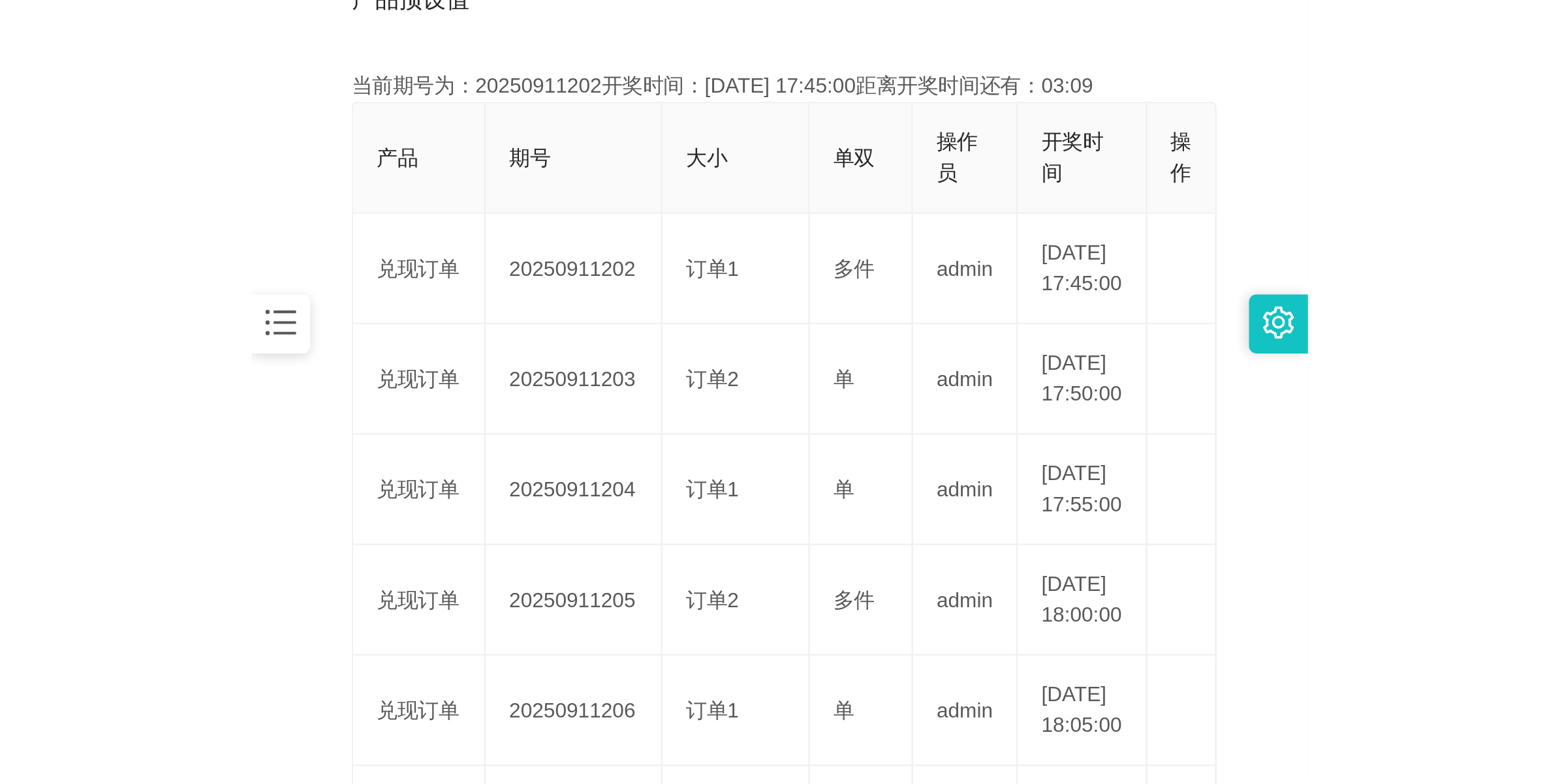
scroll to position [326, 0]
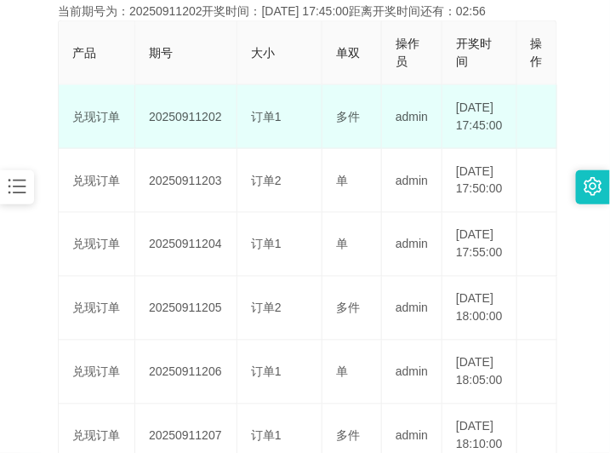
click at [192, 123] on td "20250911202" at bounding box center [186, 117] width 102 height 64
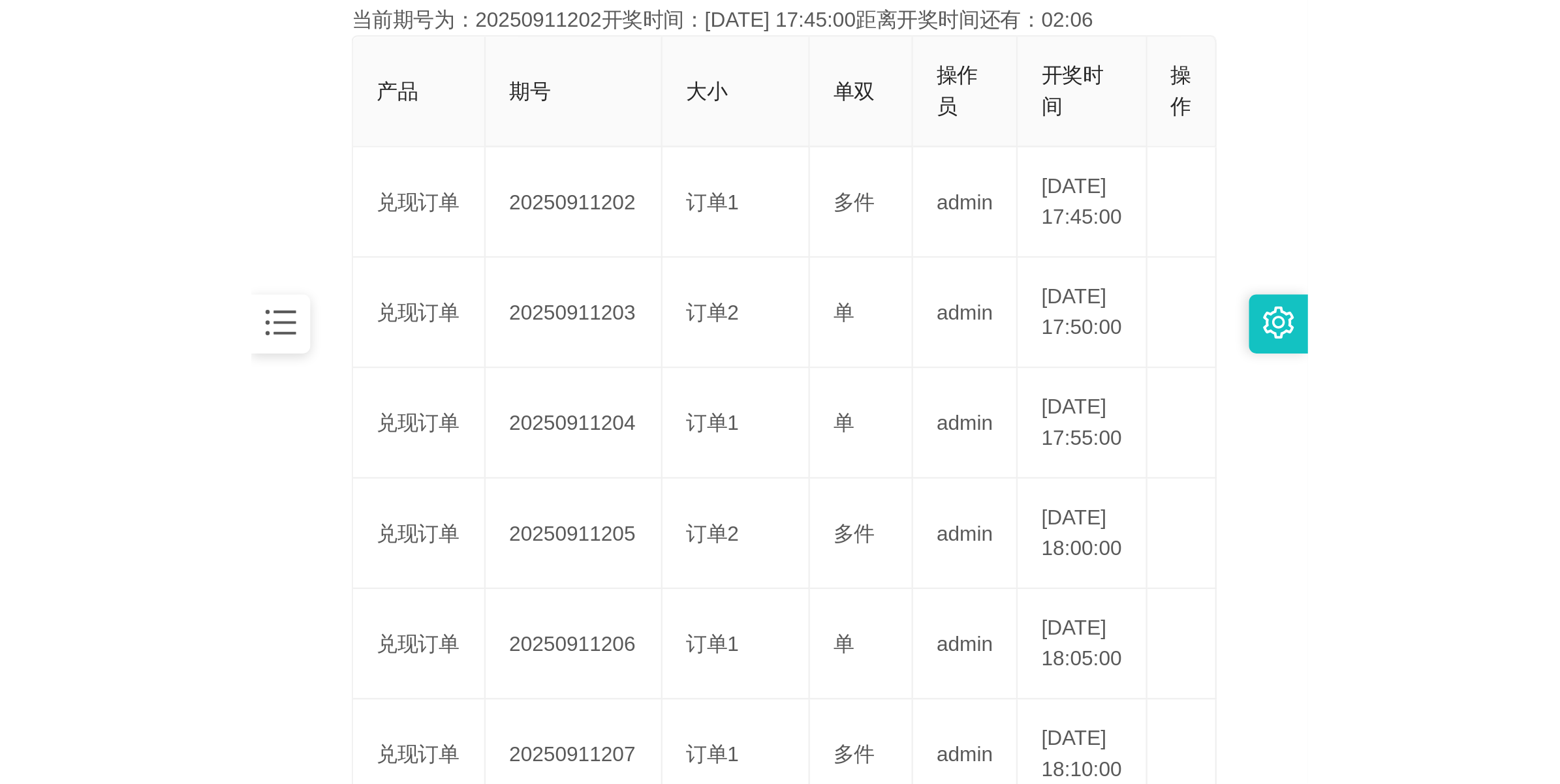
scroll to position [47, 0]
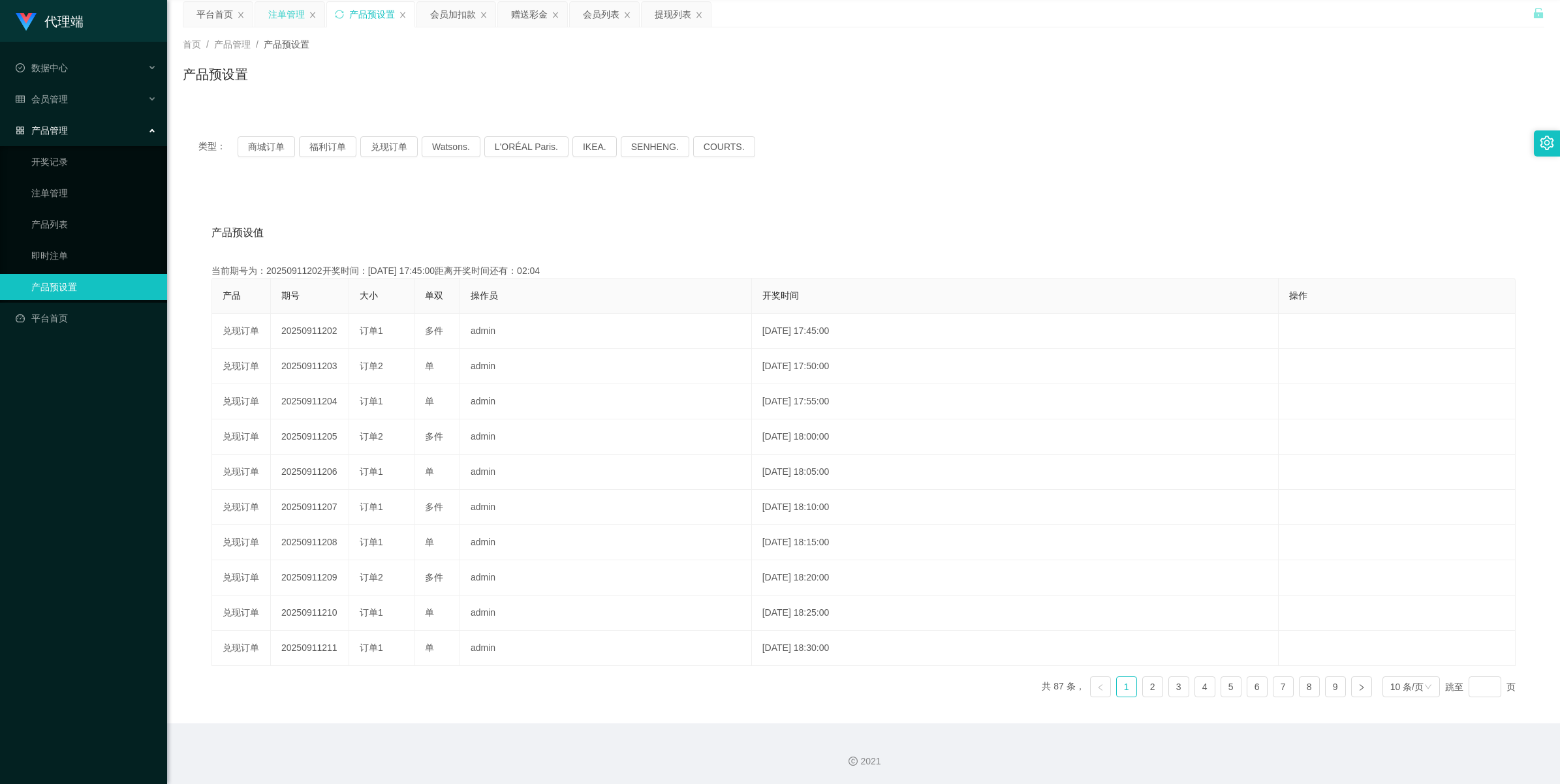
click at [276, 13] on div "注单管理" at bounding box center [287, 15] width 37 height 25
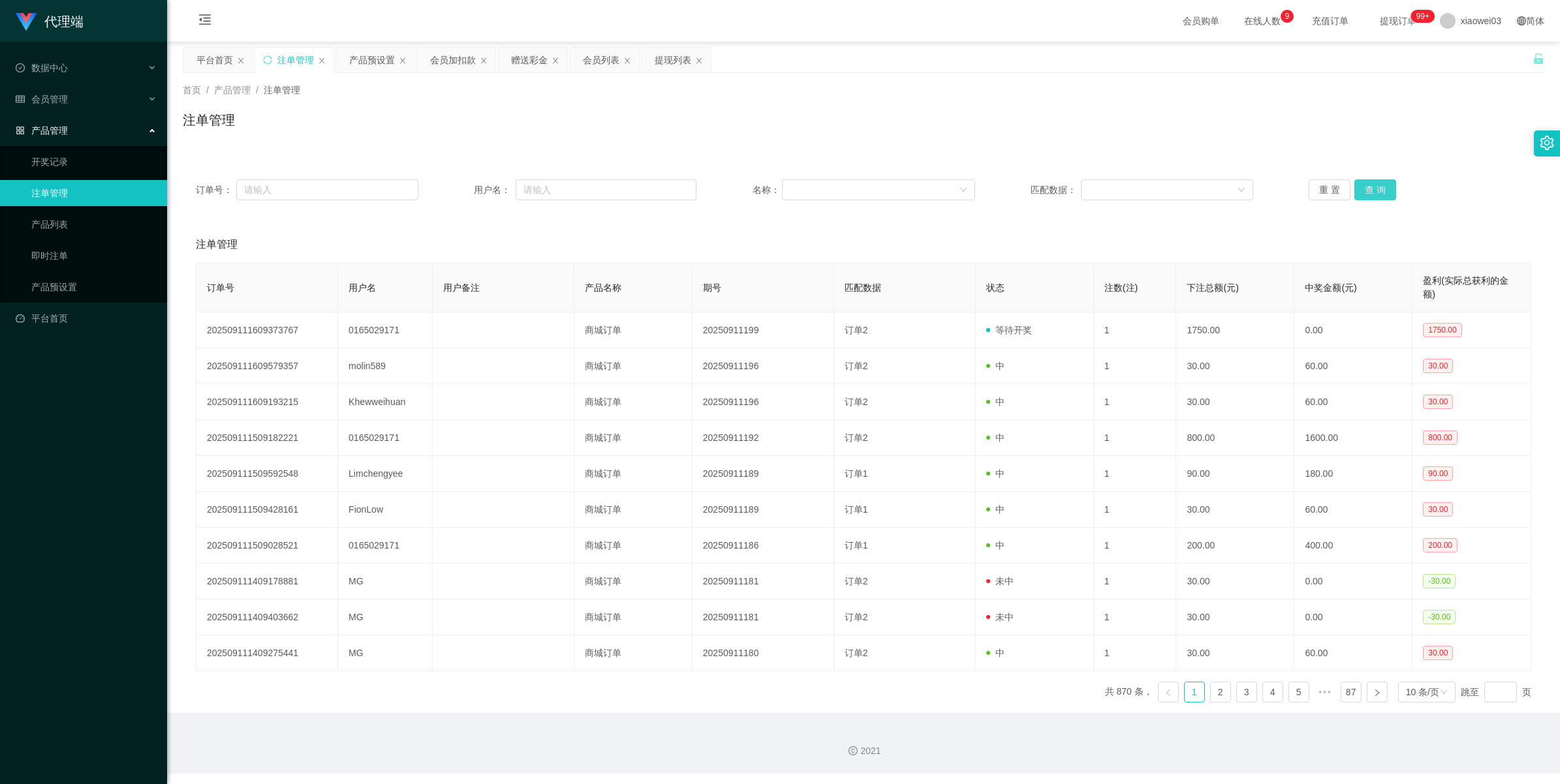
click at [468, 186] on button "查 询" at bounding box center [1374, 189] width 41 height 21
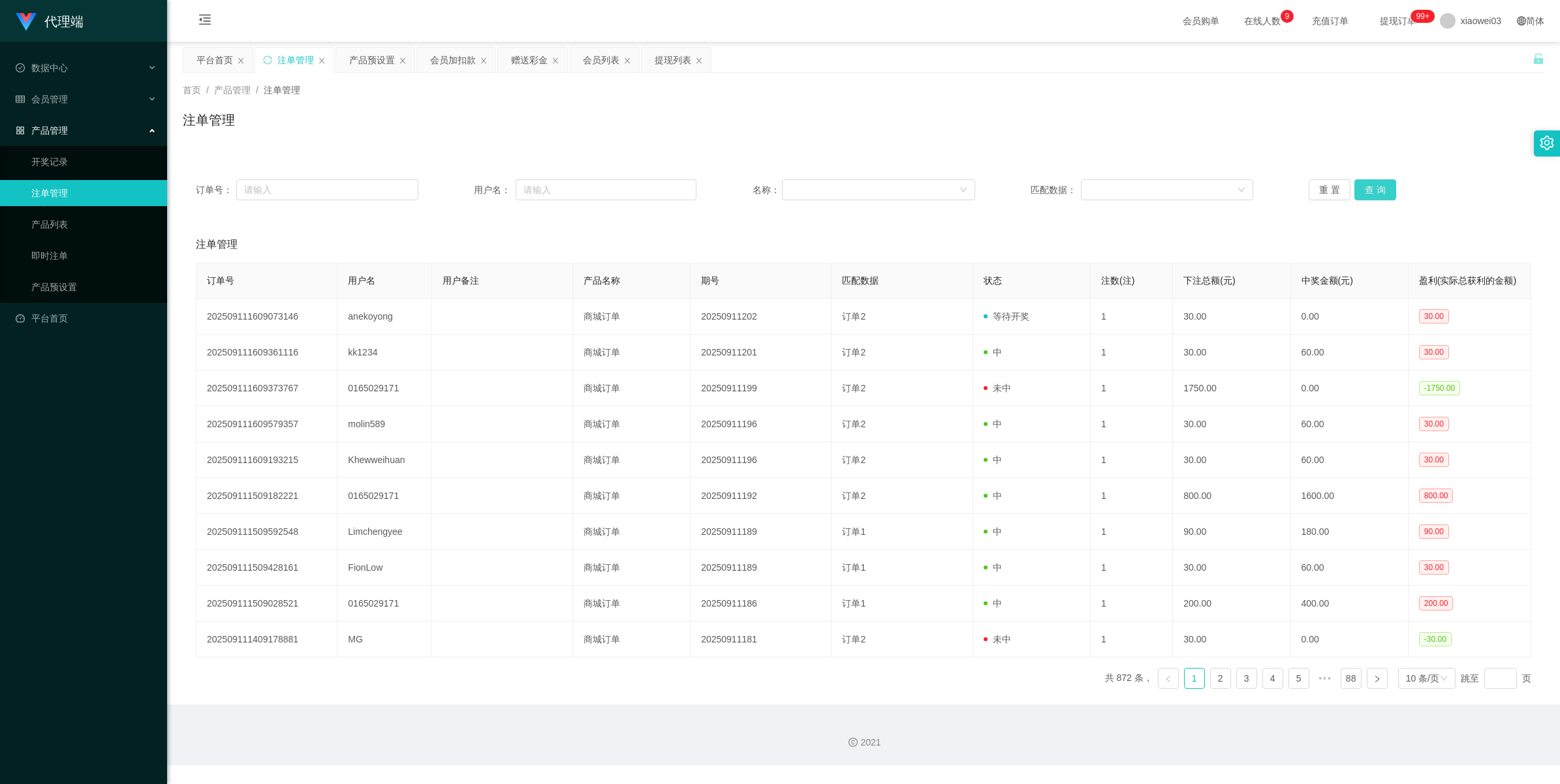
click at [468, 188] on button "查 询" at bounding box center [1374, 189] width 41 height 21
click at [468, 195] on button "查 询" at bounding box center [1374, 189] width 41 height 21
click at [468, 190] on button "查 询" at bounding box center [1374, 189] width 41 height 21
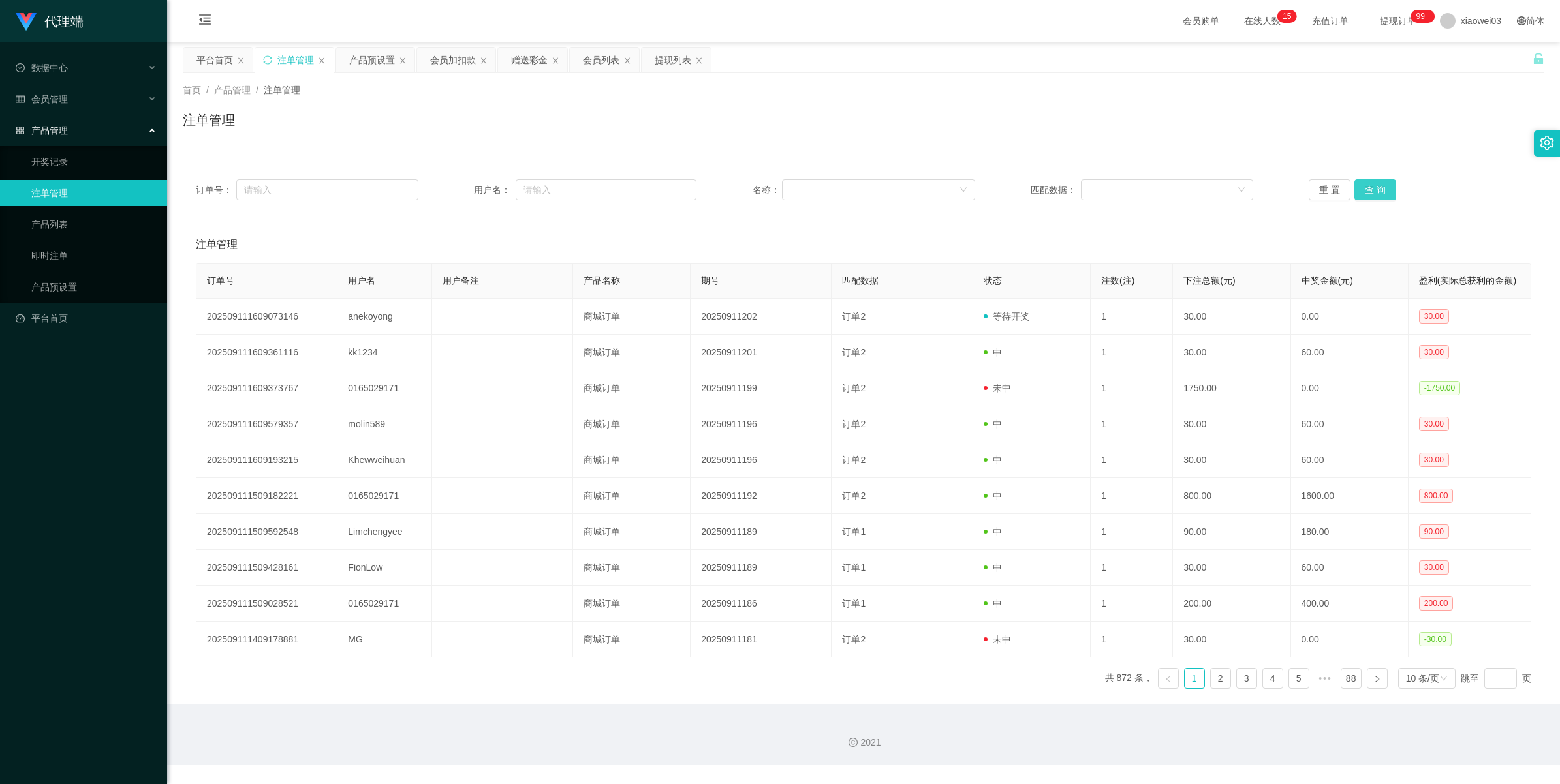
click at [468, 191] on button "查 询" at bounding box center [1374, 189] width 41 height 21
click at [468, 195] on button "查 询" at bounding box center [1374, 189] width 41 height 21
click at [468, 195] on button "查 询" at bounding box center [1374, 189] width 41 height 21
click at [363, 64] on div "产品预设置" at bounding box center [372, 60] width 46 height 25
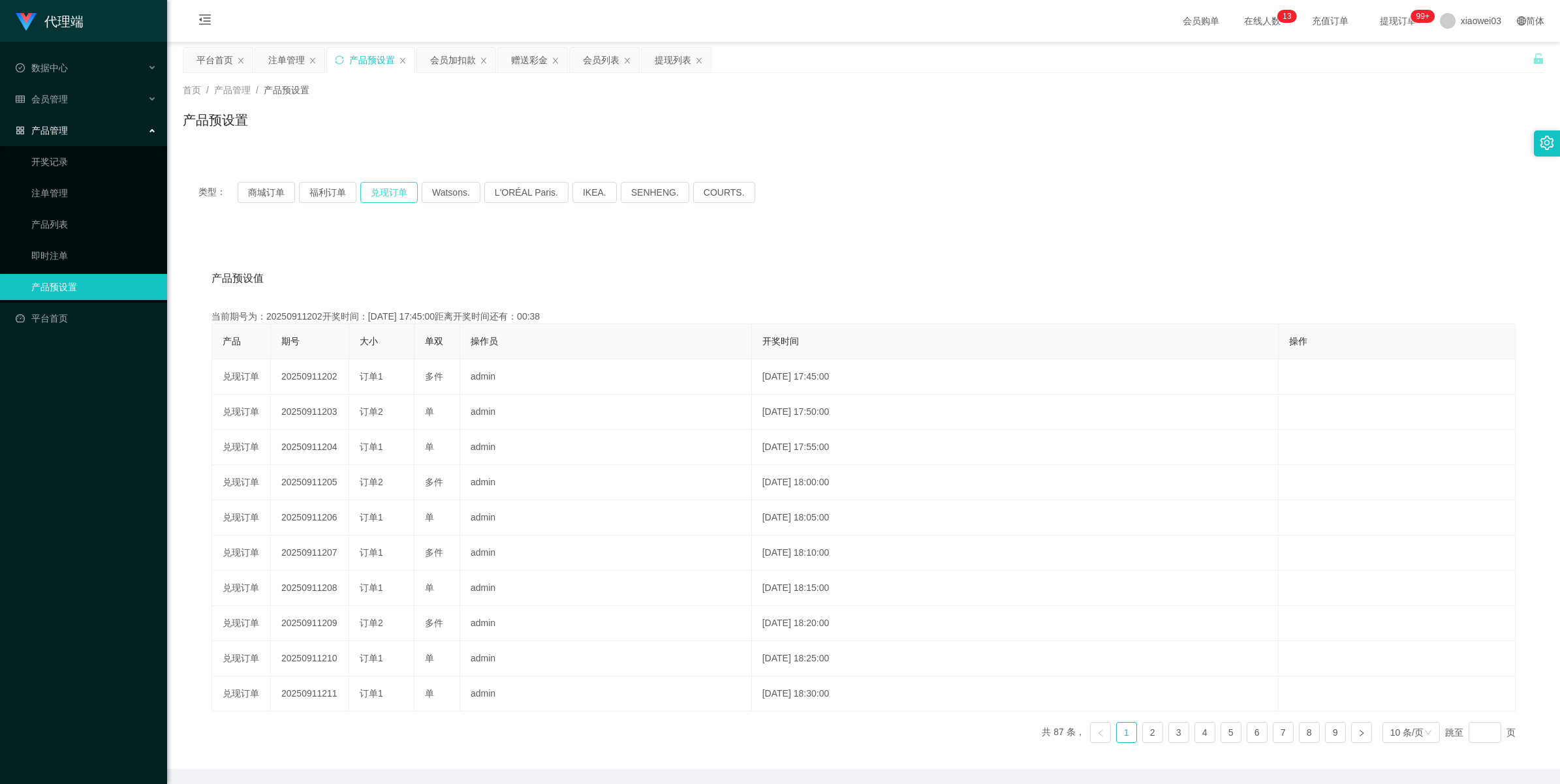
click at [387, 190] on button "兑现订单" at bounding box center [389, 192] width 57 height 21
click at [284, 59] on div "注单管理" at bounding box center [287, 60] width 37 height 25
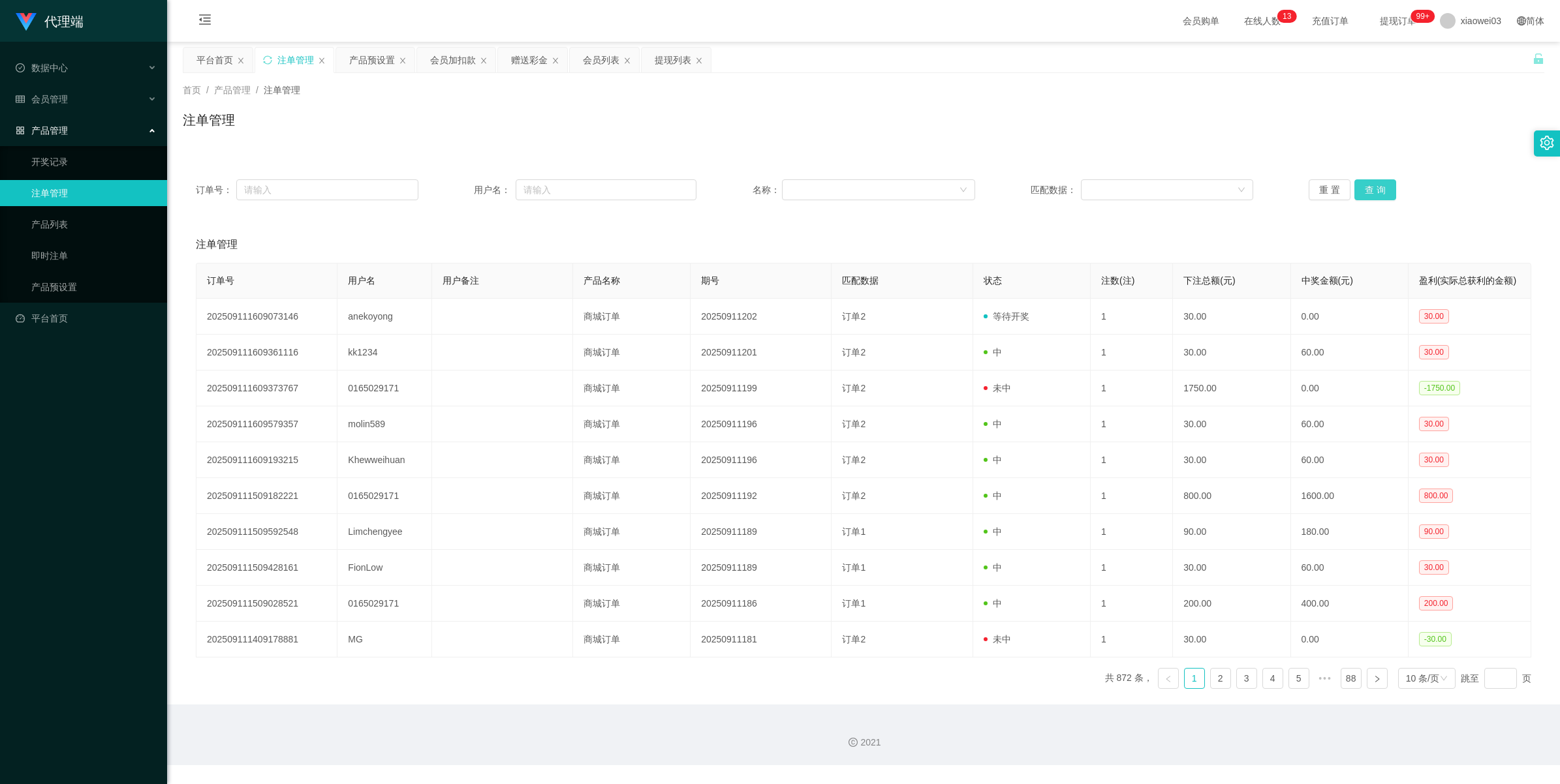
click at [468, 190] on button "查 询" at bounding box center [1374, 189] width 41 height 21
click at [468, 188] on button "查 询" at bounding box center [1374, 189] width 41 height 21
click at [468, 189] on button "查 询" at bounding box center [1374, 189] width 41 height 21
